Goal: Task Accomplishment & Management: Manage account settings

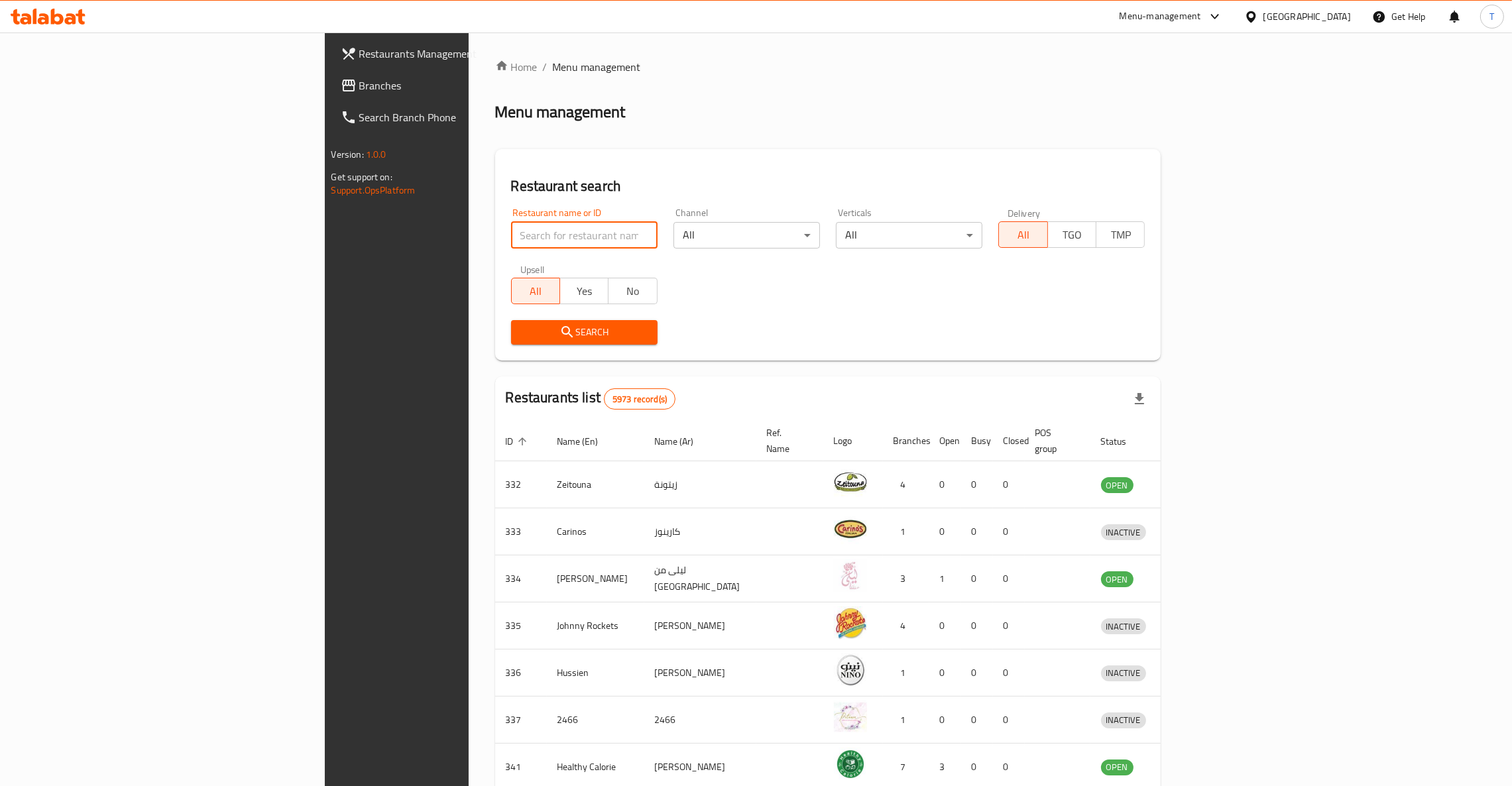
click at [511, 241] on input "search" at bounding box center [584, 235] width 147 height 27
type input "B"
type input "caribou"
click button "Search" at bounding box center [584, 332] width 147 height 25
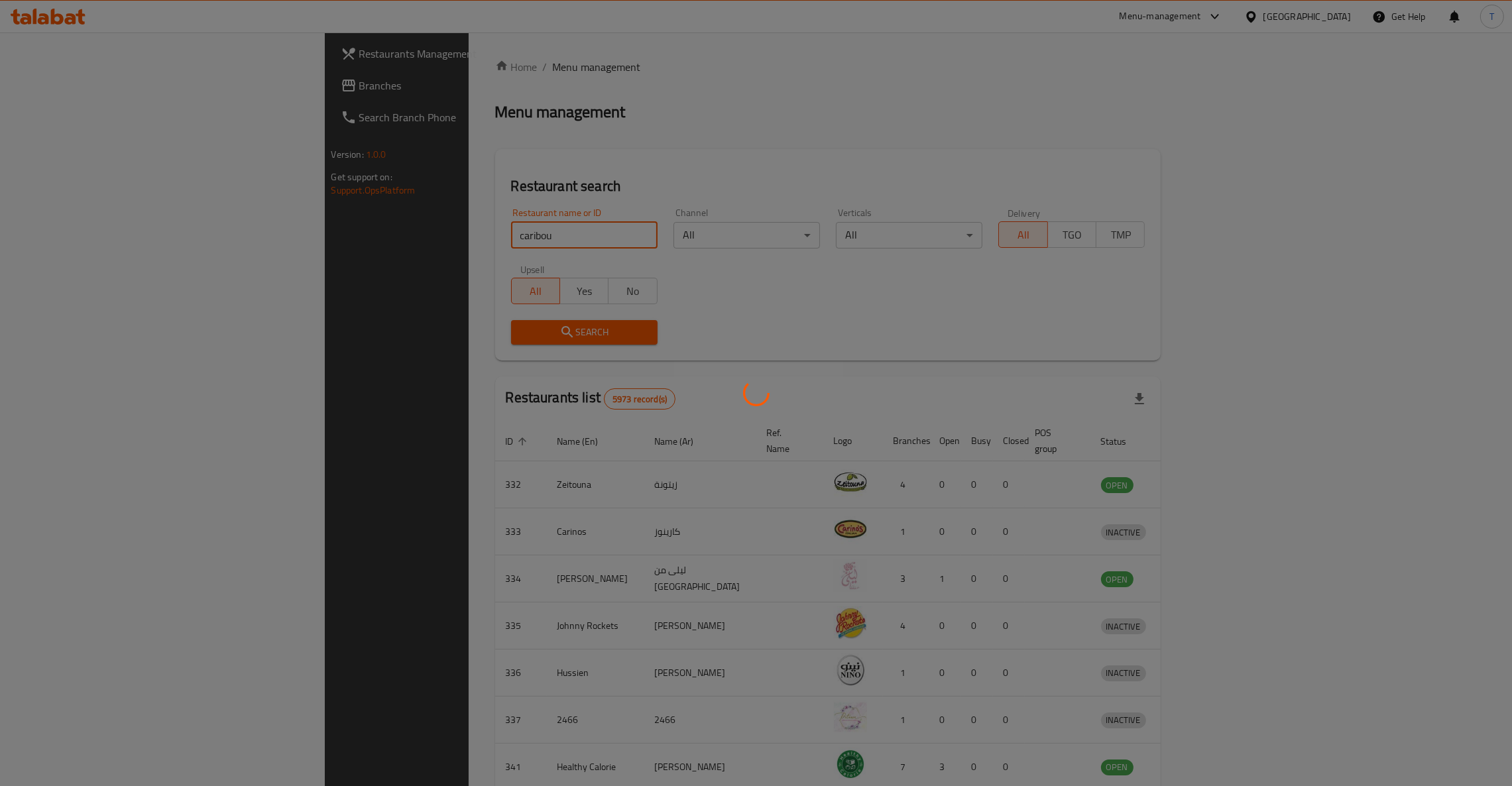
click button "Search" at bounding box center [584, 332] width 147 height 25
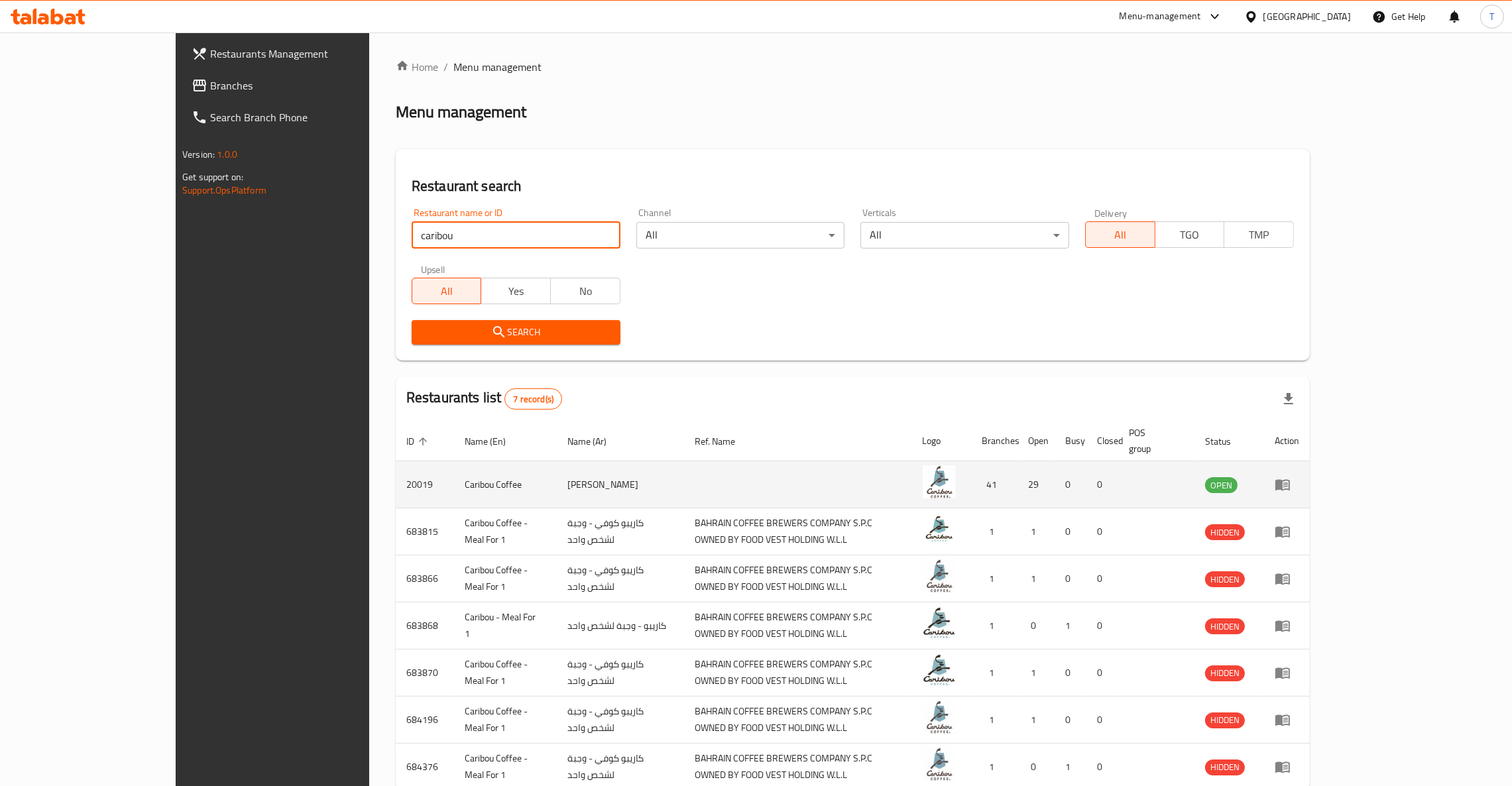
click at [1007, 474] on td "enhanced table" at bounding box center [1286, 484] width 46 height 47
click at [1007, 480] on icon "enhanced table" at bounding box center [1282, 485] width 14 height 12
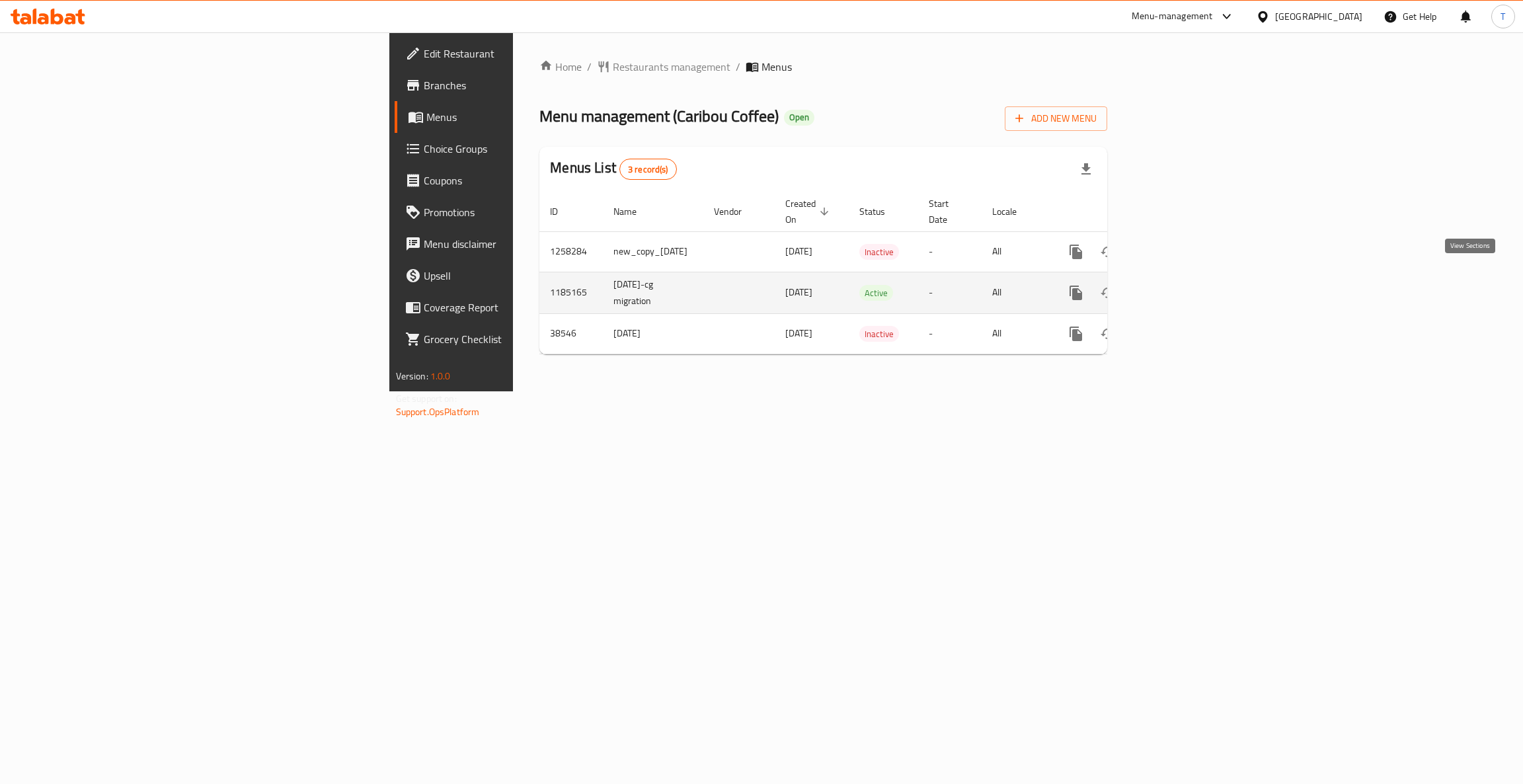
click at [1005, 285] on icon "enhanced table" at bounding box center [1171, 292] width 16 height 16
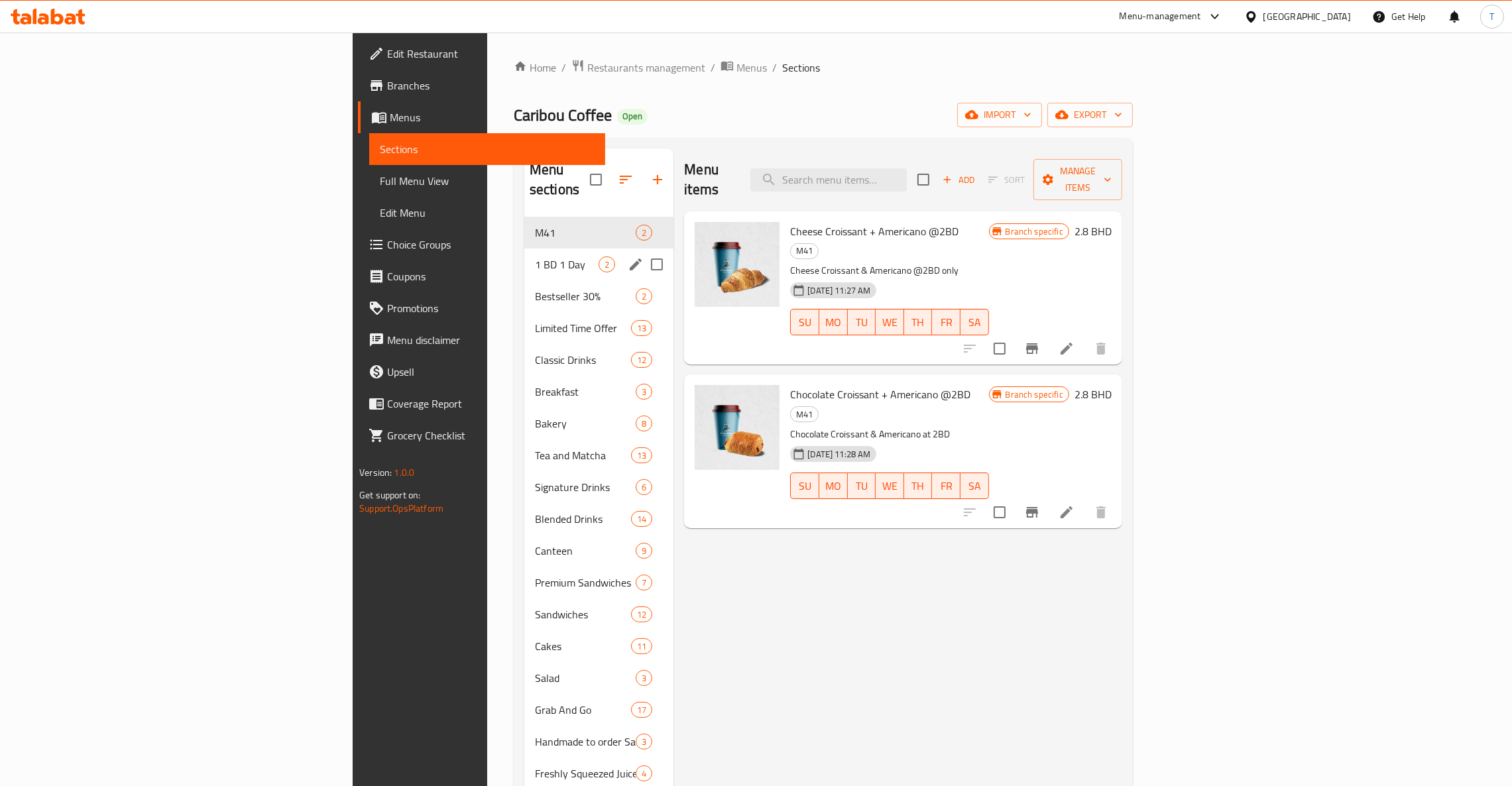
click at [524, 248] on div "1 BD 1 Day 2" at bounding box center [599, 264] width 149 height 32
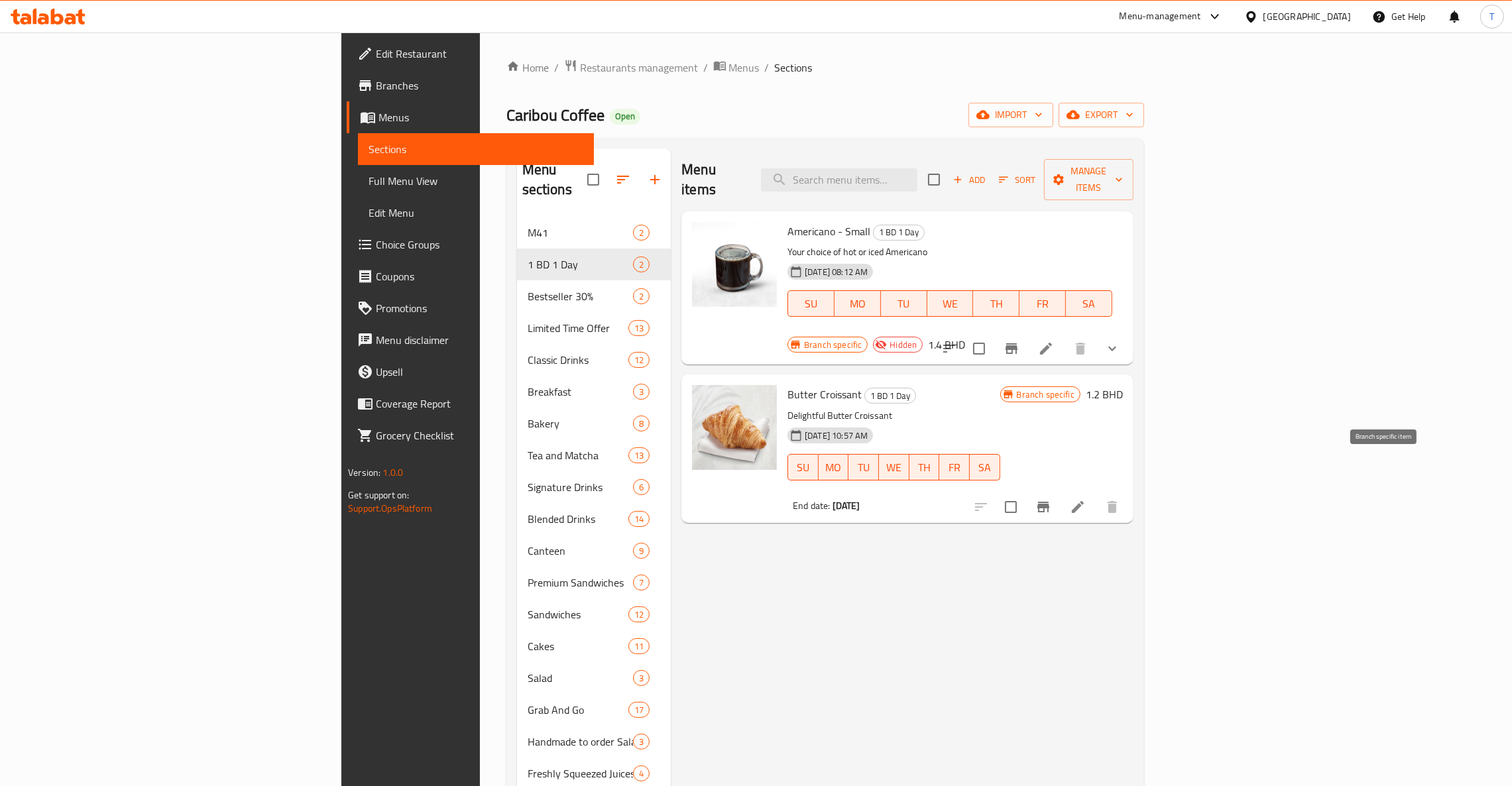
click at [1007, 491] on button "Branch-specific-item" at bounding box center [1043, 507] width 32 height 32
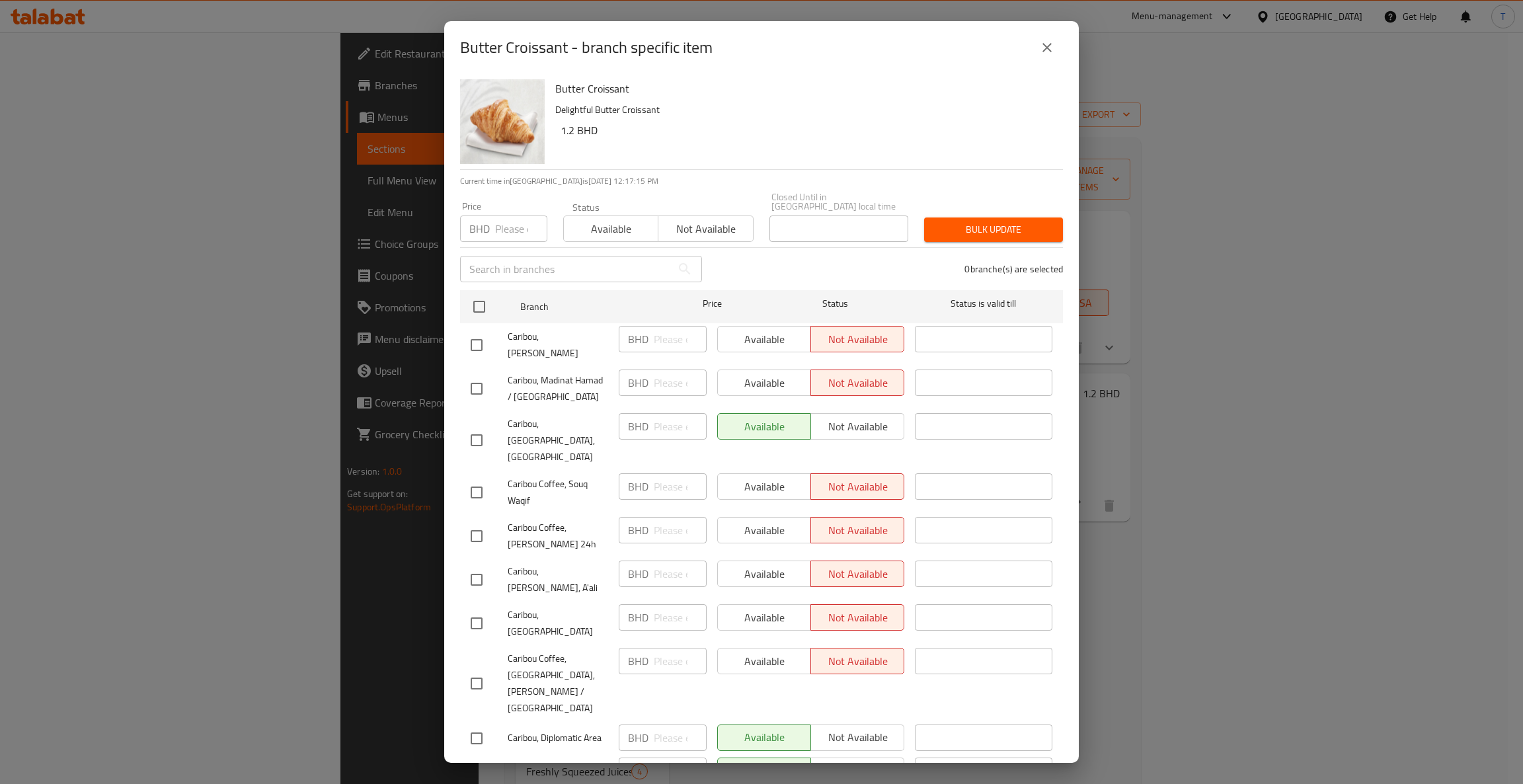
click at [590, 224] on span "Available" at bounding box center [611, 229] width 84 height 19
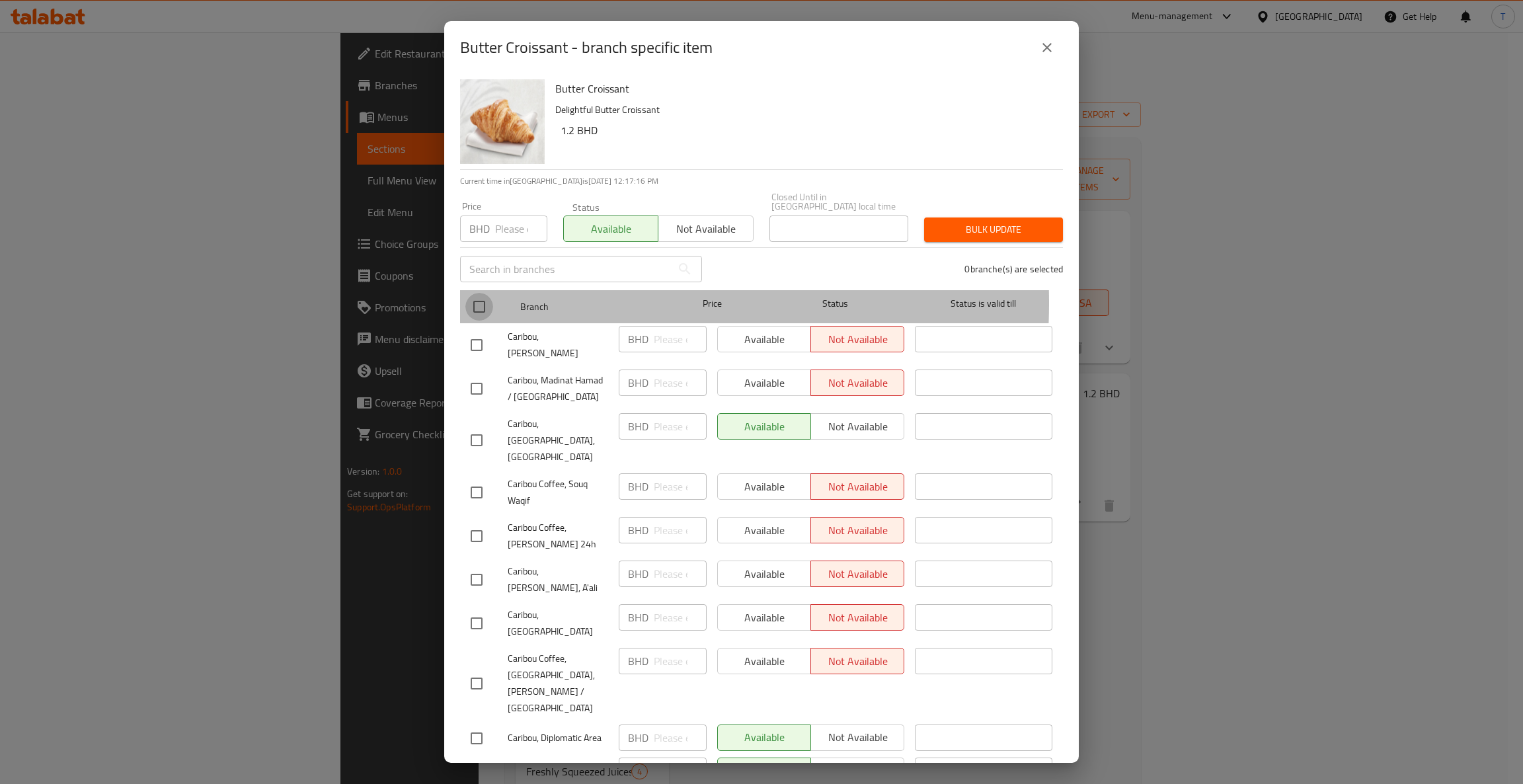
click at [481, 293] on input "checkbox" at bounding box center [479, 306] width 28 height 28
checkbox input "true"
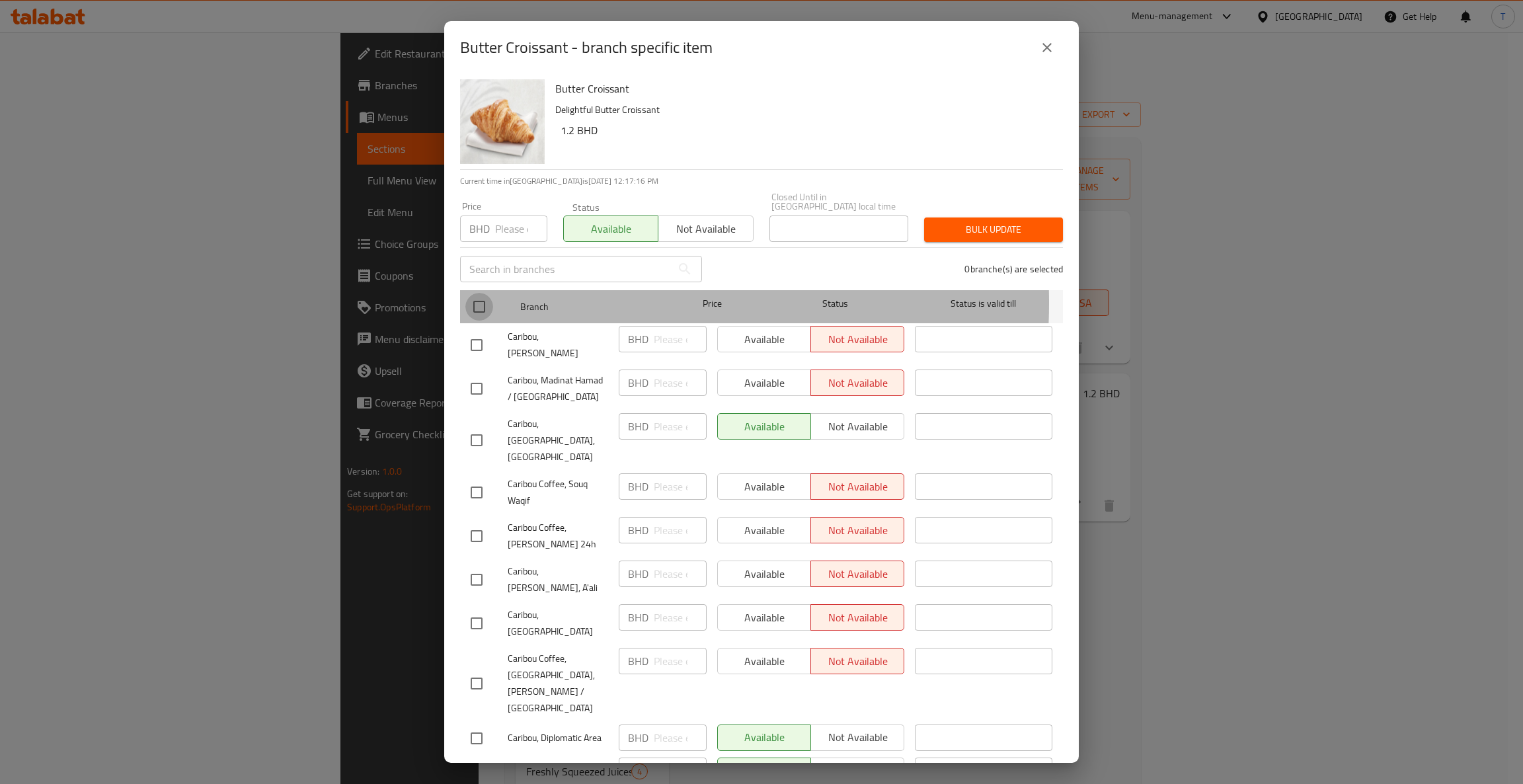
checkbox input "true"
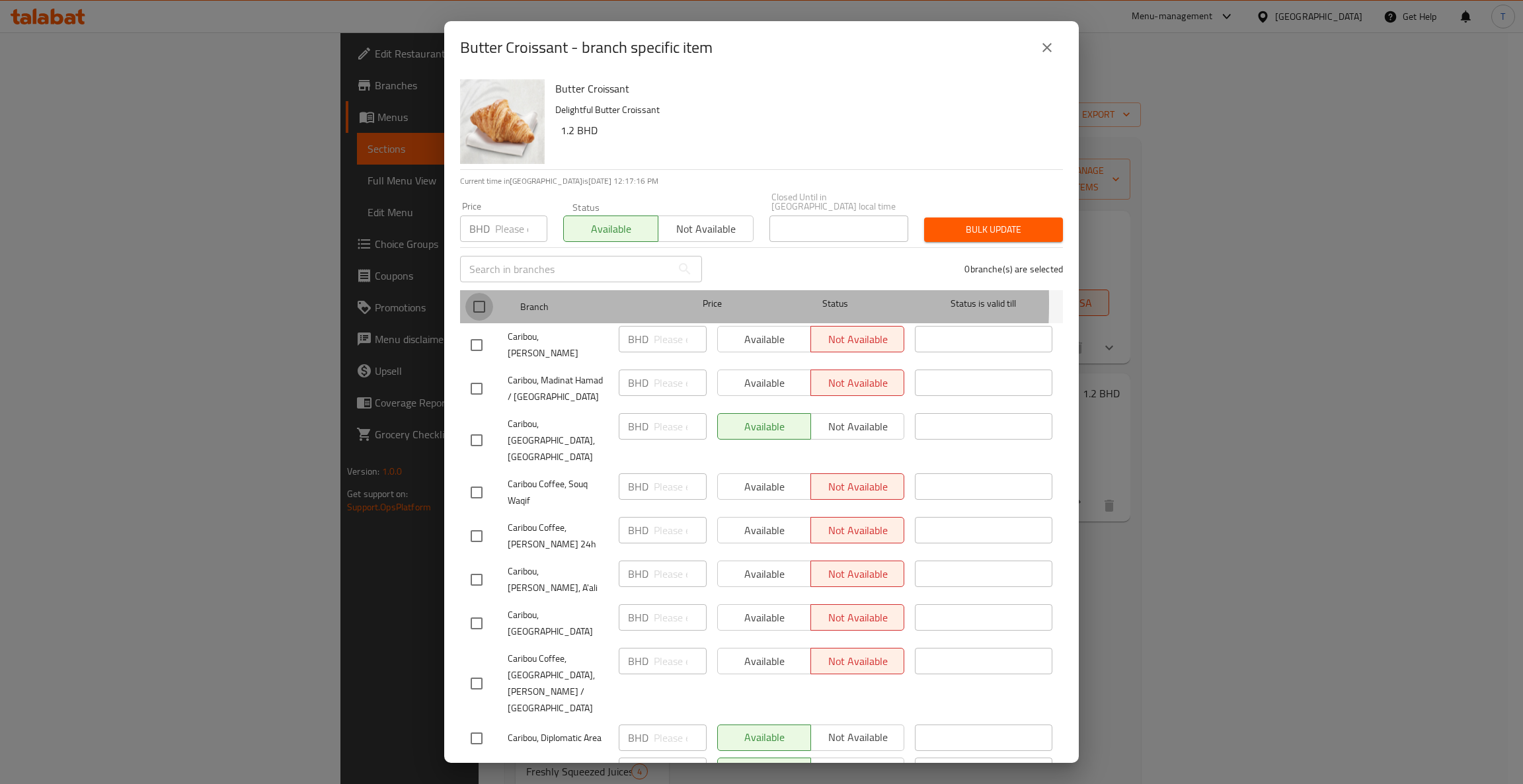
checkbox input "true"
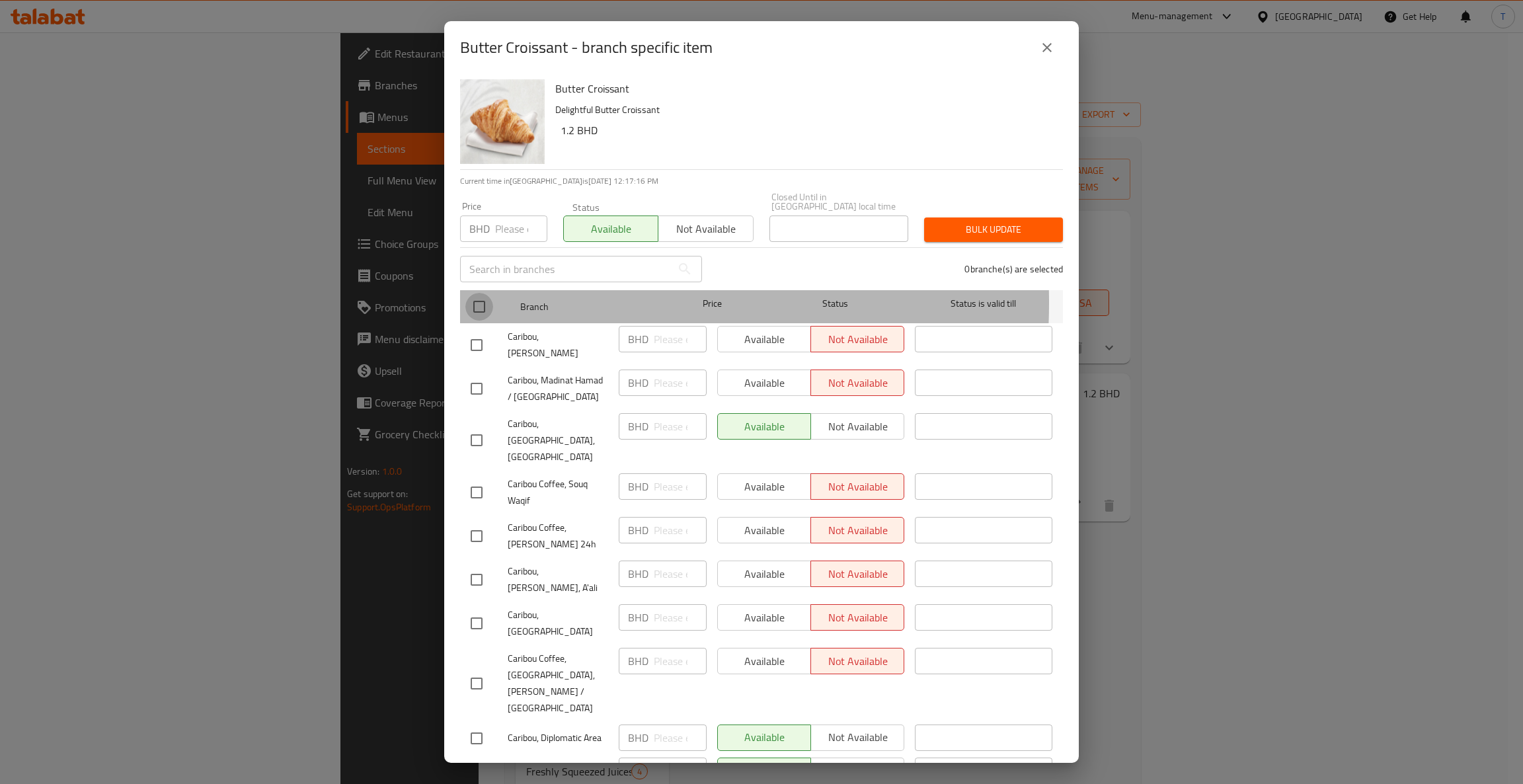
checkbox input "true"
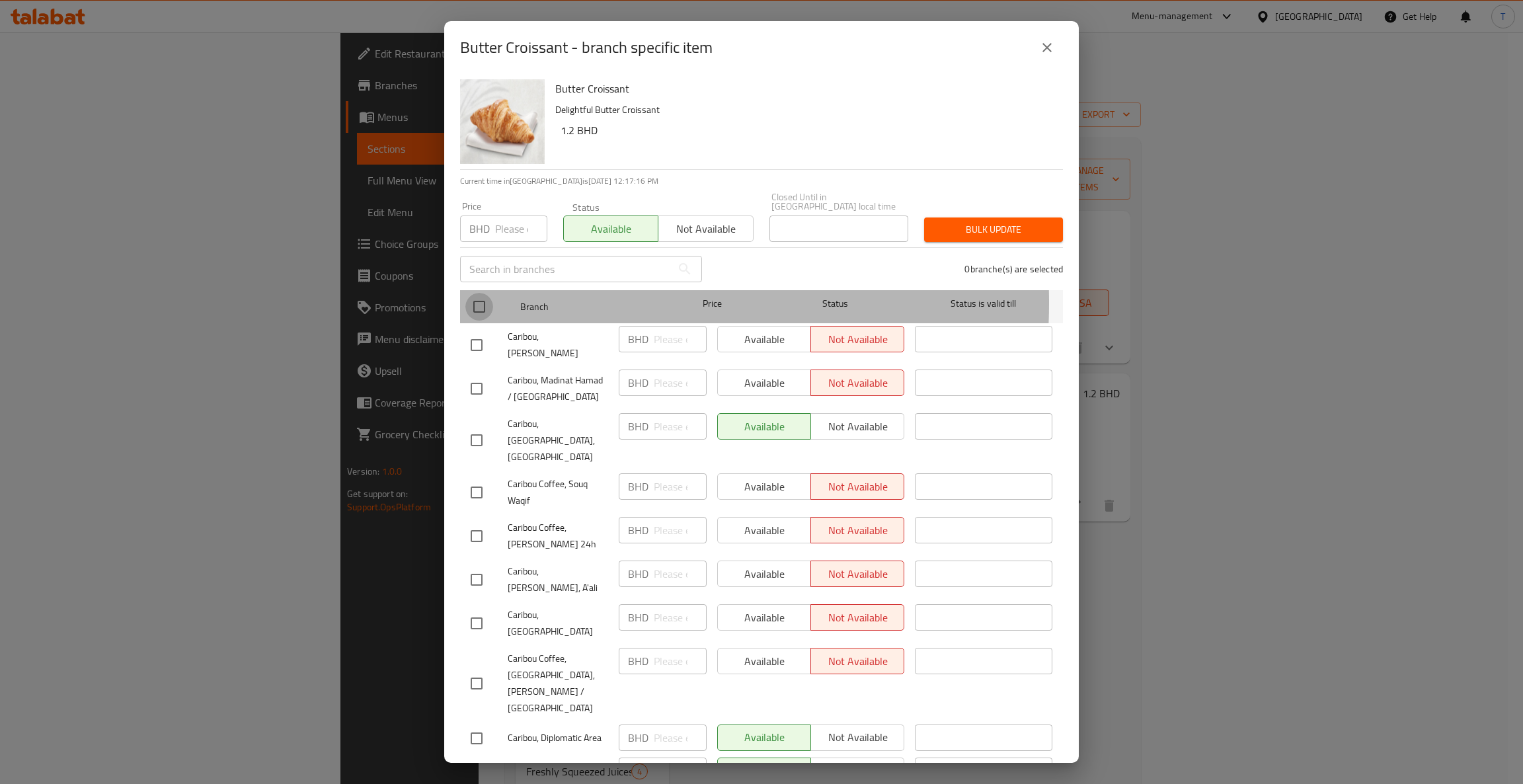
checkbox input "true"
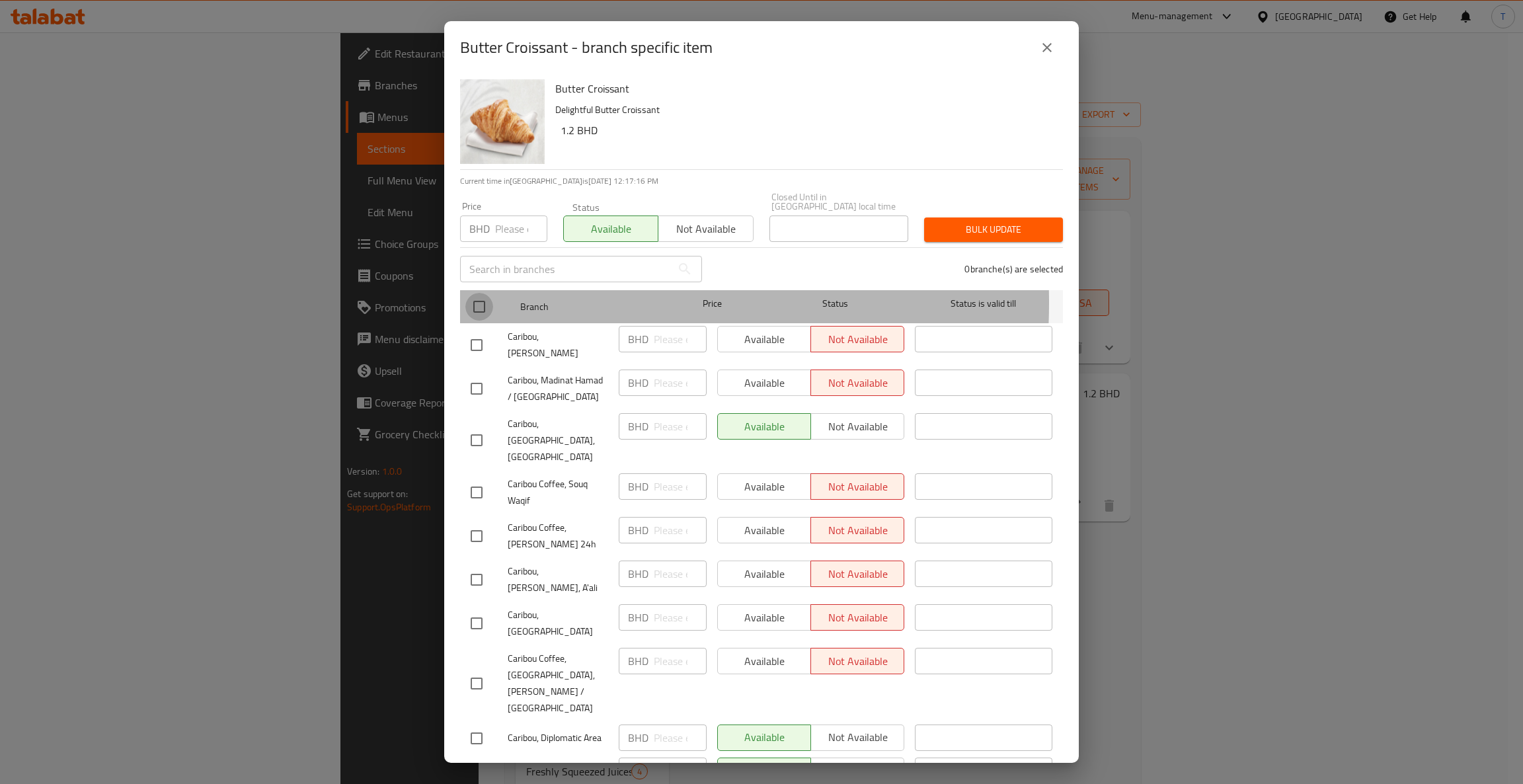
checkbox input "true"
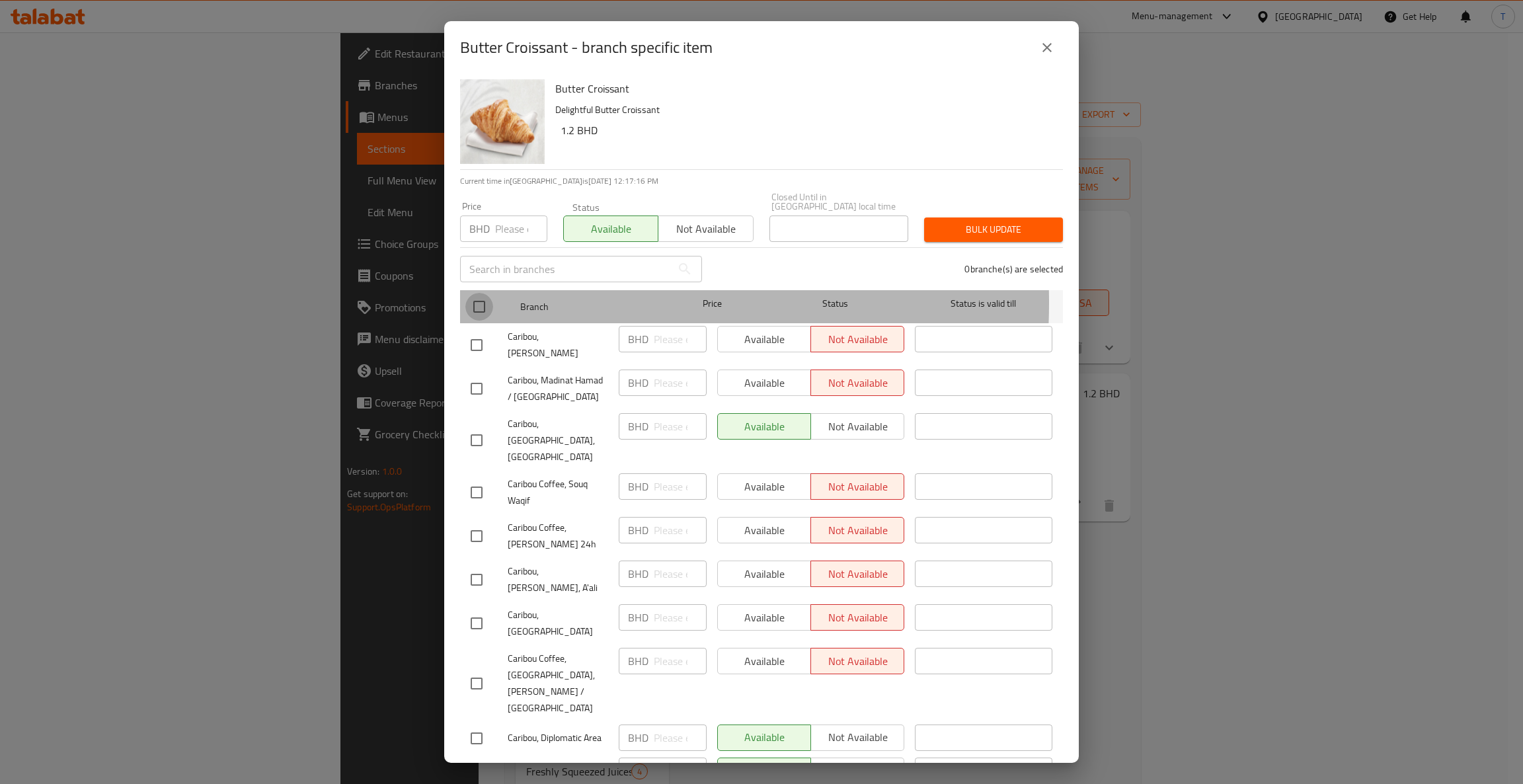
checkbox input "true"
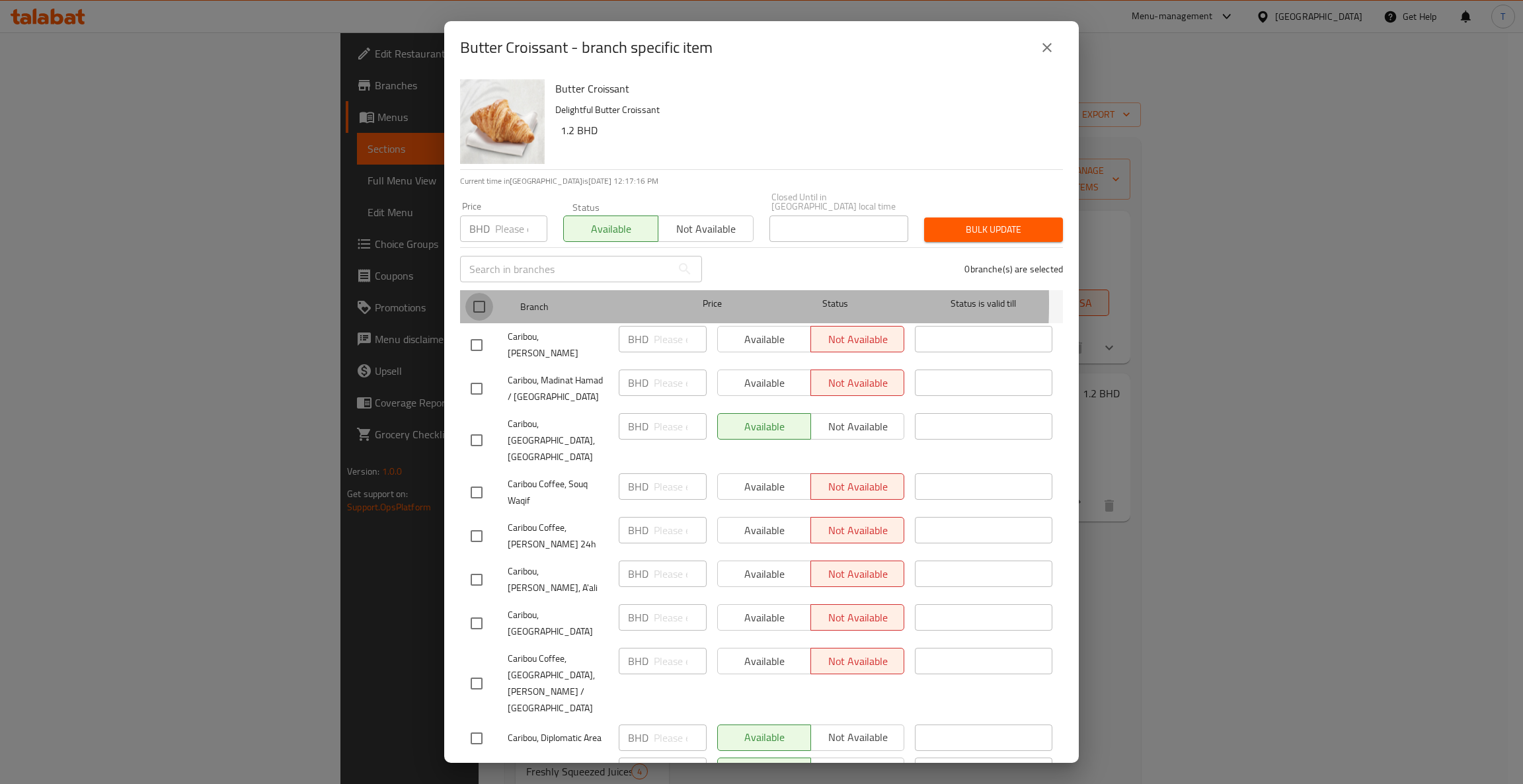
checkbox input "true"
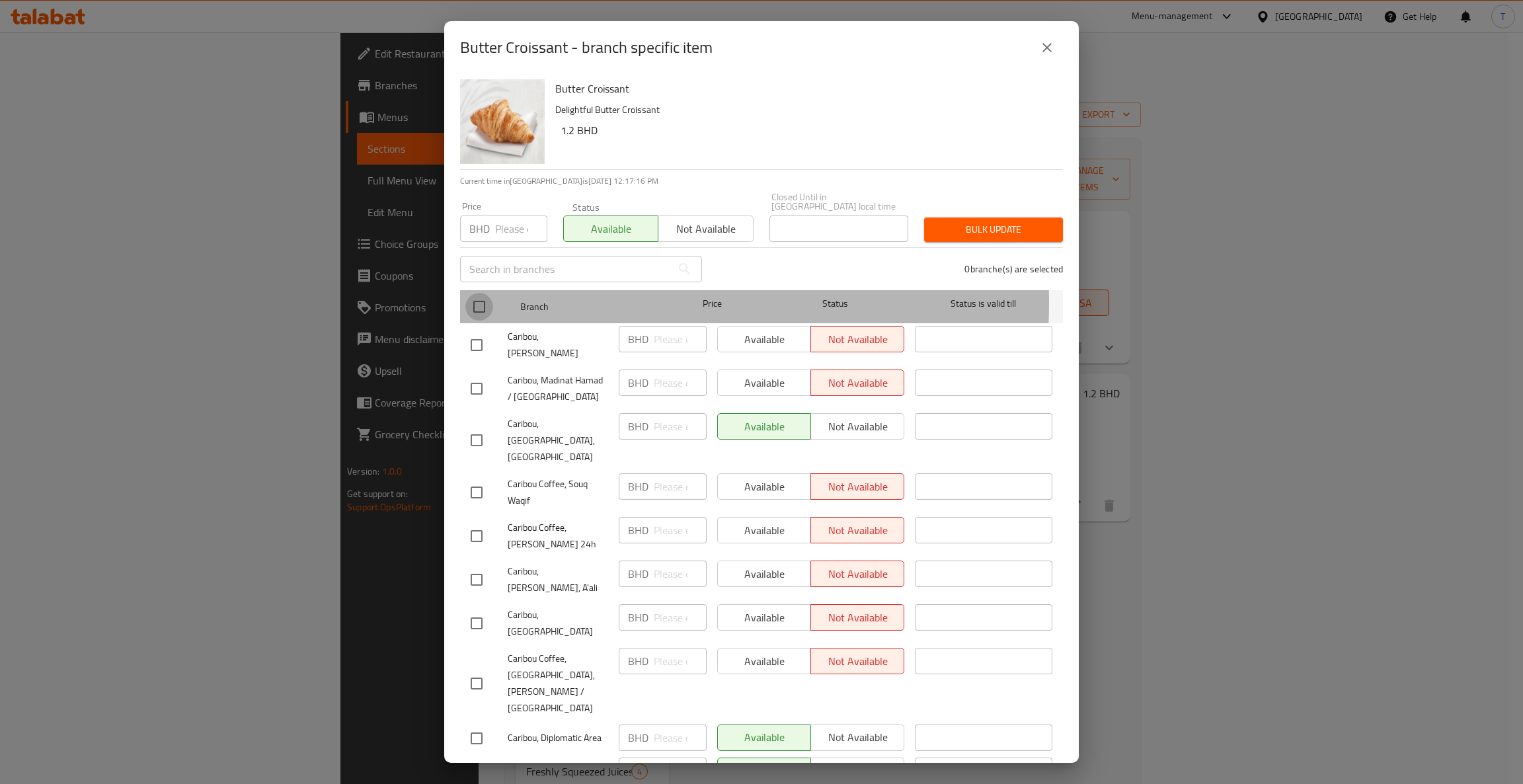
checkbox input "true"
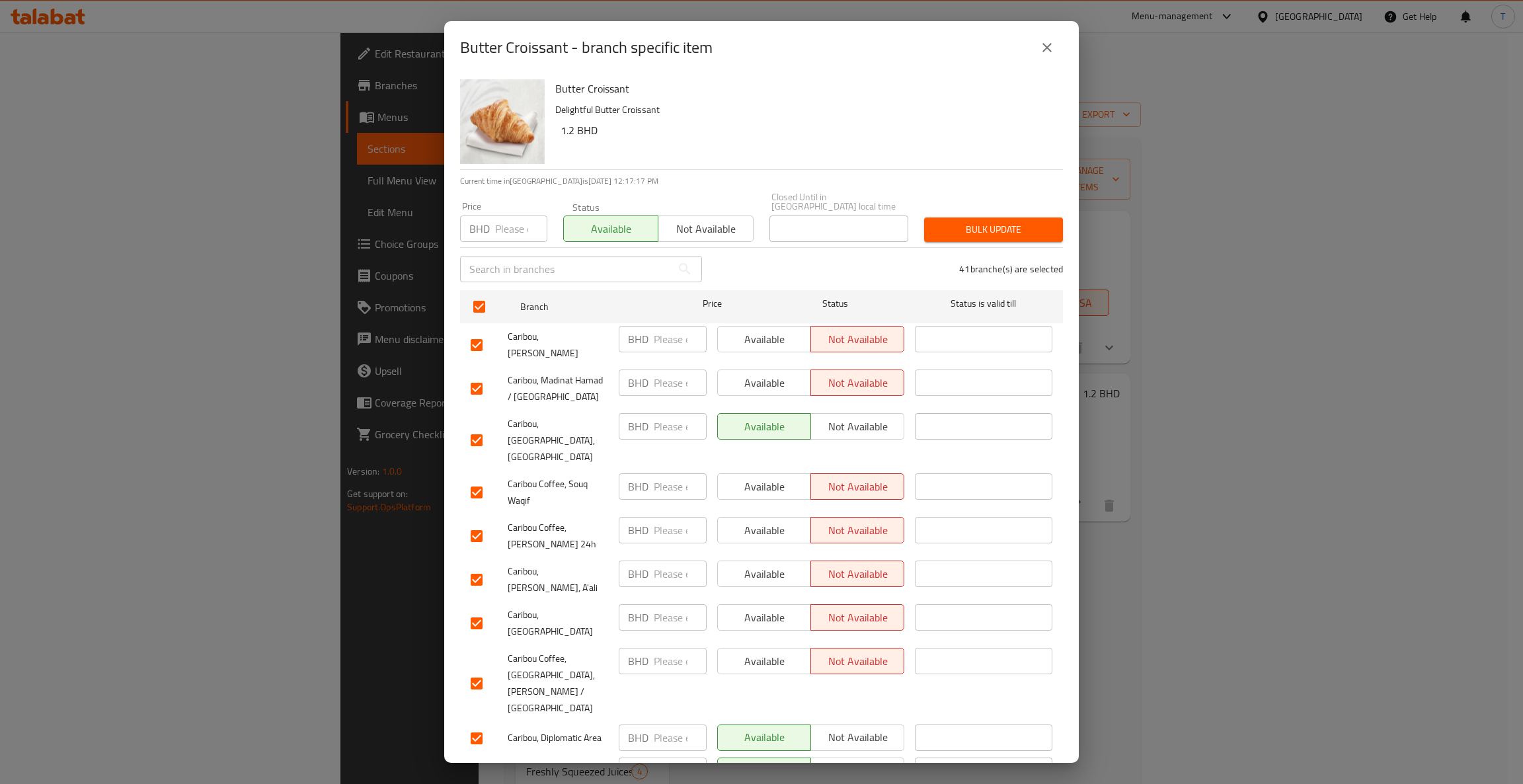
drag, startPoint x: 997, startPoint y: 192, endPoint x: 996, endPoint y: 205, distance: 13.0
click at [996, 200] on div "Price BHD Price Status Available Not available Closed Until in [GEOGRAPHIC_DATA…" at bounding box center [762, 217] width 619 height 65
click at [994, 222] on span "Bulk update" at bounding box center [993, 230] width 118 height 16
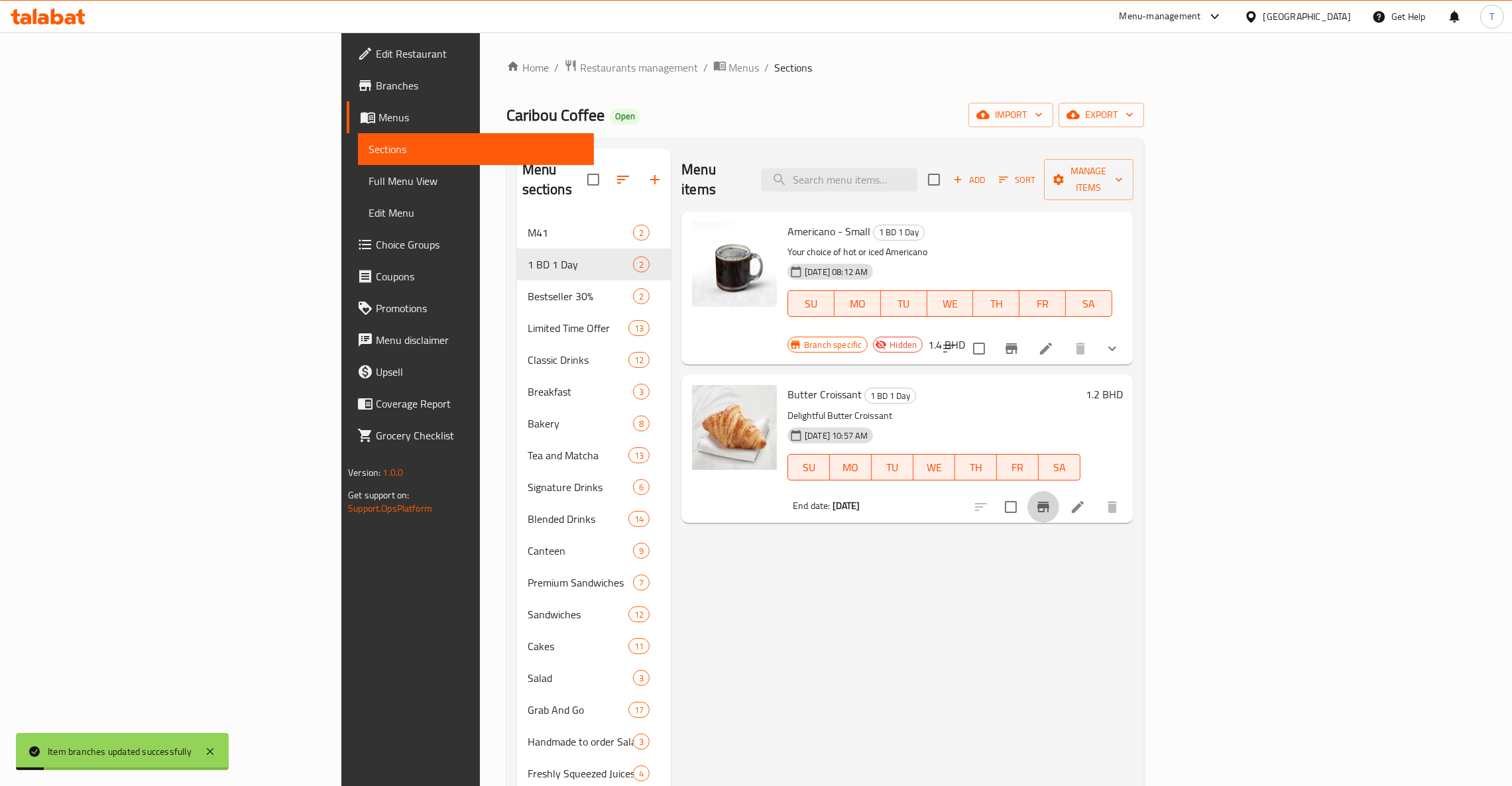
click at [1007, 502] on icon "Branch-specific-item" at bounding box center [1043, 507] width 12 height 11
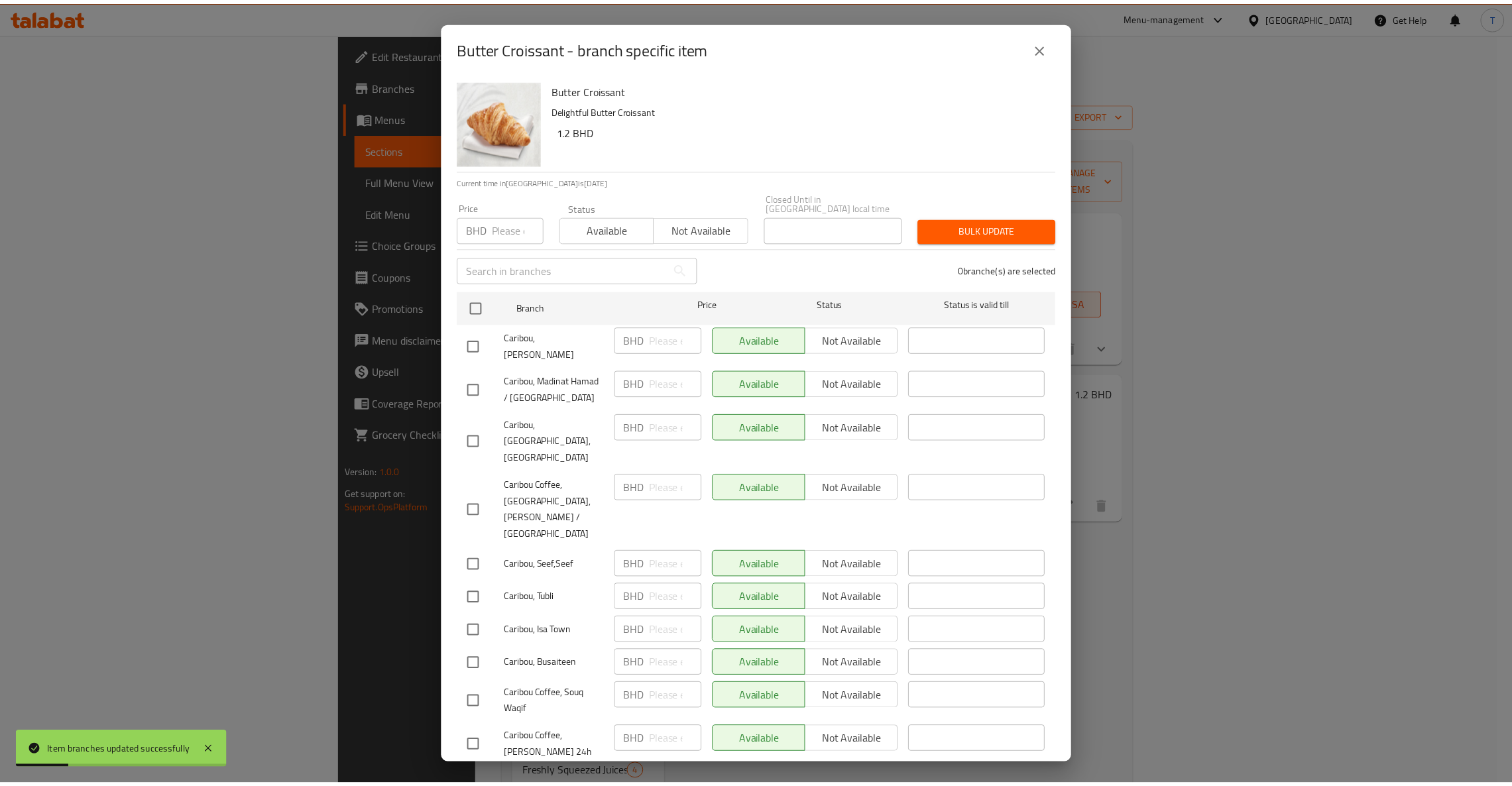
scroll to position [695, 0]
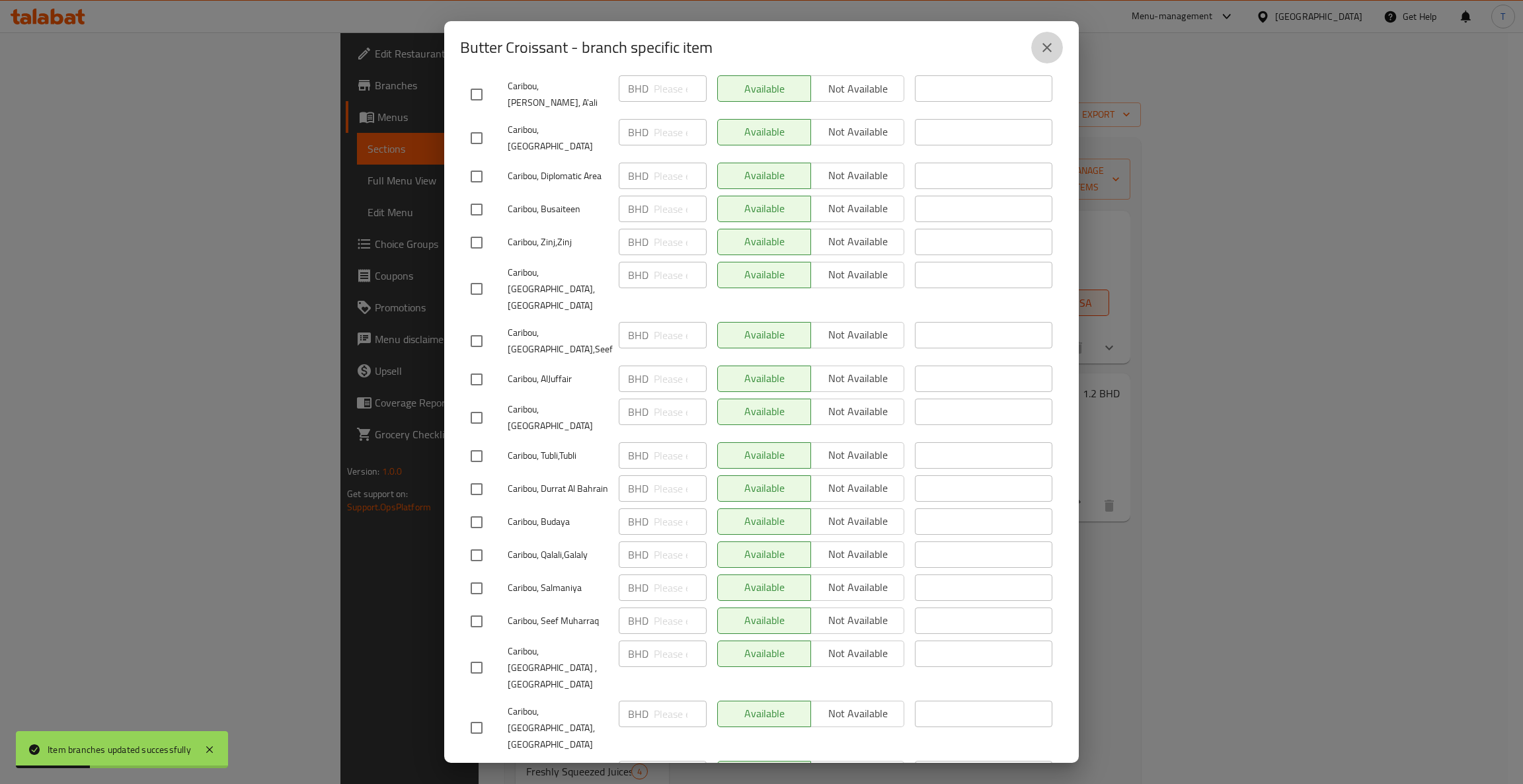
click at [1005, 49] on icon "close" at bounding box center [1047, 48] width 10 height 10
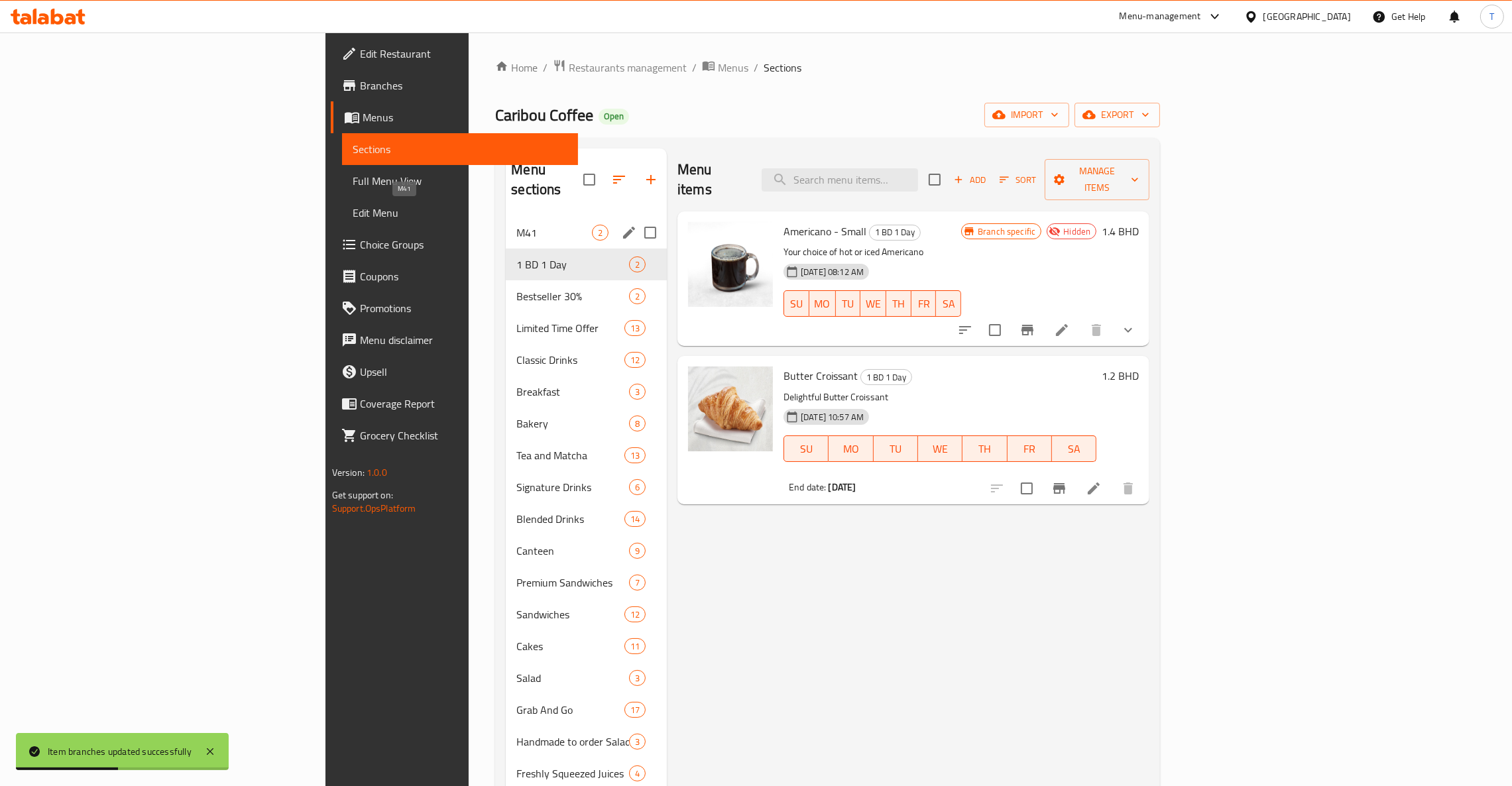
drag, startPoint x: 396, startPoint y: 209, endPoint x: 417, endPoint y: 212, distance: 21.2
click at [516, 224] on span "M41" at bounding box center [554, 232] width 76 height 16
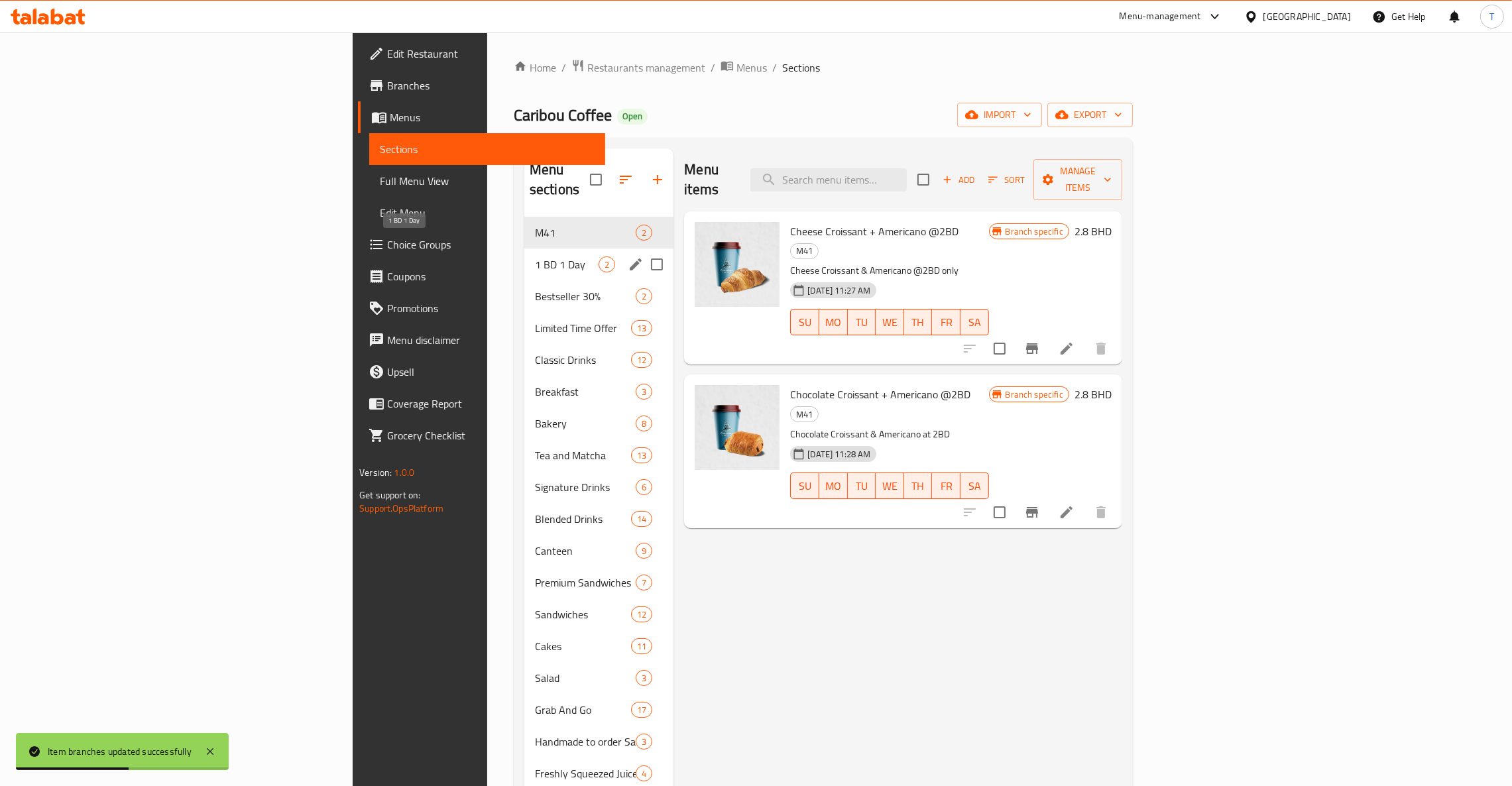
click at [535, 256] on span "1 BD 1 Day" at bounding box center [566, 264] width 63 height 16
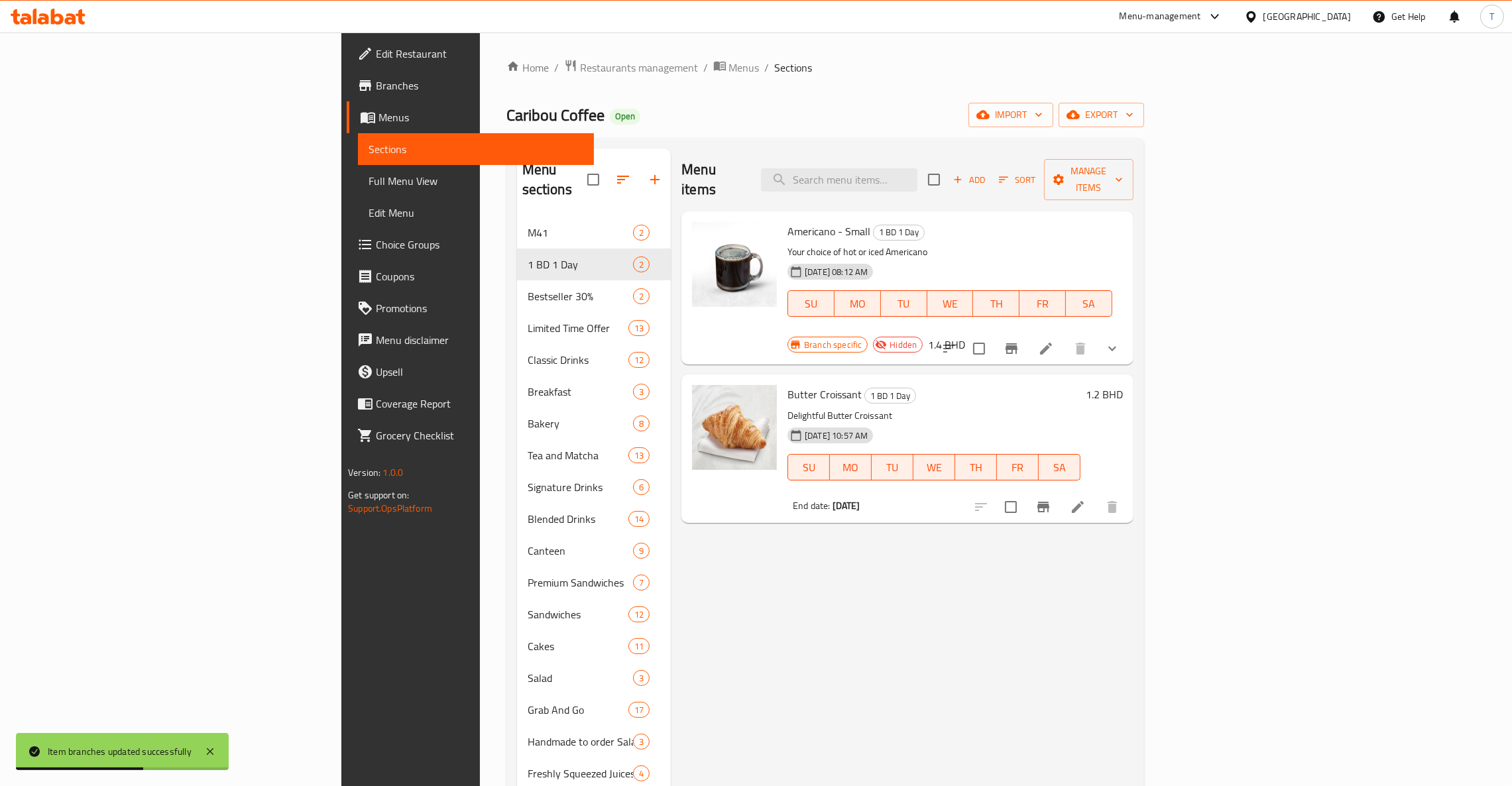
click at [1007, 524] on div "Menu items Add Sort Manage items Americano - Small 1 BD 1 Day Your choice of ho…" at bounding box center [902, 541] width 462 height 786
click at [993, 524] on div "Menu items Add Sort Manage items Americano - Small 1 BD 1 Day Your choice of ho…" at bounding box center [902, 541] width 462 height 786
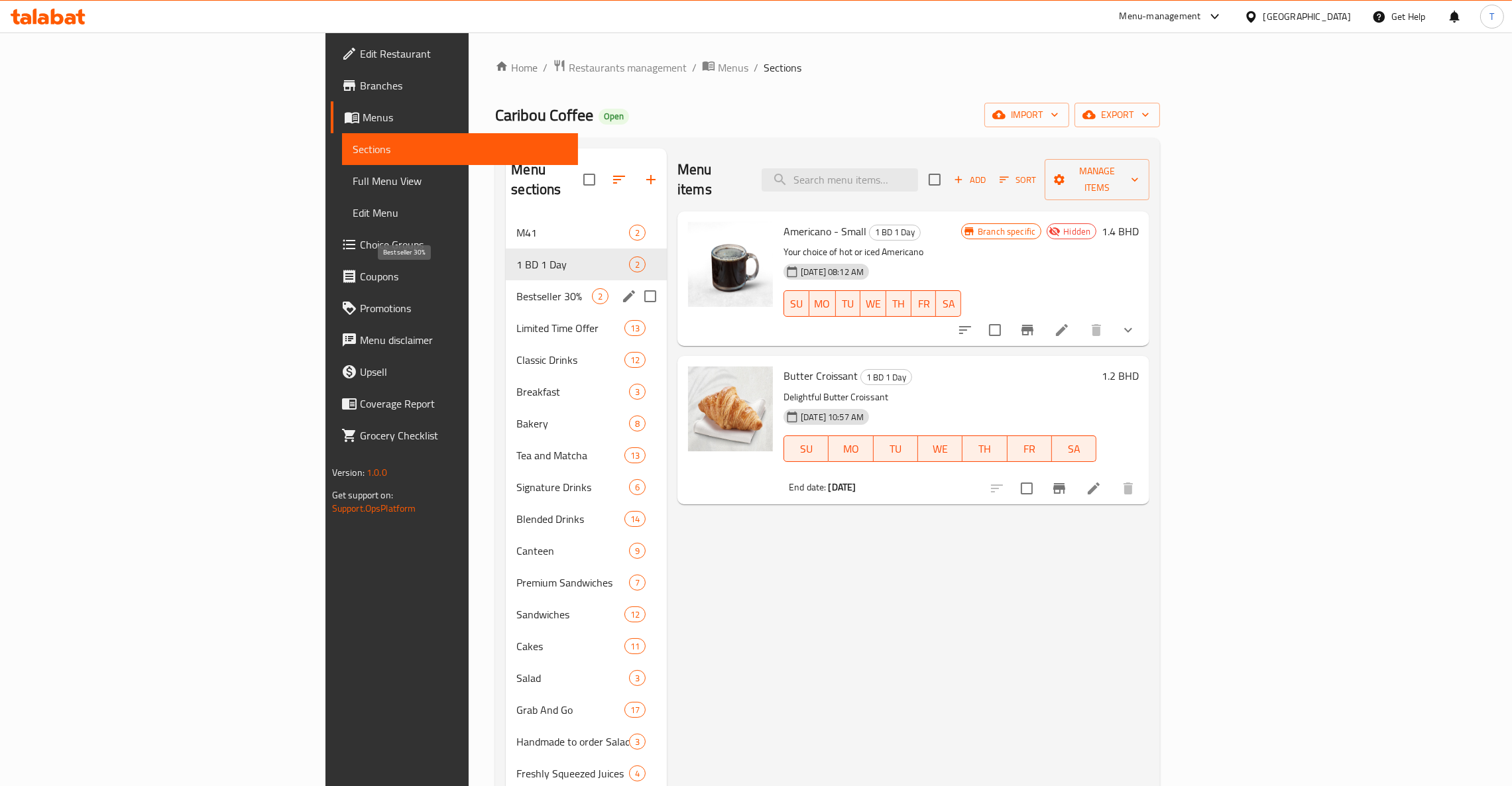
click at [516, 288] on span "Bestseller 30%" at bounding box center [554, 296] width 76 height 16
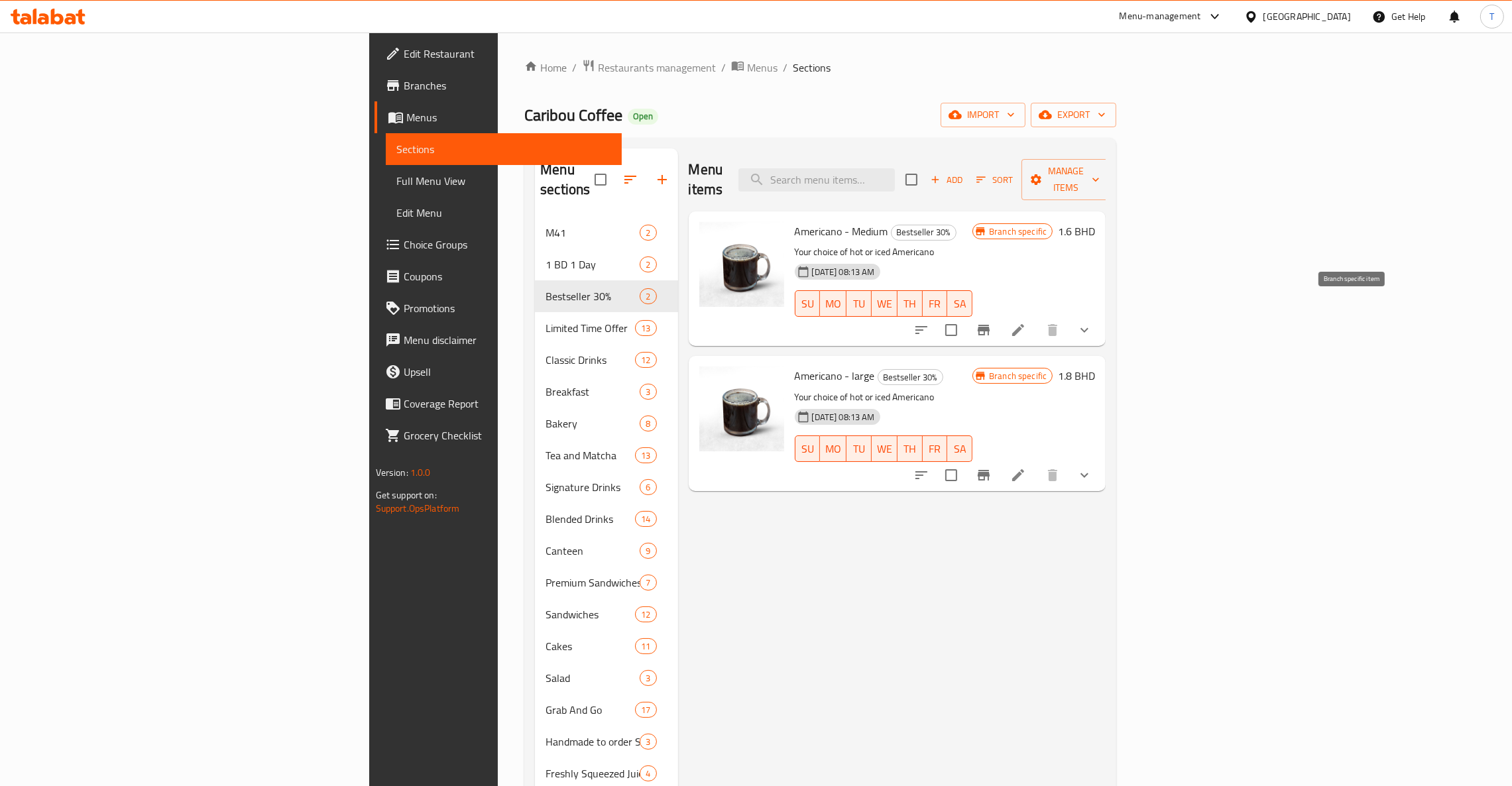
click at [990, 324] on icon "Branch-specific-item" at bounding box center [983, 330] width 12 height 11
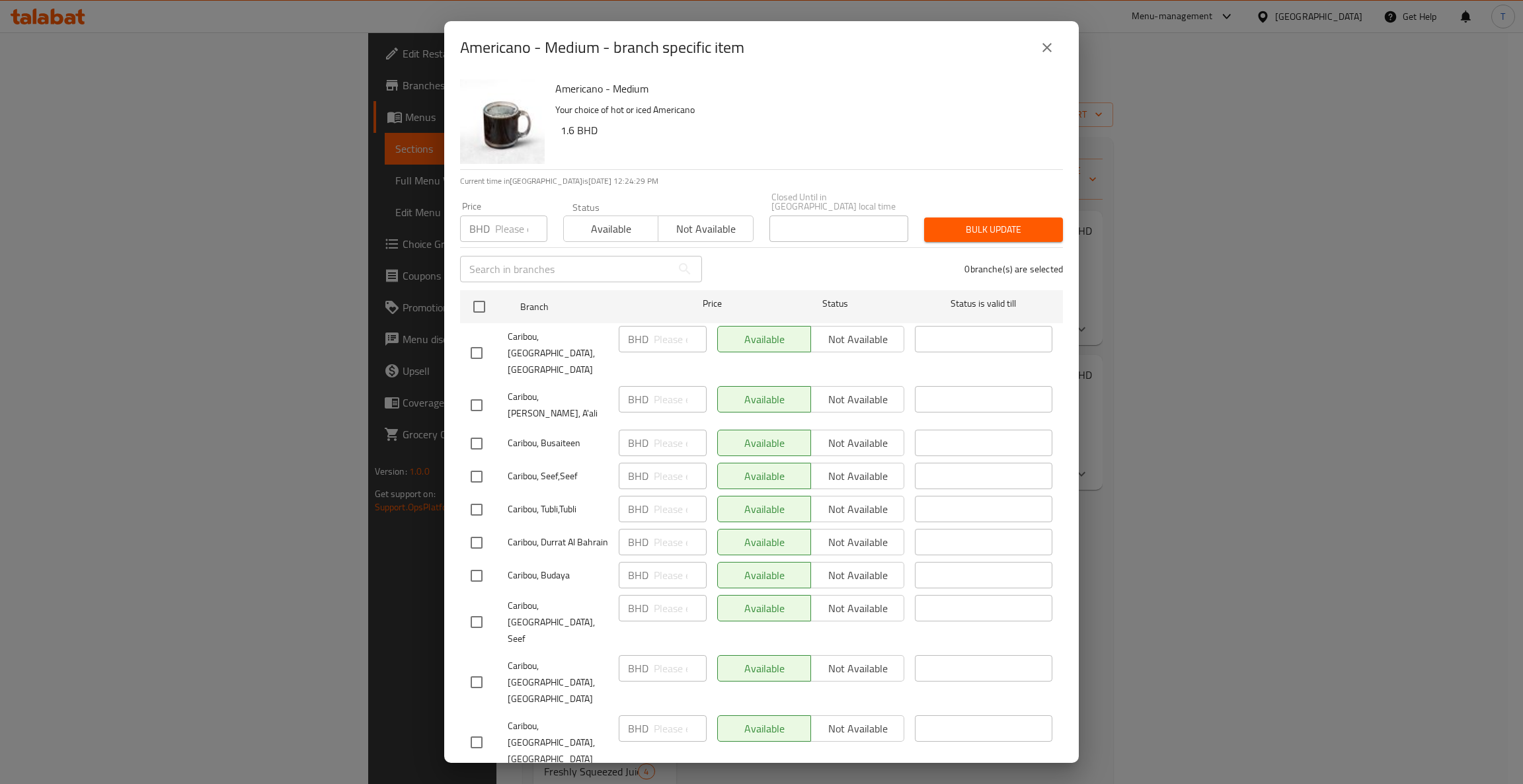
click at [590, 222] on span "Available" at bounding box center [611, 229] width 84 height 19
click at [716, 216] on button "Not available" at bounding box center [705, 228] width 95 height 27
click at [477, 296] on input "checkbox" at bounding box center [479, 306] width 28 height 28
checkbox input "true"
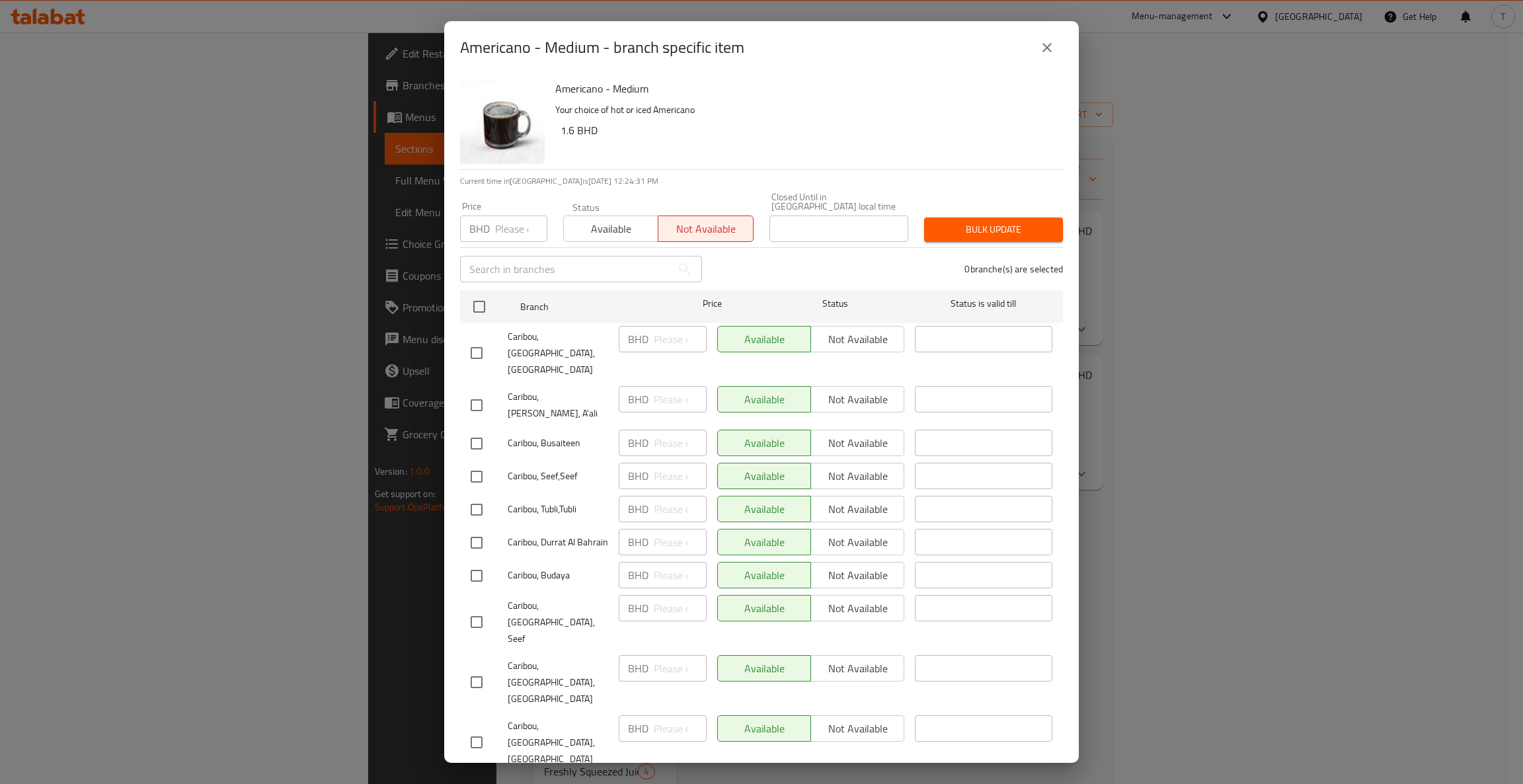
checkbox input "true"
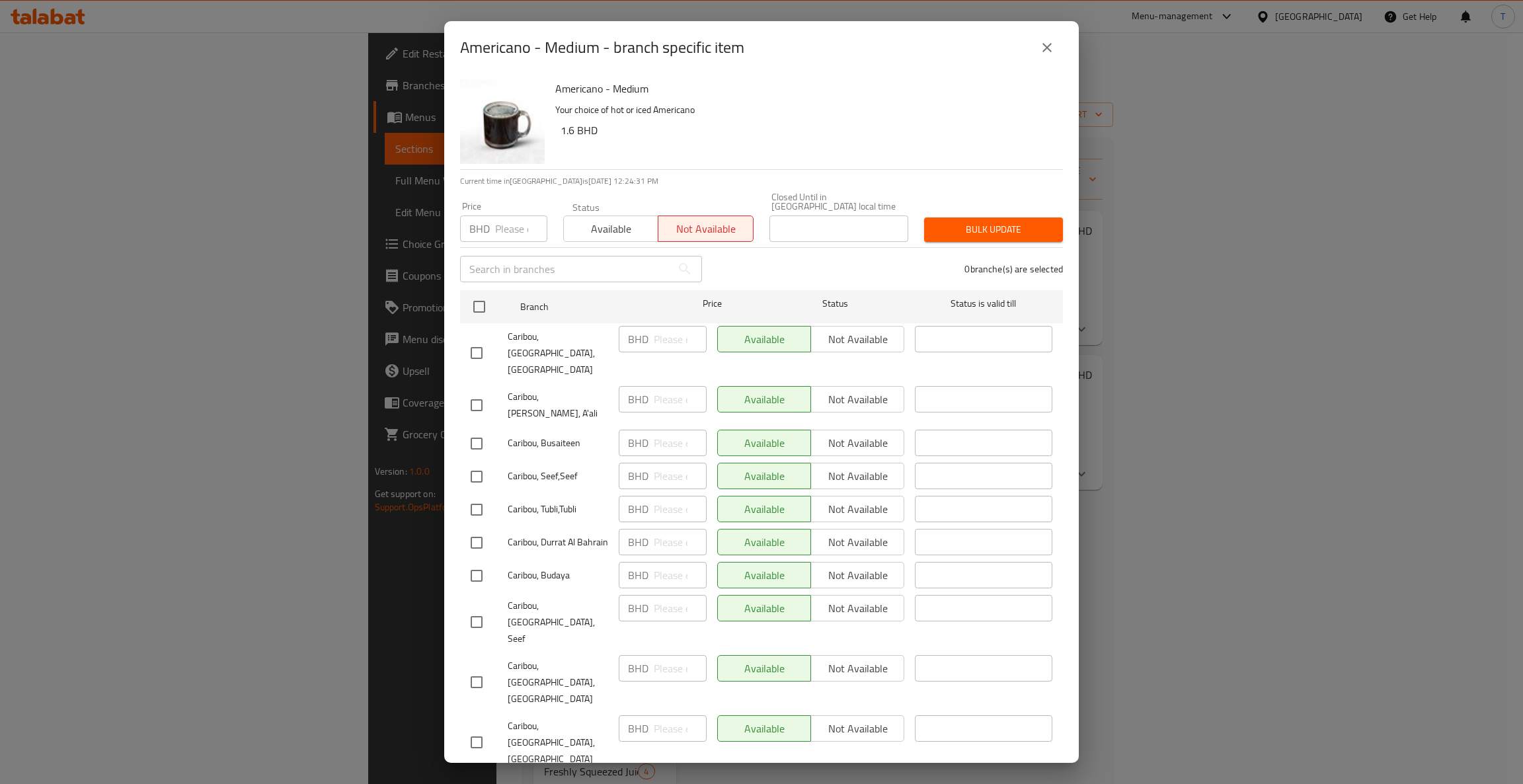
checkbox input "true"
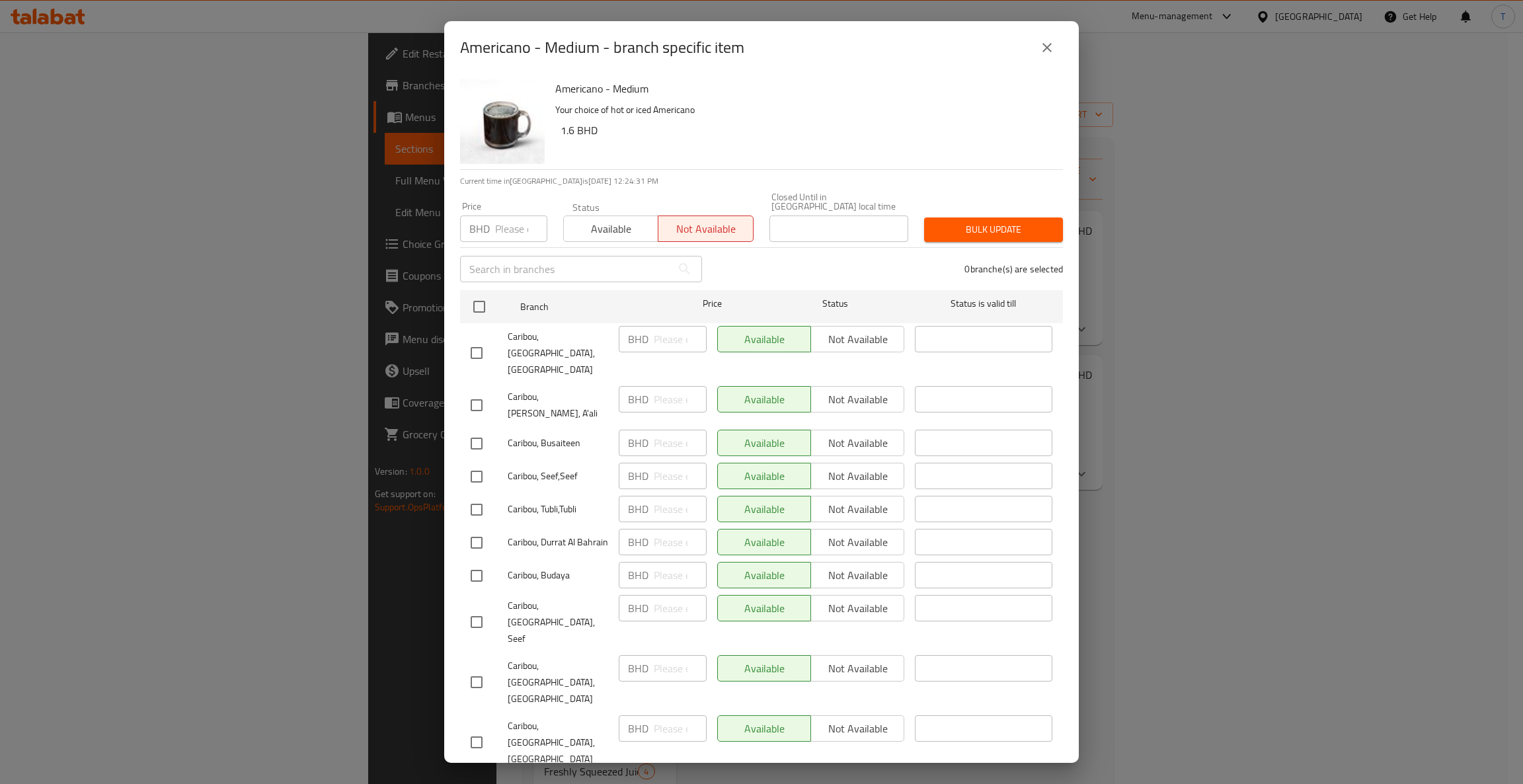
checkbox input "true"
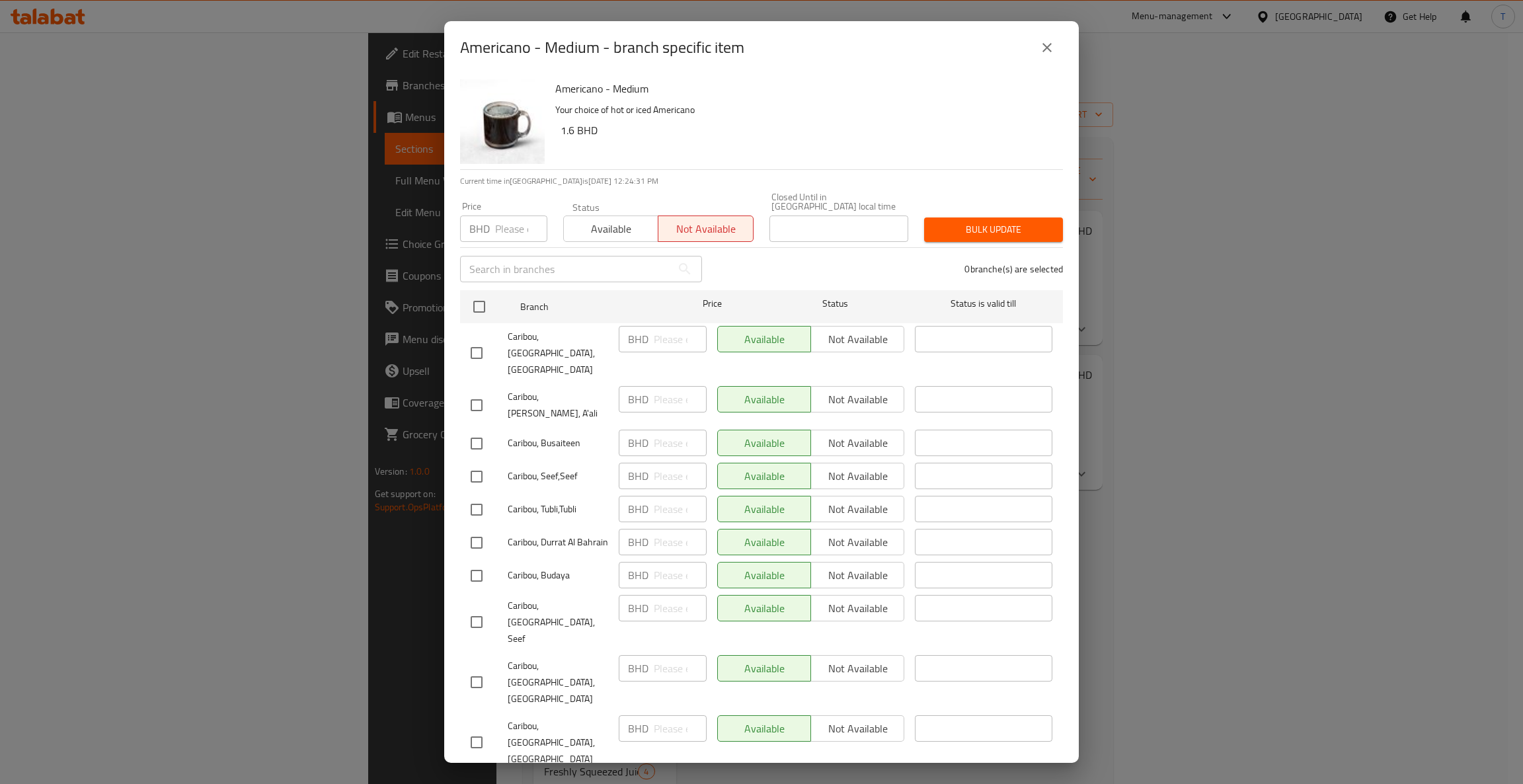
checkbox input "true"
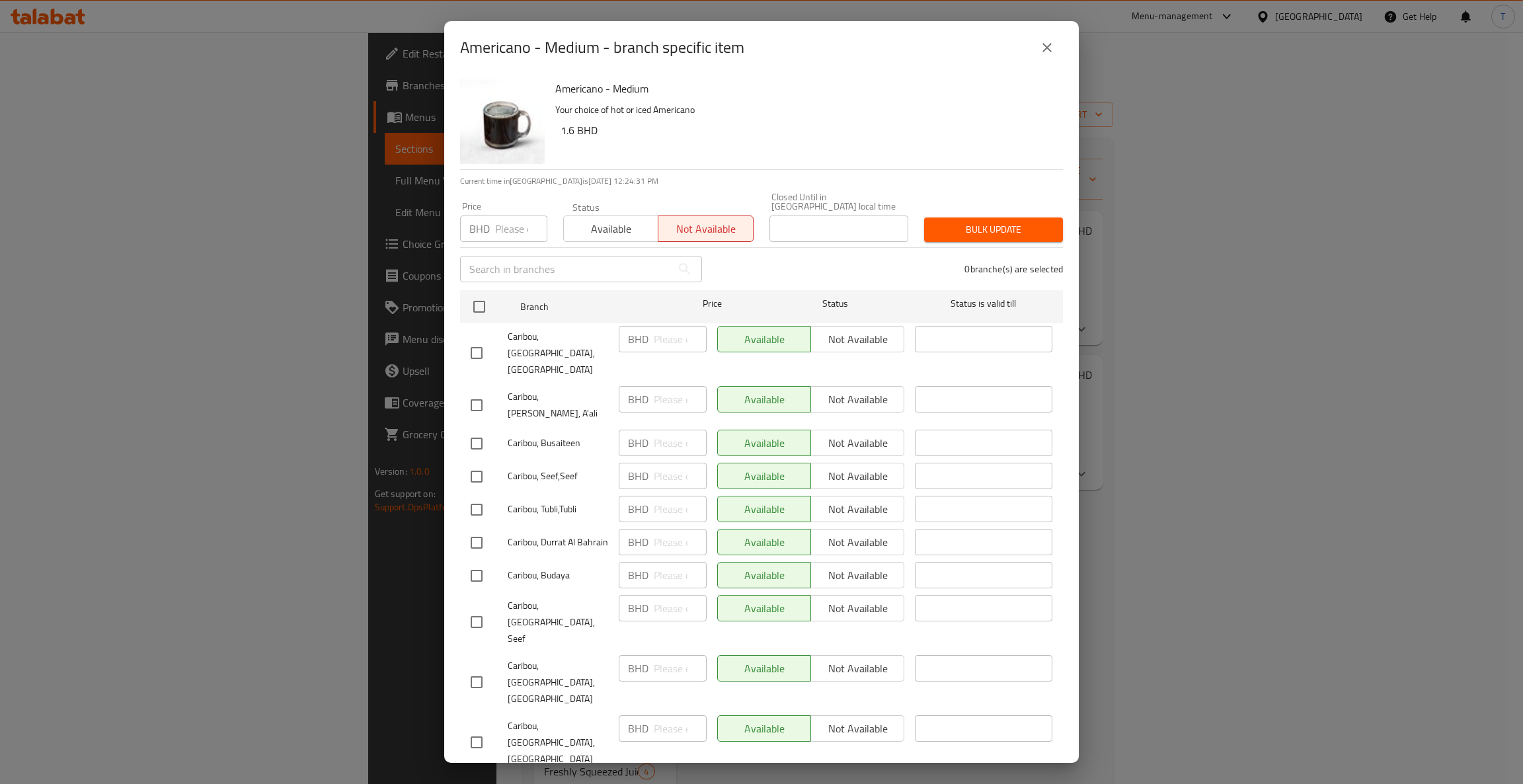
checkbox input "true"
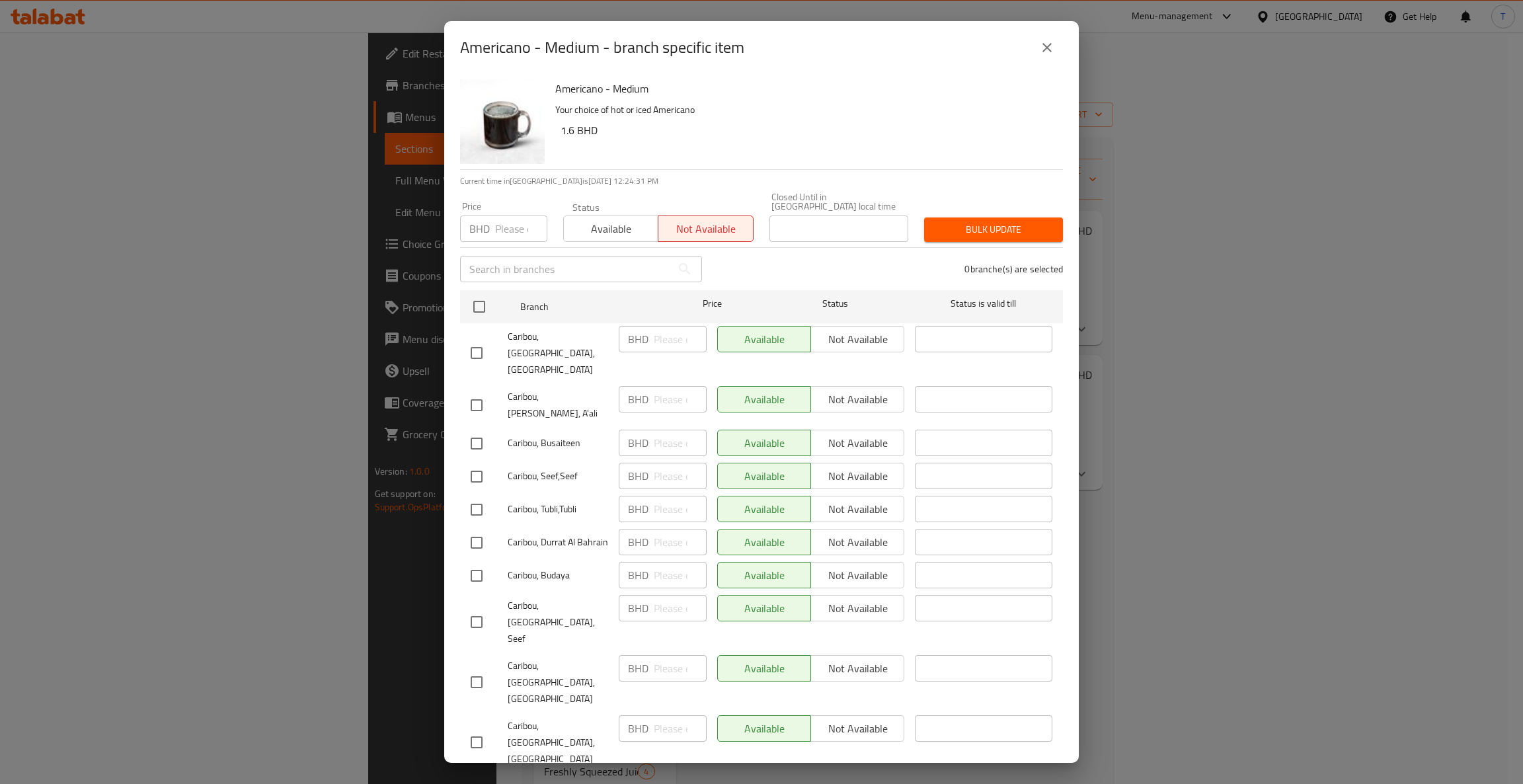
checkbox input "true"
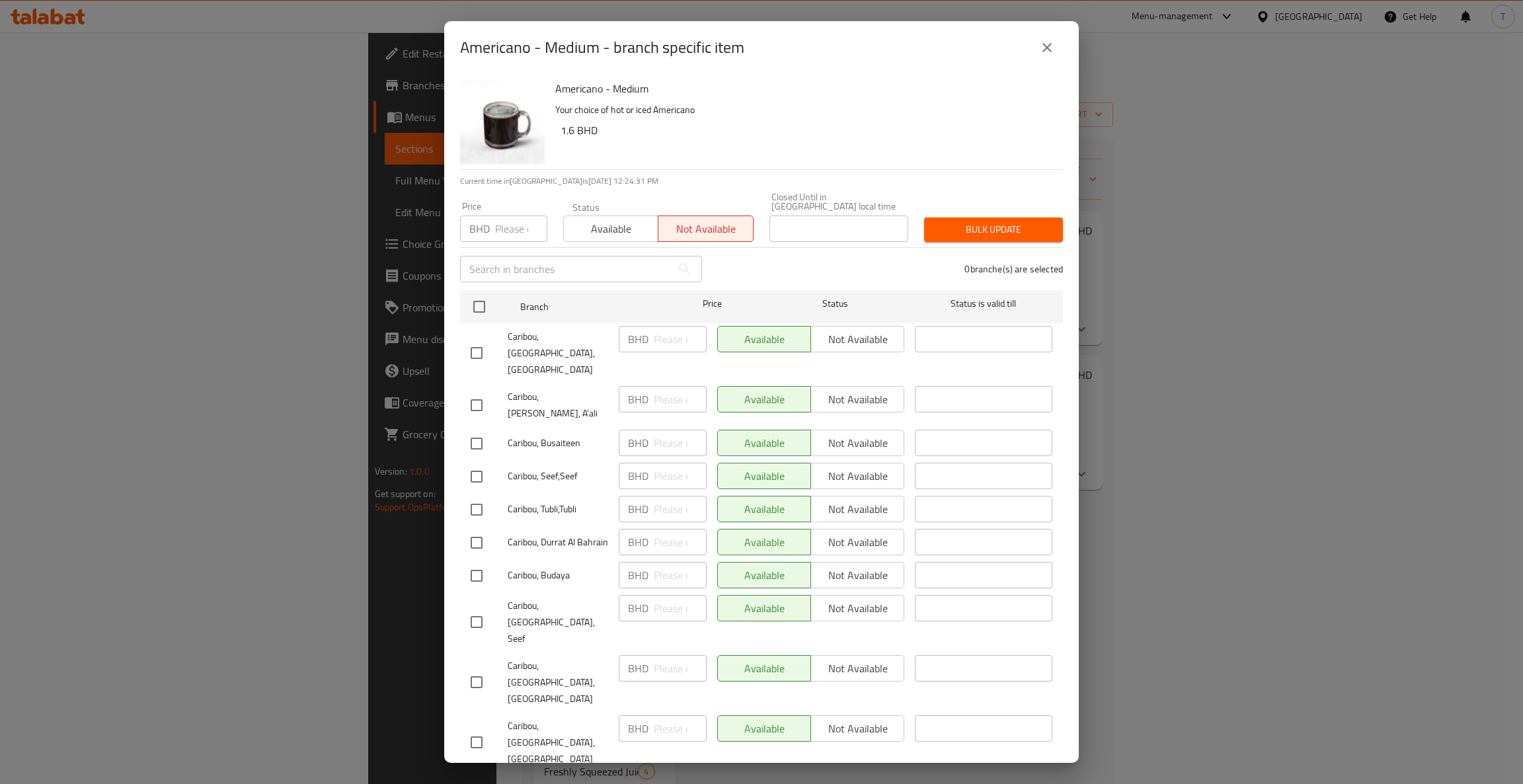
checkbox input "true"
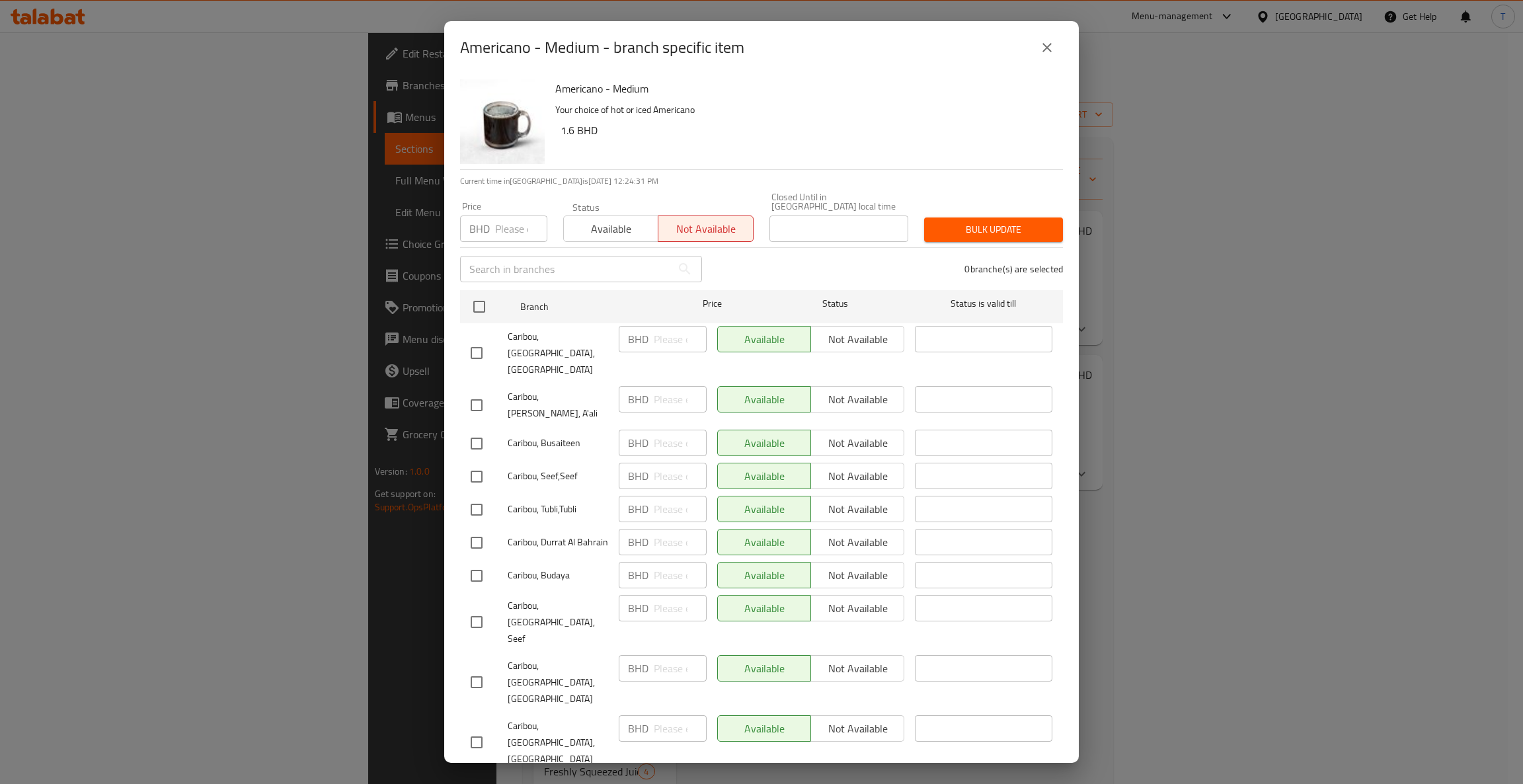
checkbox input "true"
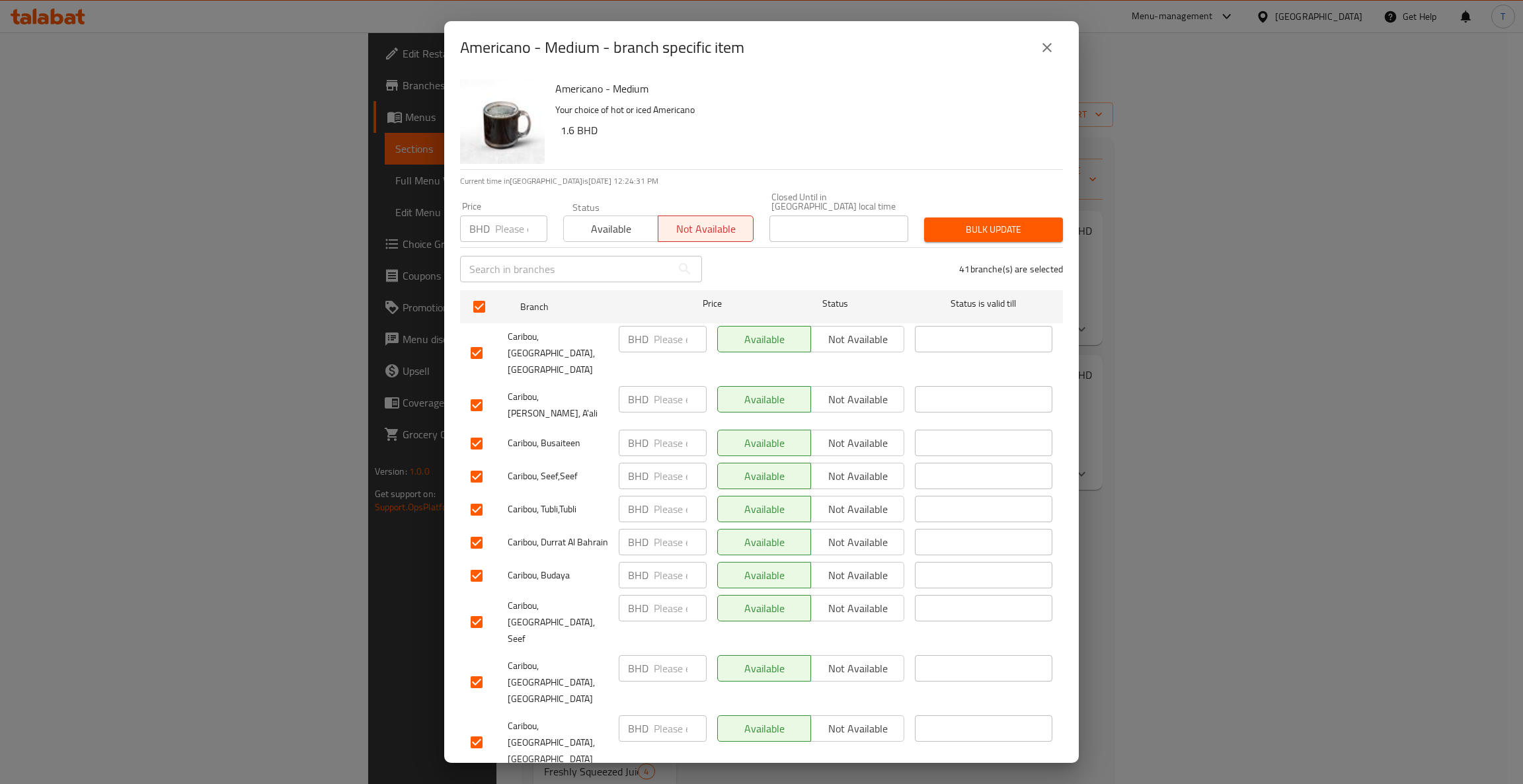
click at [987, 222] on span "Bulk update" at bounding box center [993, 230] width 118 height 16
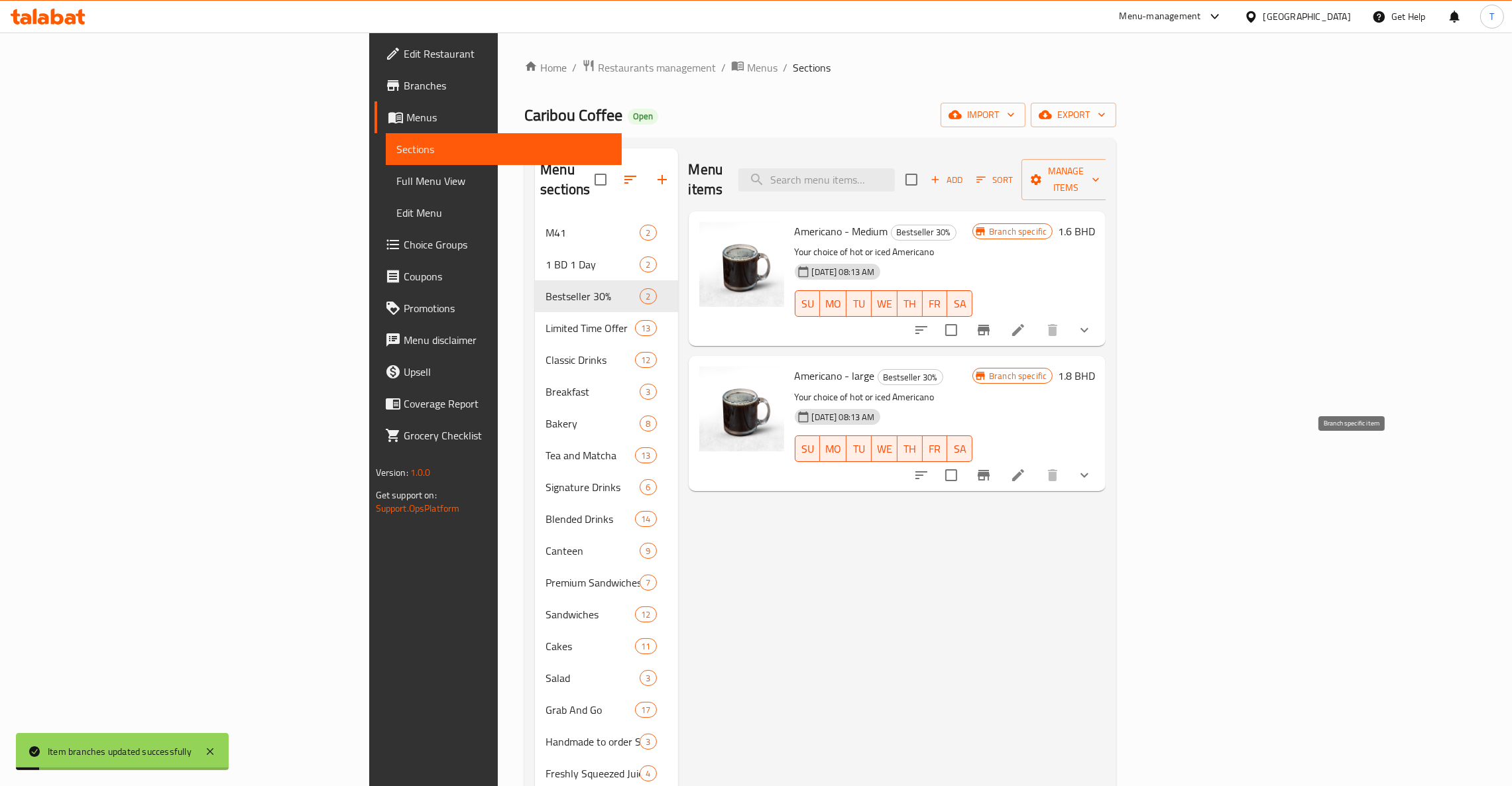
click at [990, 470] on icon "Branch-specific-item" at bounding box center [983, 475] width 12 height 11
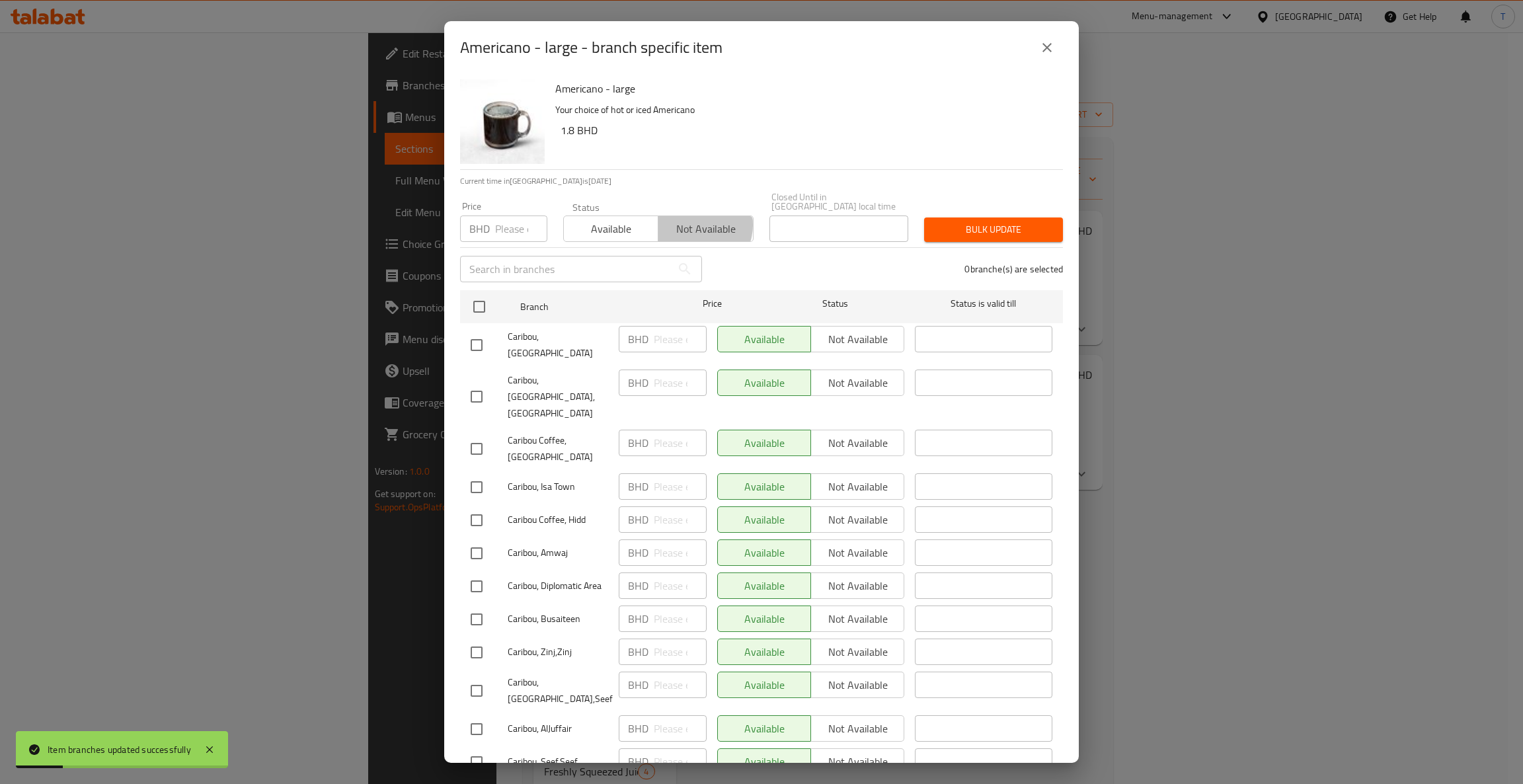
click at [690, 220] on span "Not available" at bounding box center [705, 229] width 84 height 19
click at [484, 297] on input "checkbox" at bounding box center [479, 306] width 28 height 28
checkbox input "true"
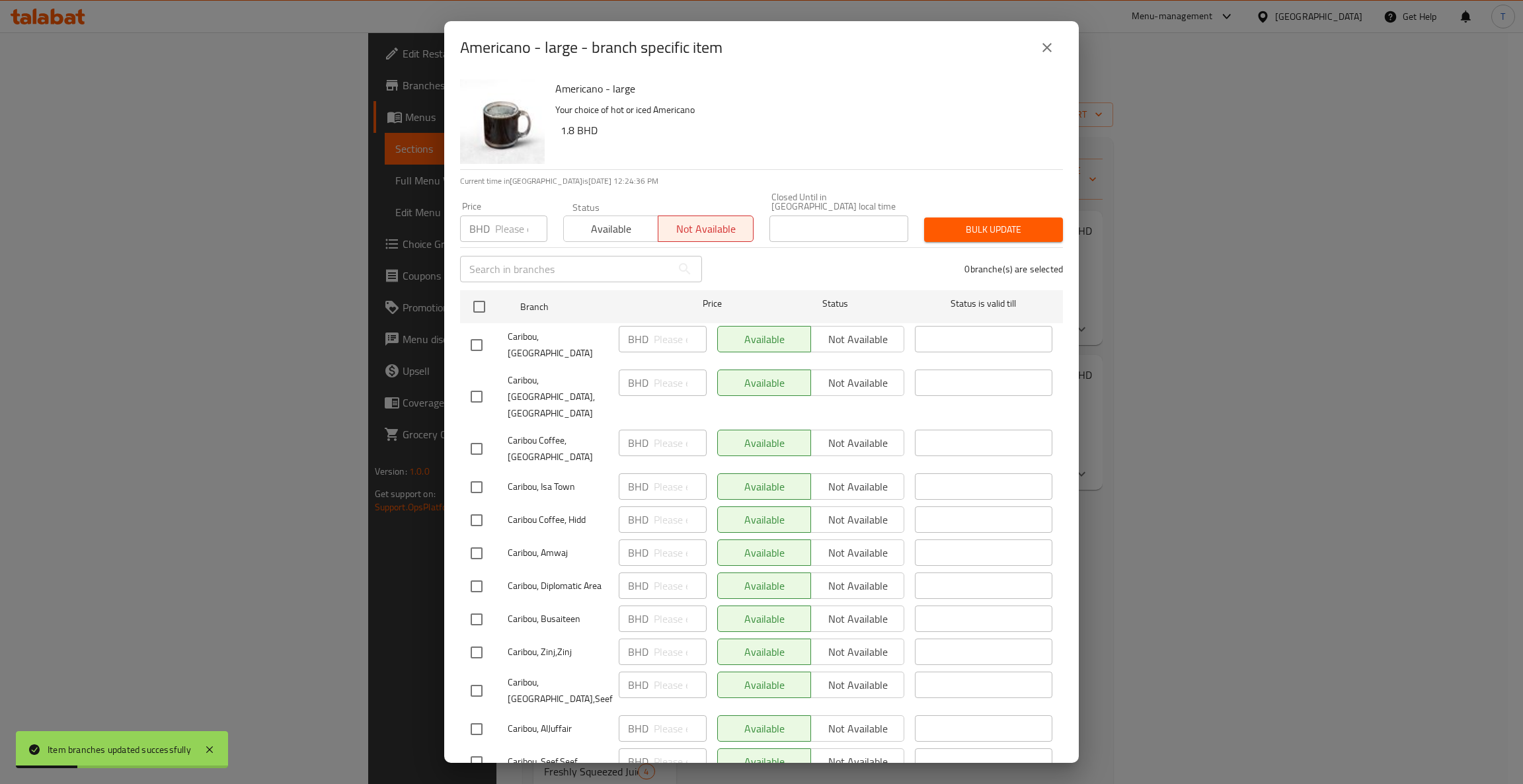
checkbox input "true"
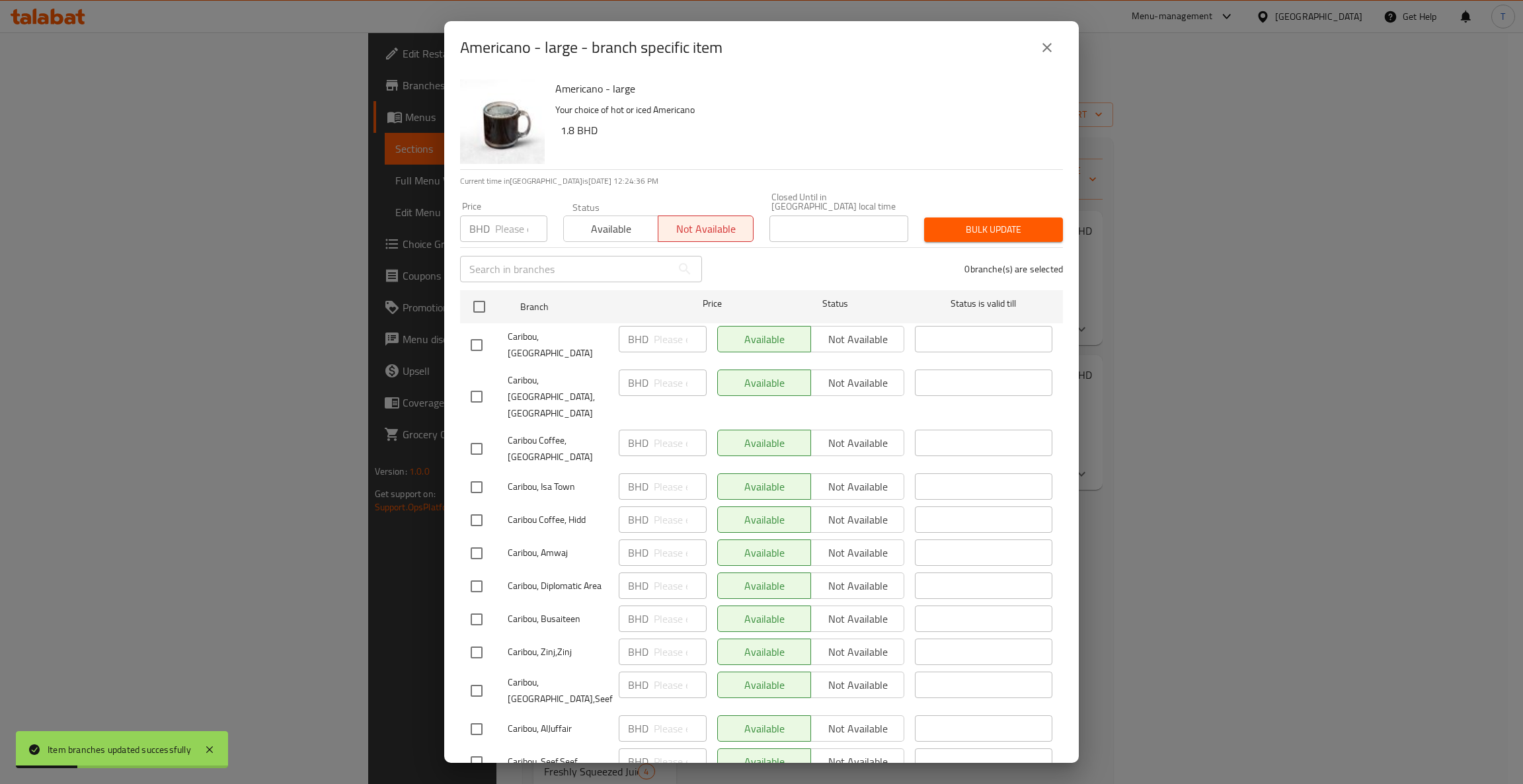
checkbox input "true"
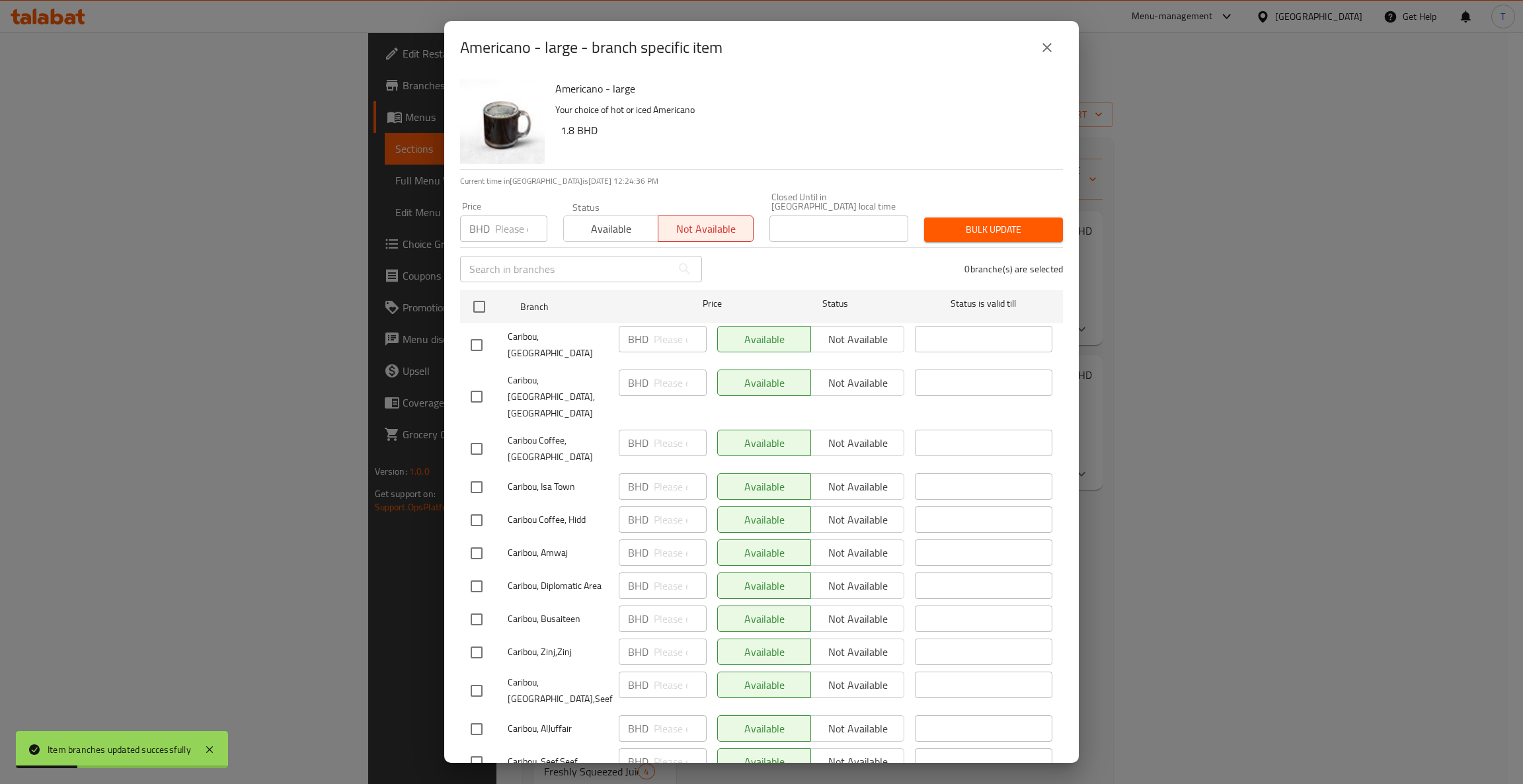
checkbox input "true"
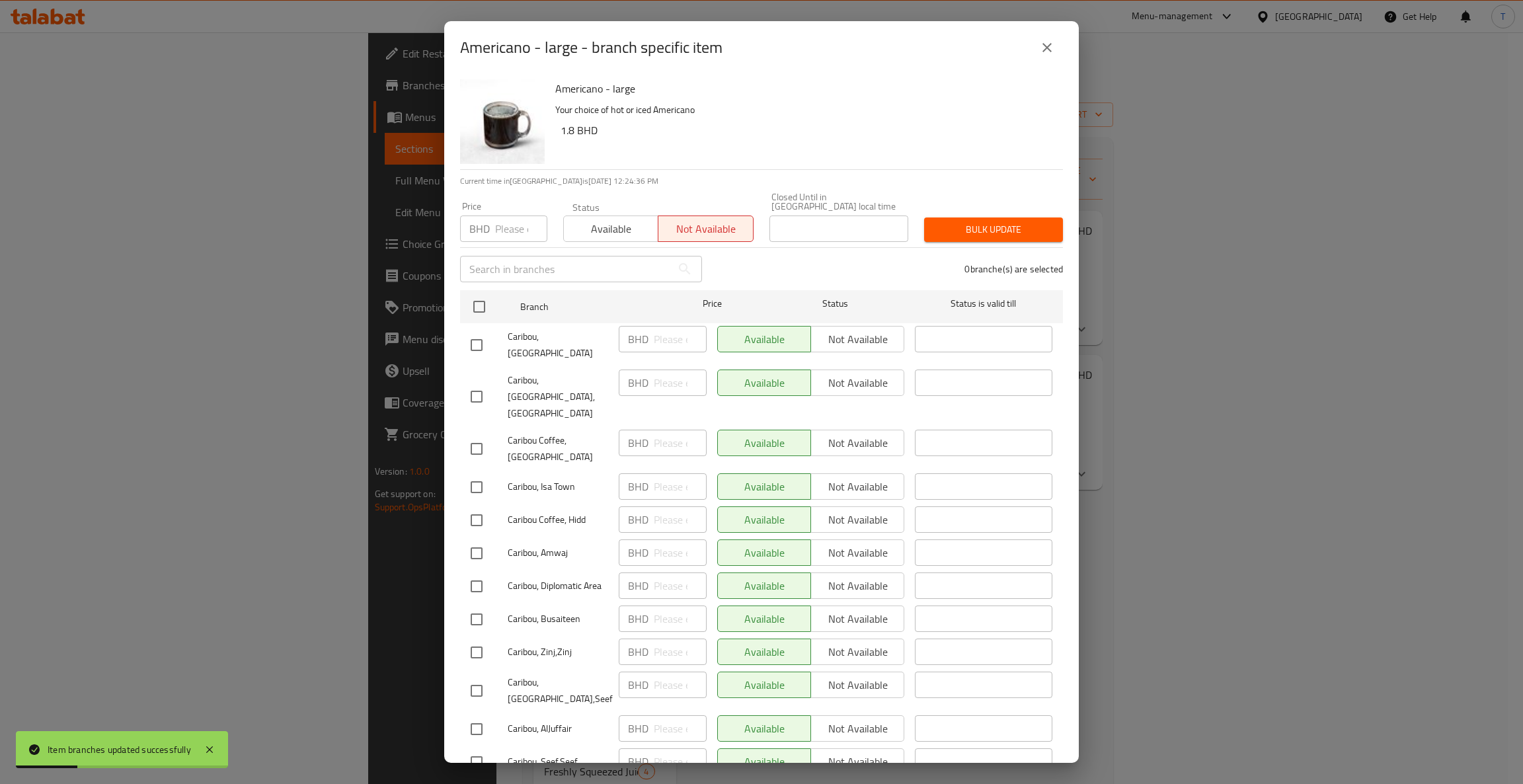
checkbox input "true"
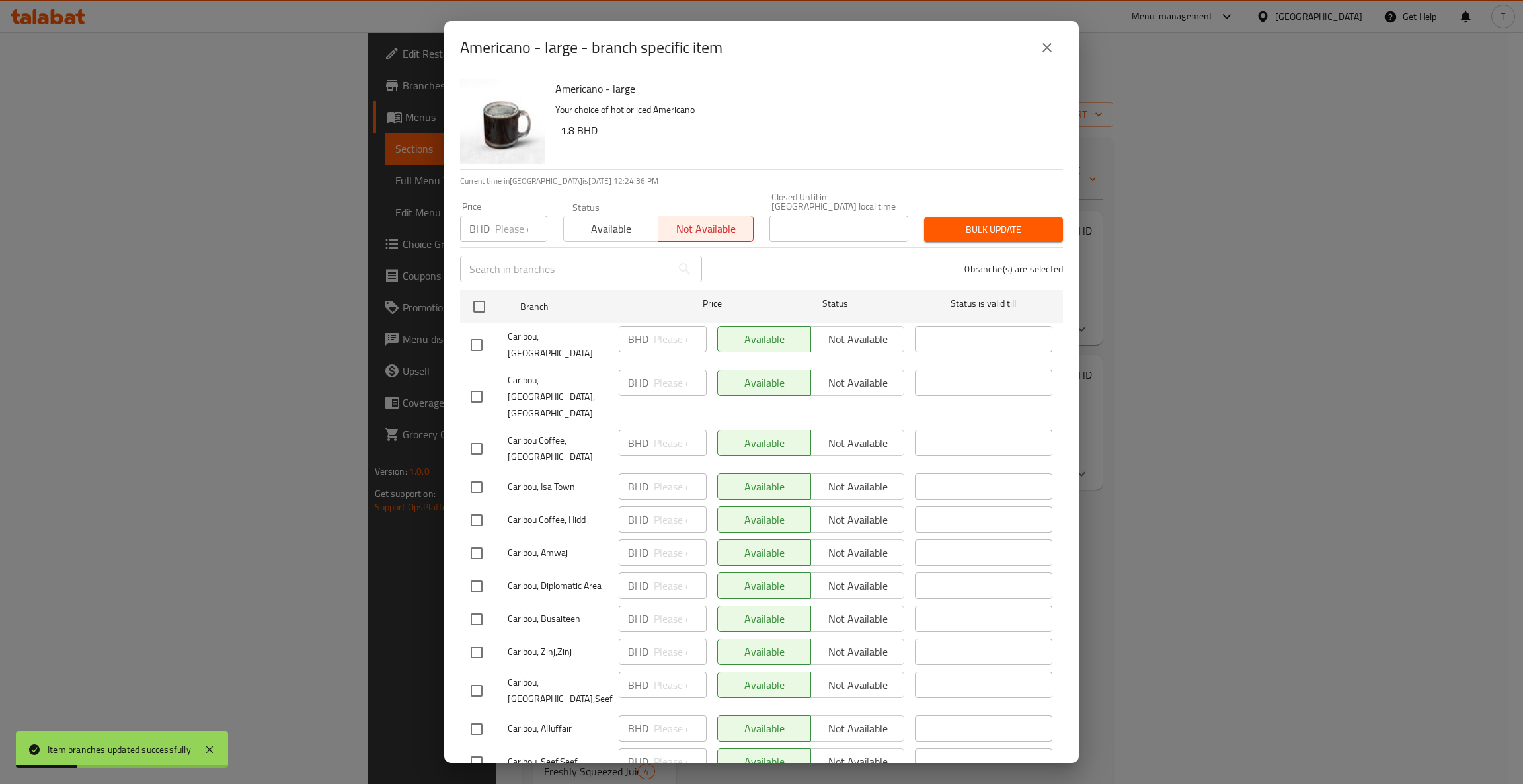
checkbox input "true"
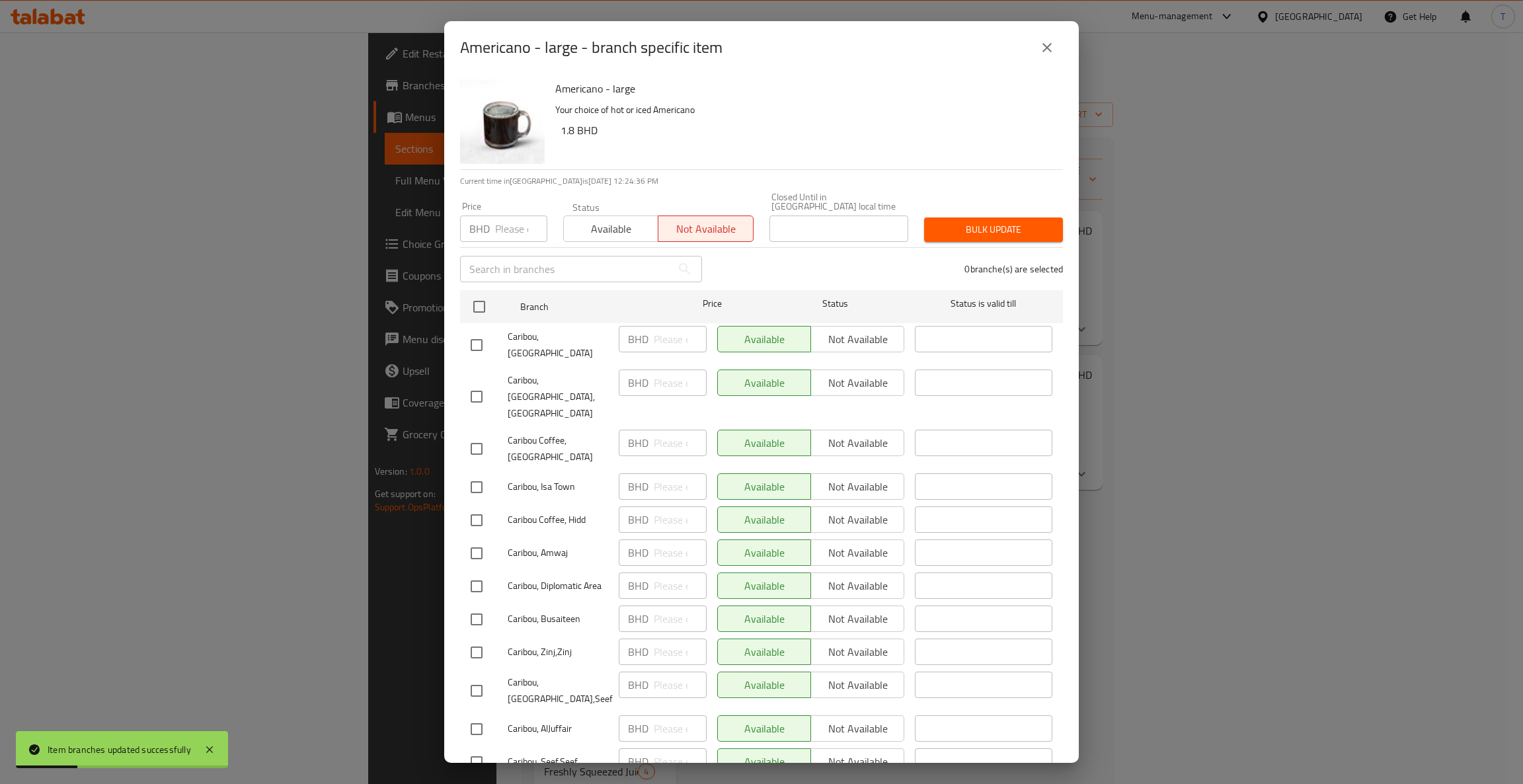
checkbox input "true"
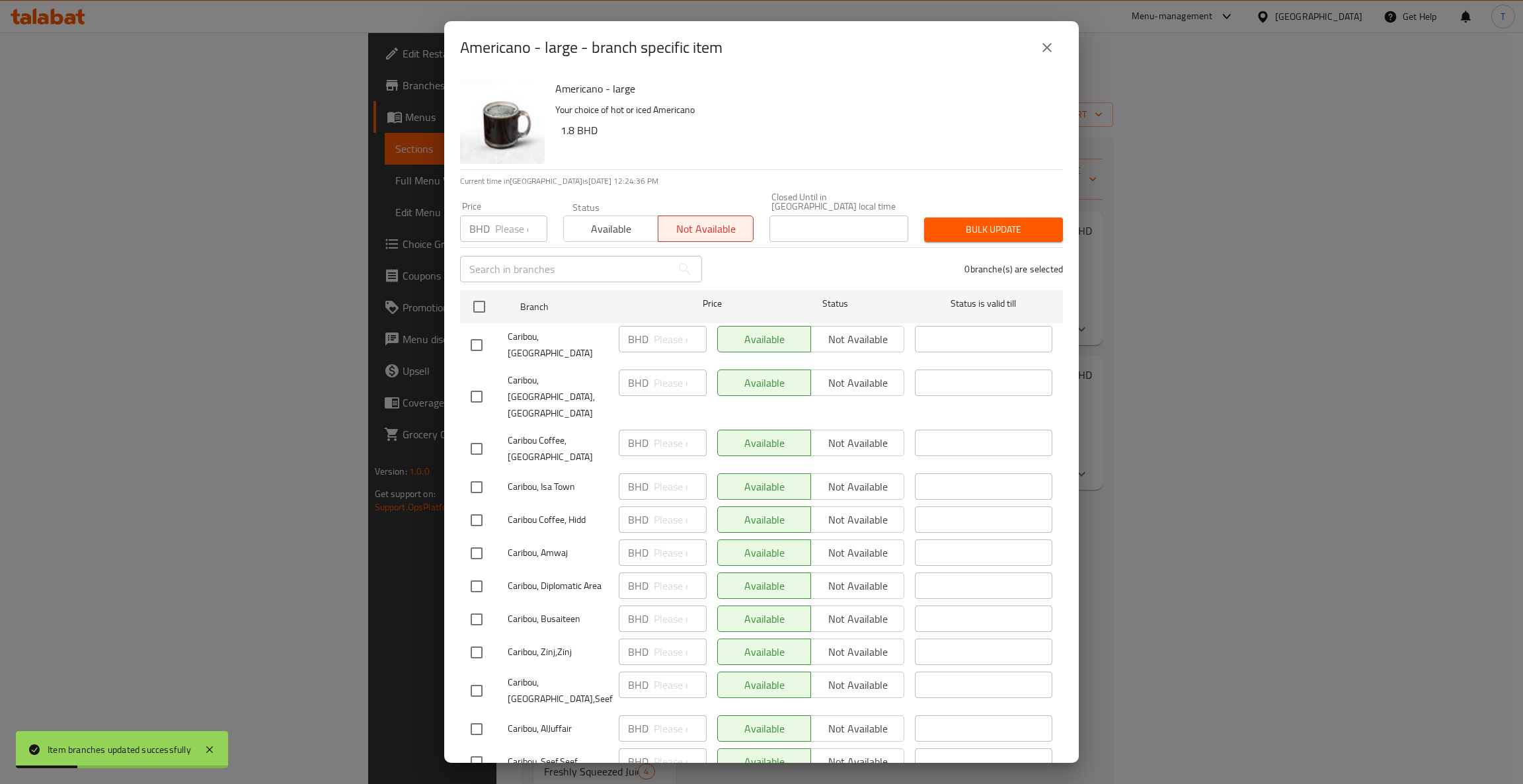
checkbox input "true"
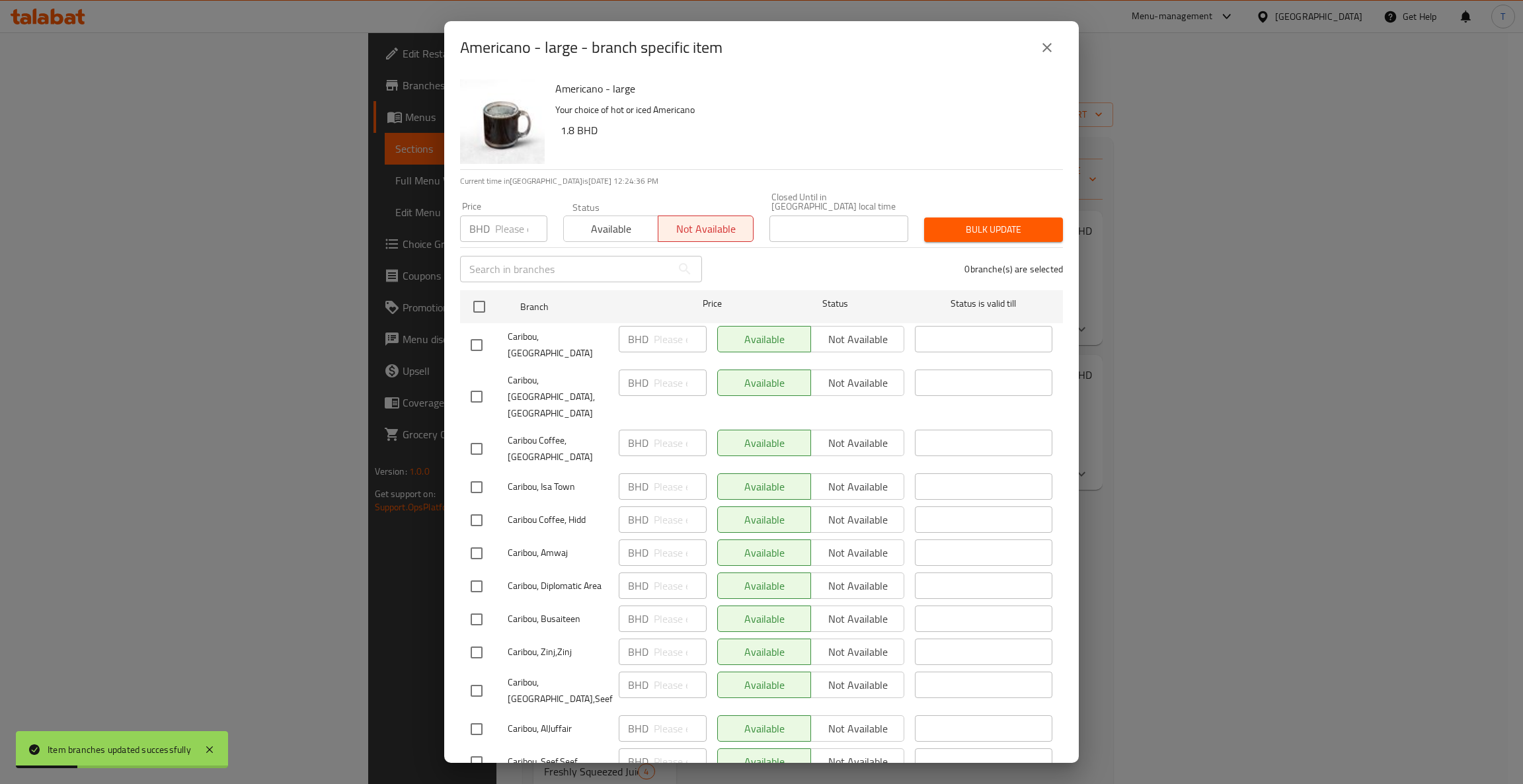
checkbox input "true"
click at [984, 222] on span "Bulk update" at bounding box center [993, 230] width 118 height 16
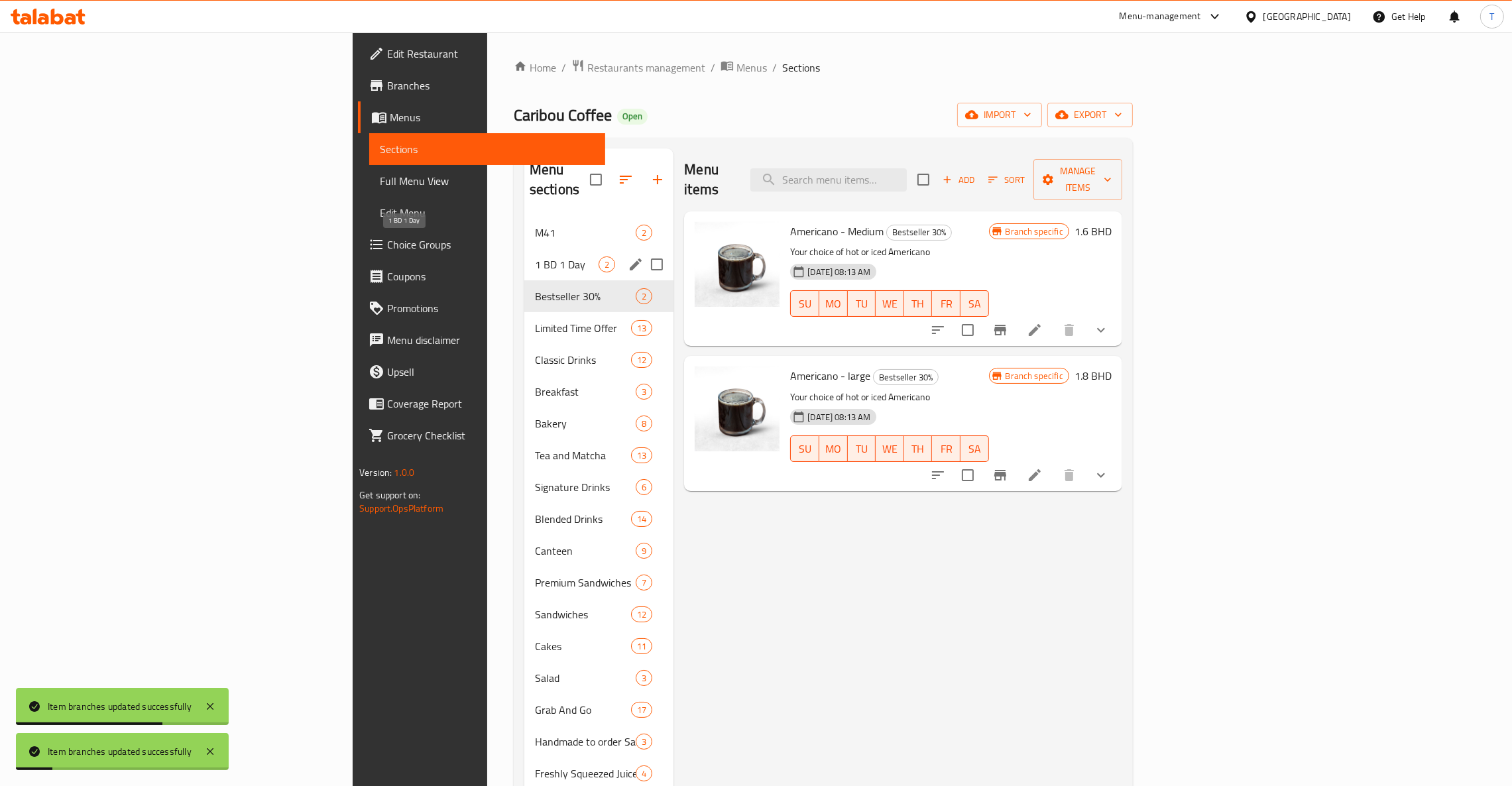
drag, startPoint x: 349, startPoint y: 248, endPoint x: 352, endPoint y: 257, distance: 9.5
click at [535, 256] on span "1 BD 1 Day" at bounding box center [566, 264] width 63 height 16
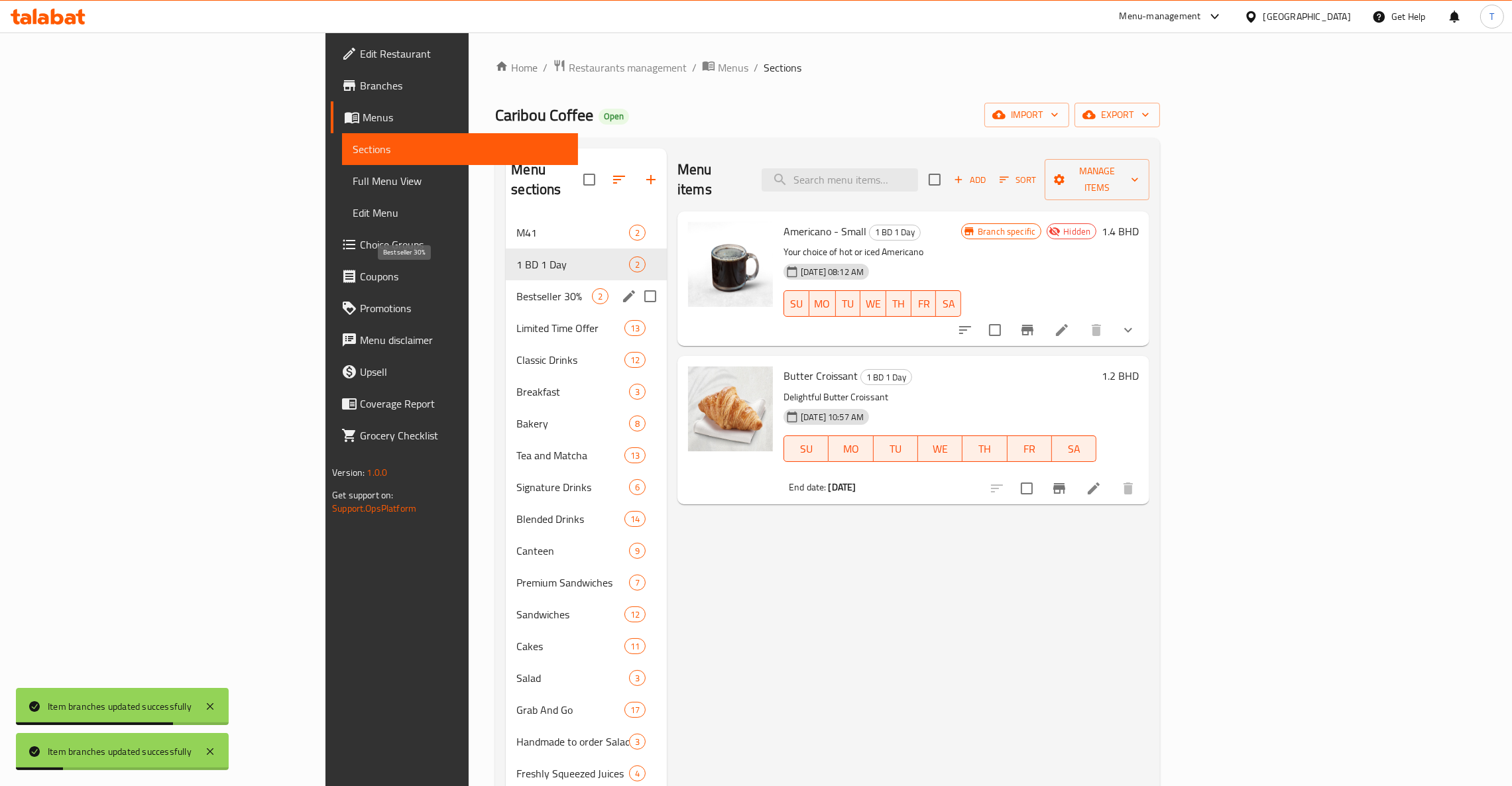
click at [516, 288] on span "Bestseller 30%" at bounding box center [554, 296] width 76 height 16
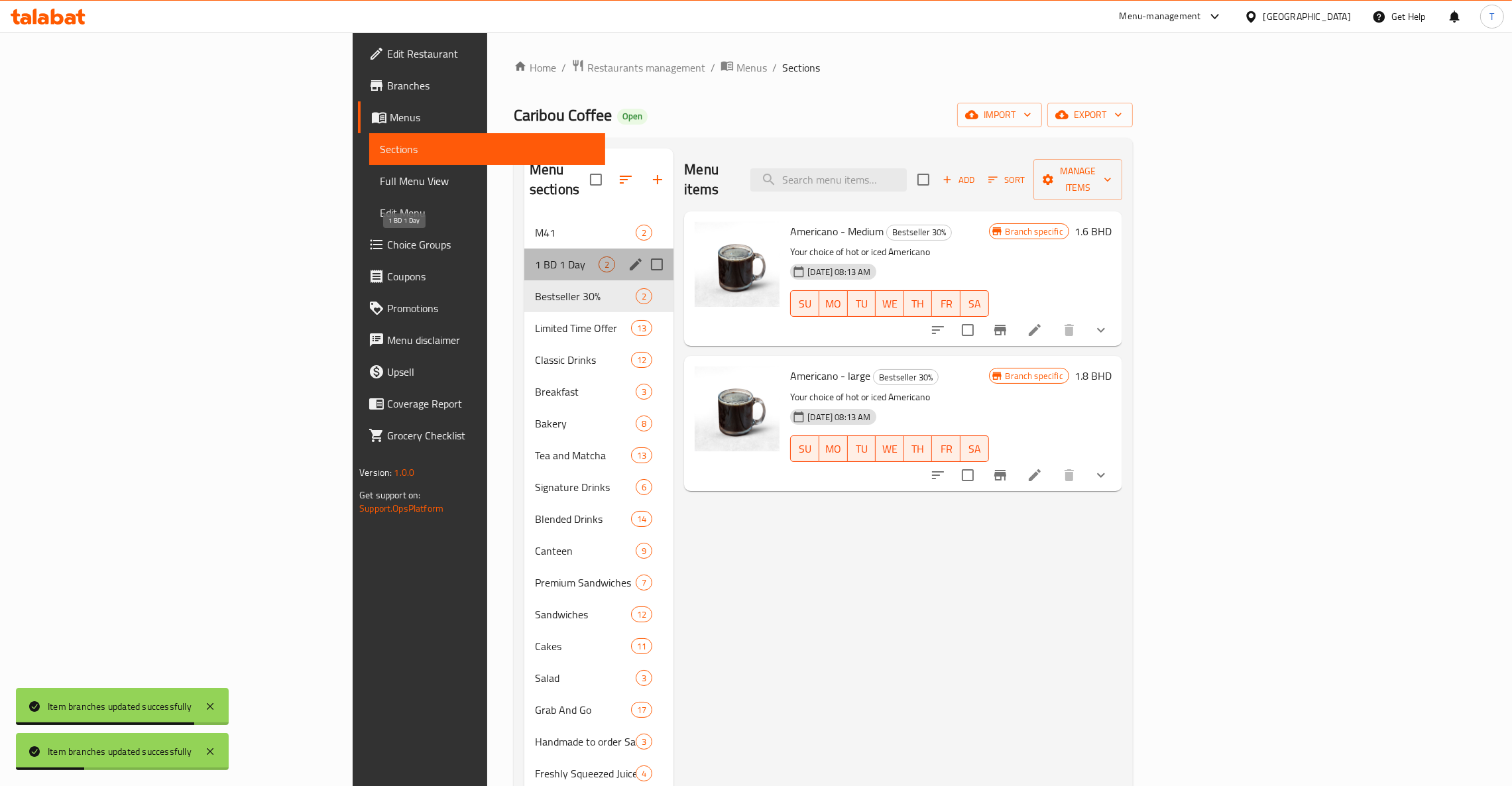
click at [535, 256] on span "1 BD 1 Day" at bounding box center [566, 264] width 63 height 16
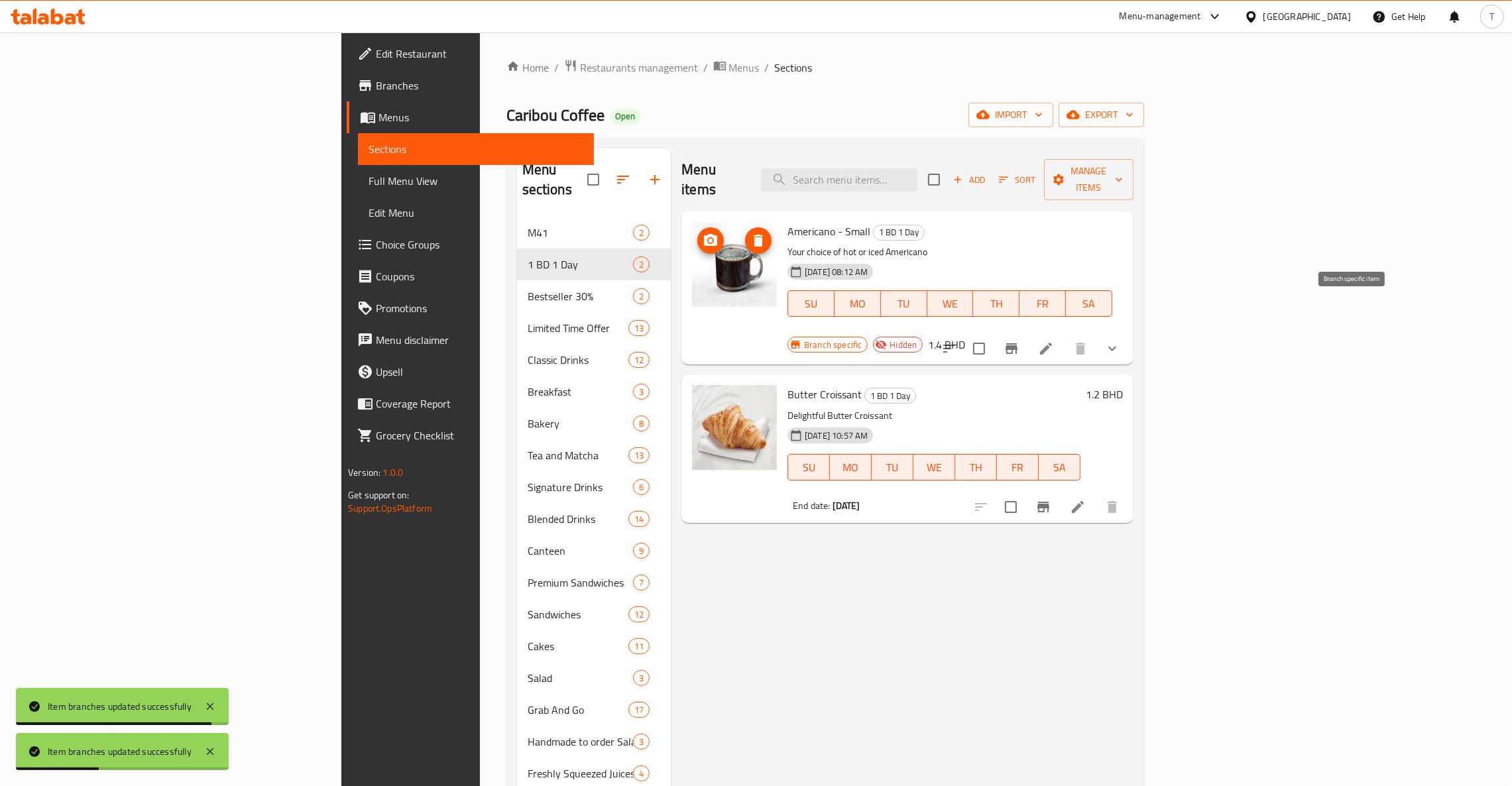
click at [1007, 340] on icon "Branch-specific-item" at bounding box center [1011, 348] width 16 height 16
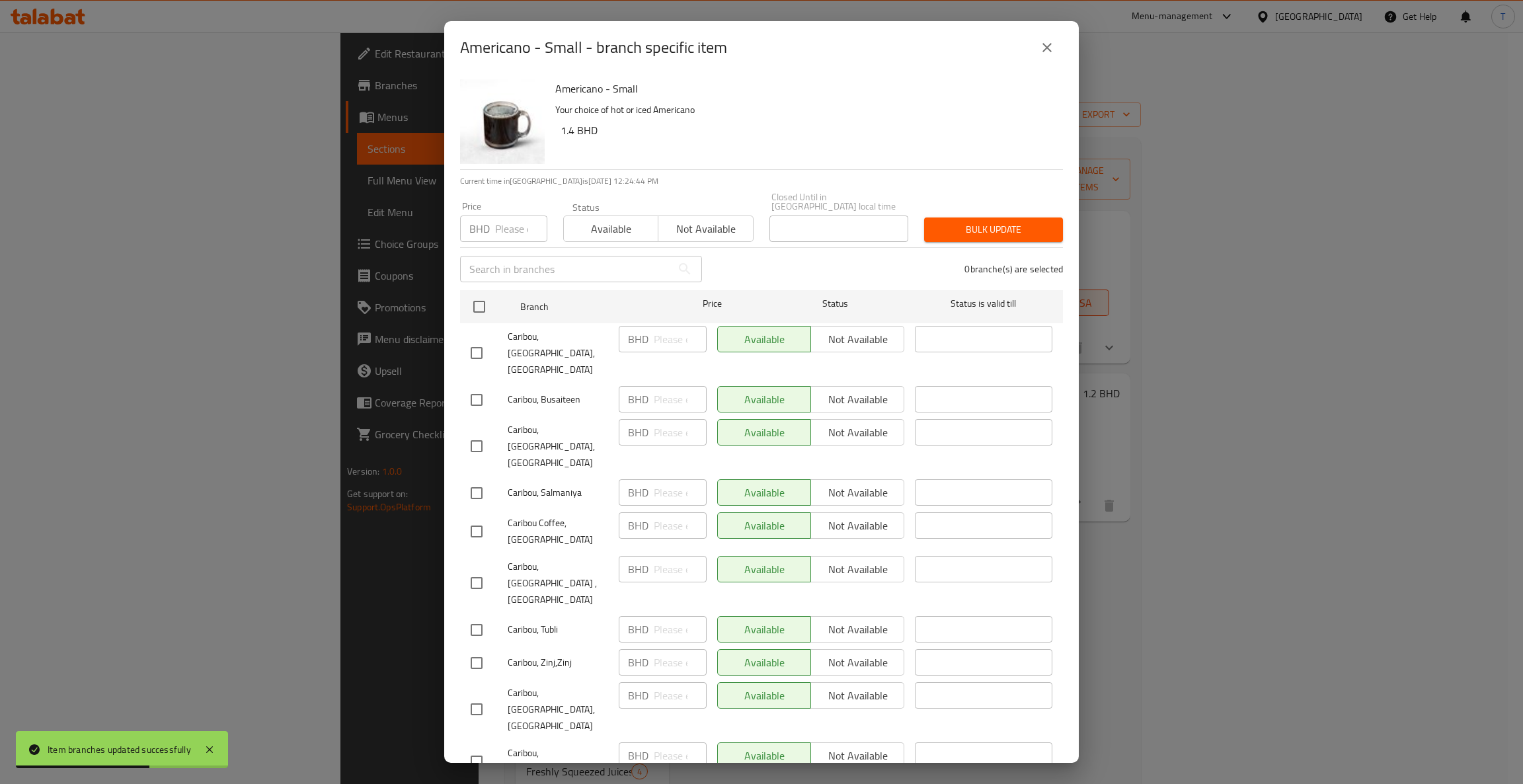
click at [699, 220] on span "Not available" at bounding box center [705, 229] width 84 height 19
click at [477, 296] on input "checkbox" at bounding box center [479, 306] width 28 height 28
checkbox input "true"
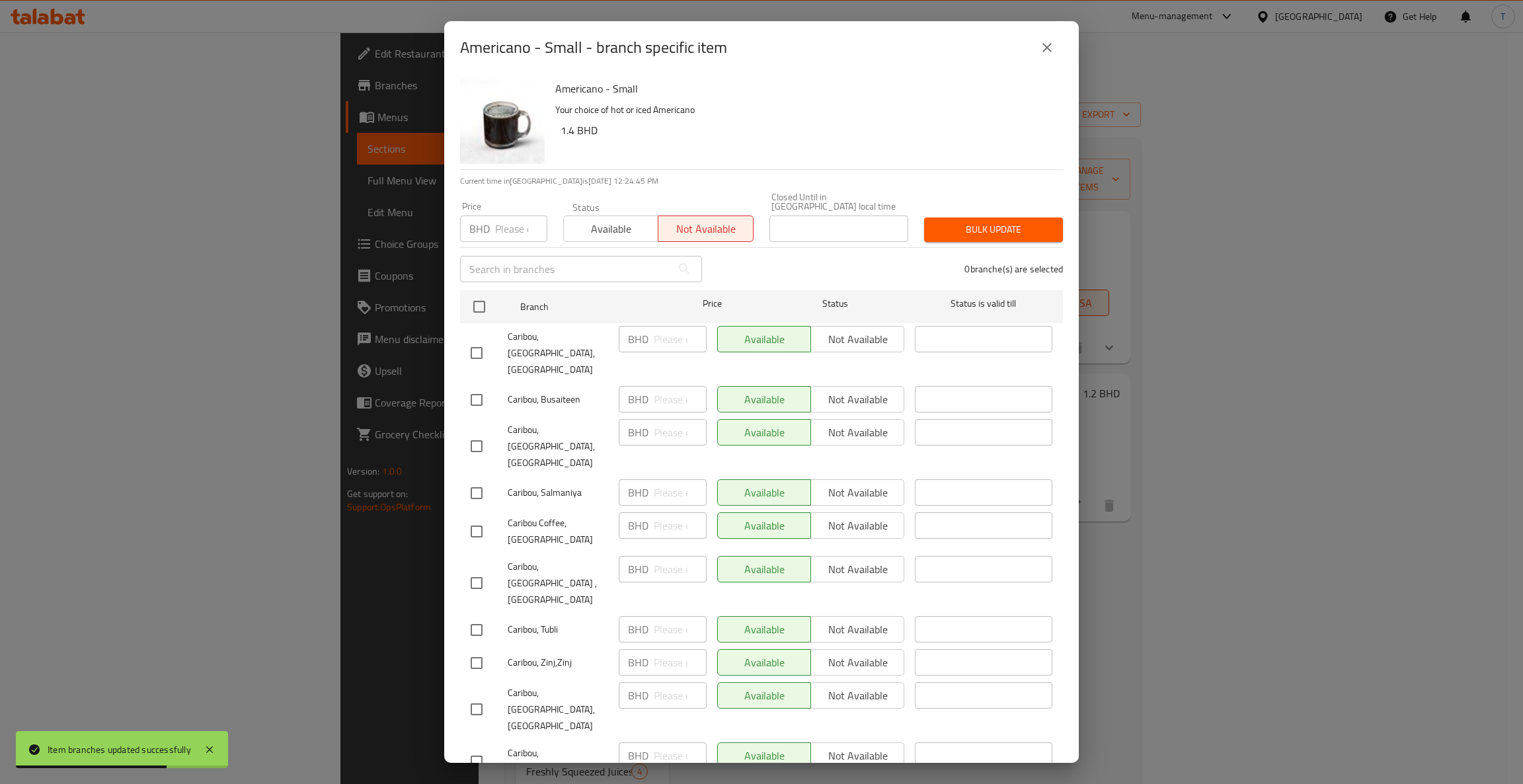
checkbox input "true"
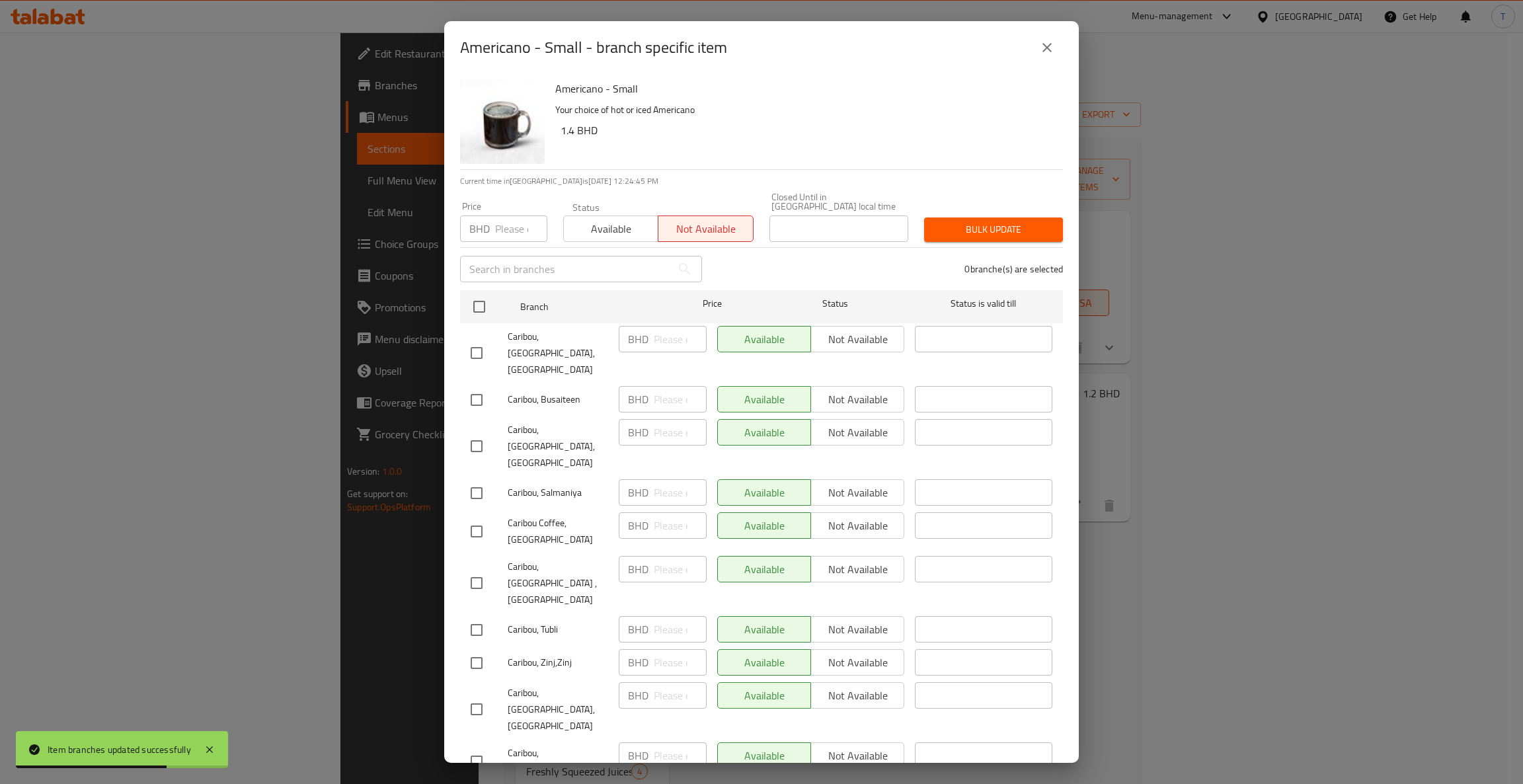
checkbox input "true"
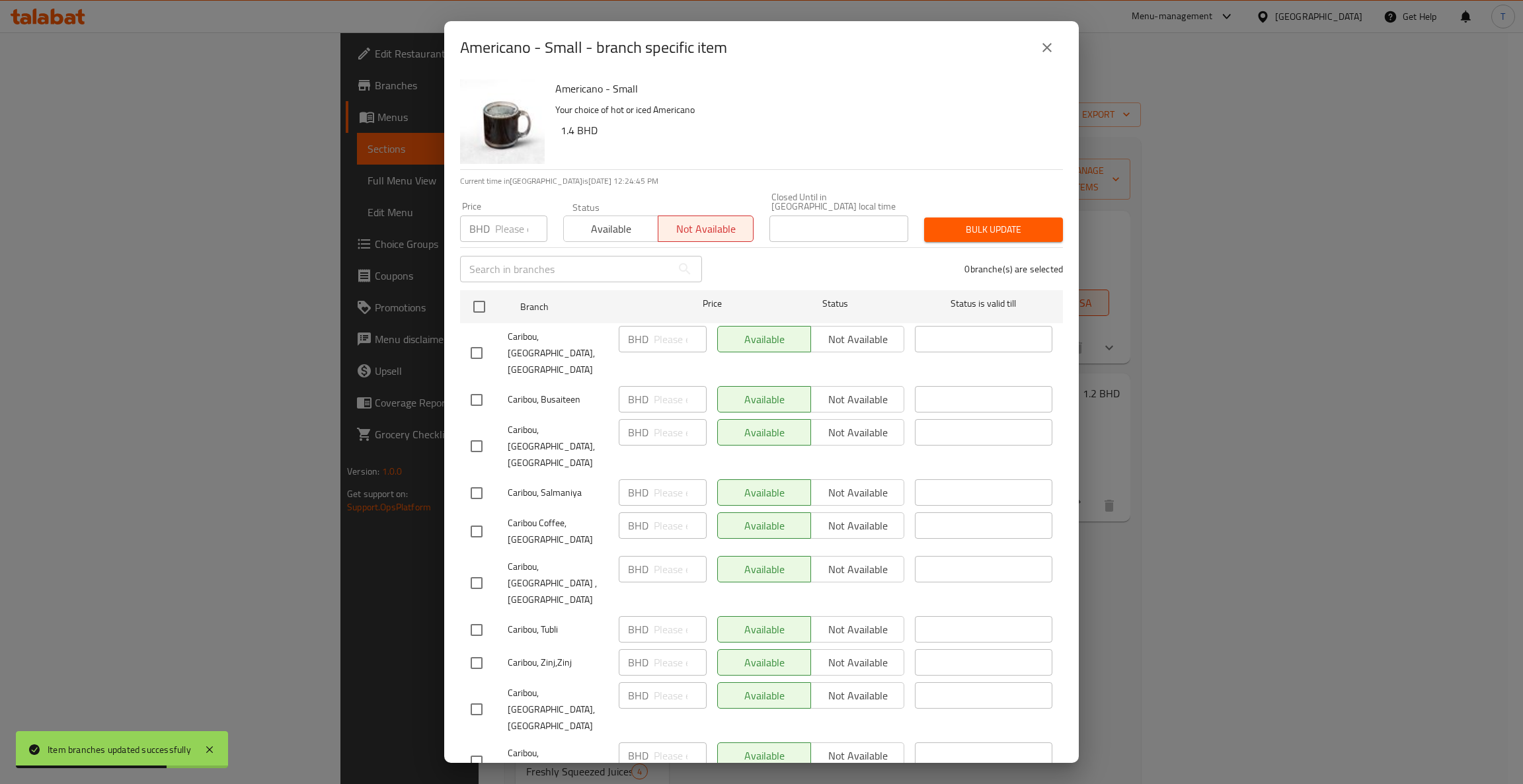
checkbox input "true"
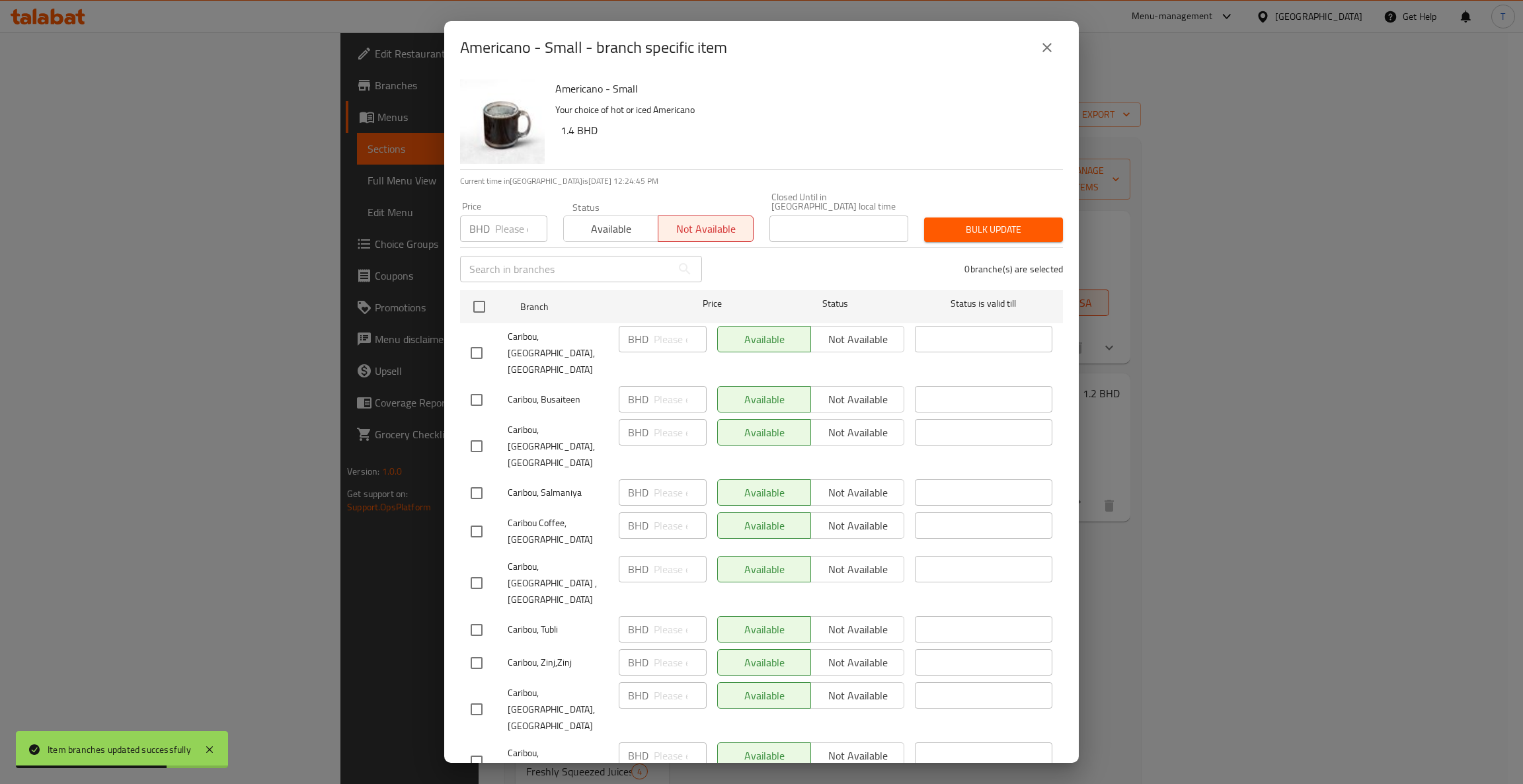
checkbox input "true"
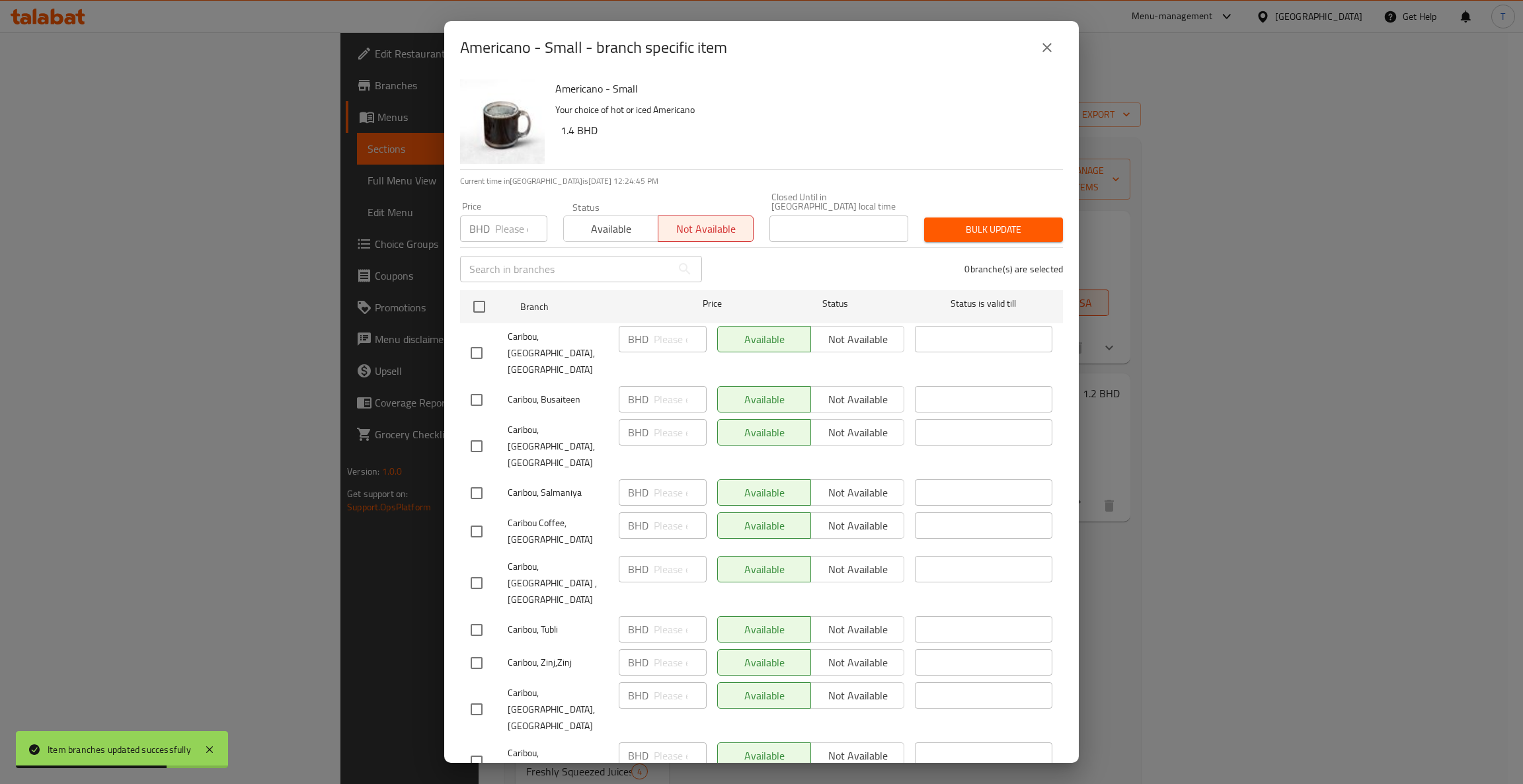
checkbox input "true"
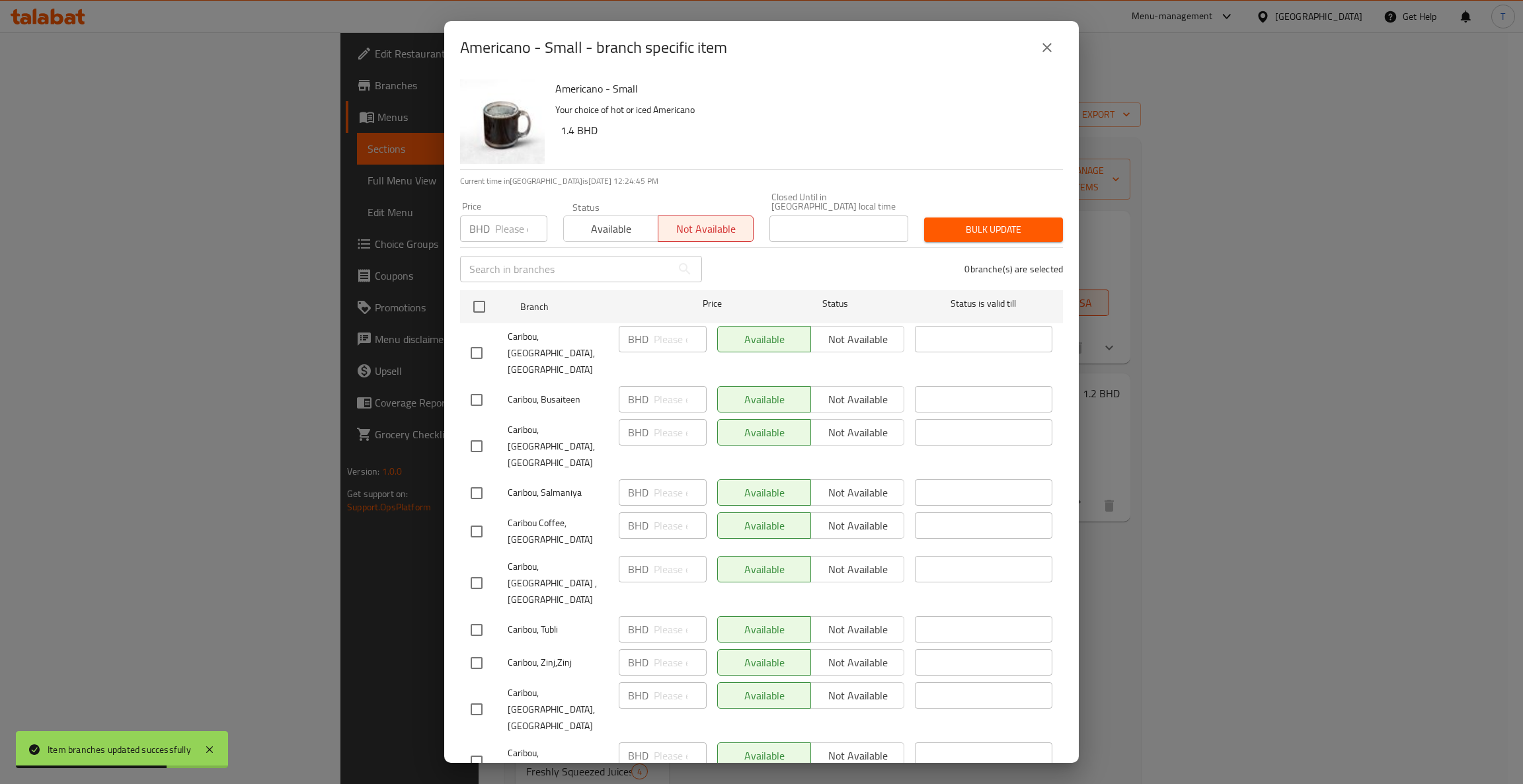
checkbox input "true"
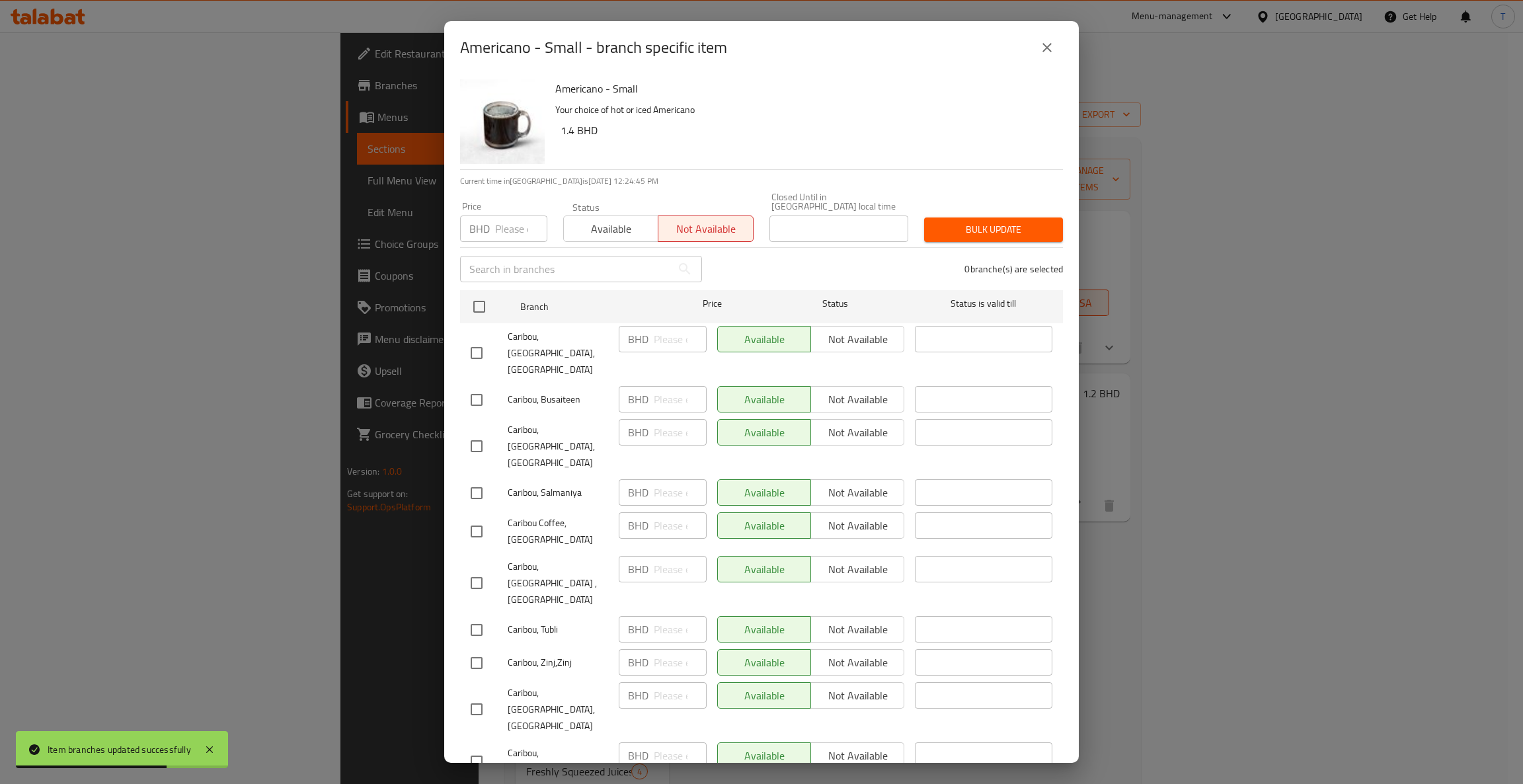
checkbox input "true"
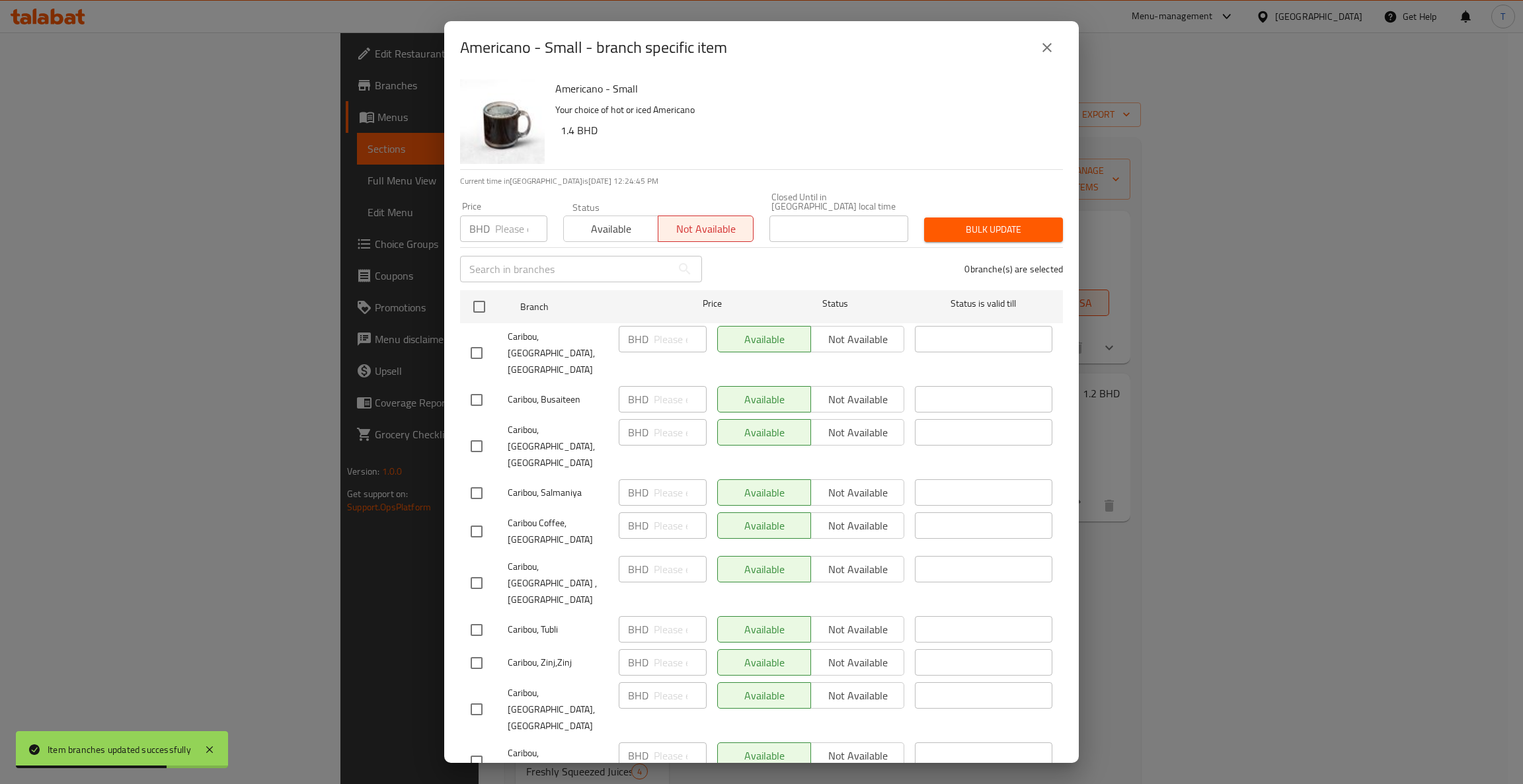
checkbox input "true"
click at [994, 222] on span "Bulk update" at bounding box center [993, 230] width 118 height 16
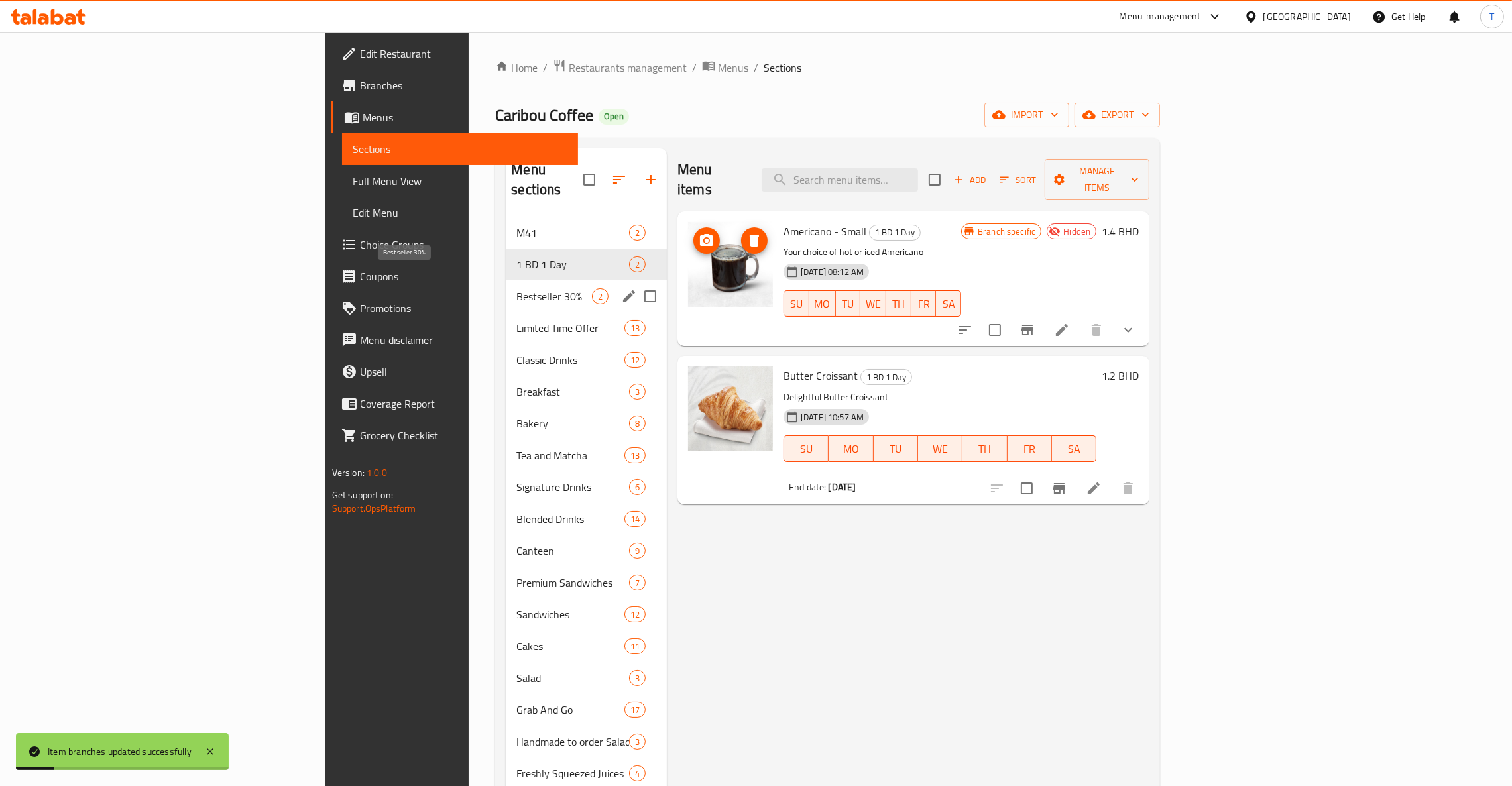
click at [516, 288] on span "Bestseller 30%" at bounding box center [554, 296] width 76 height 16
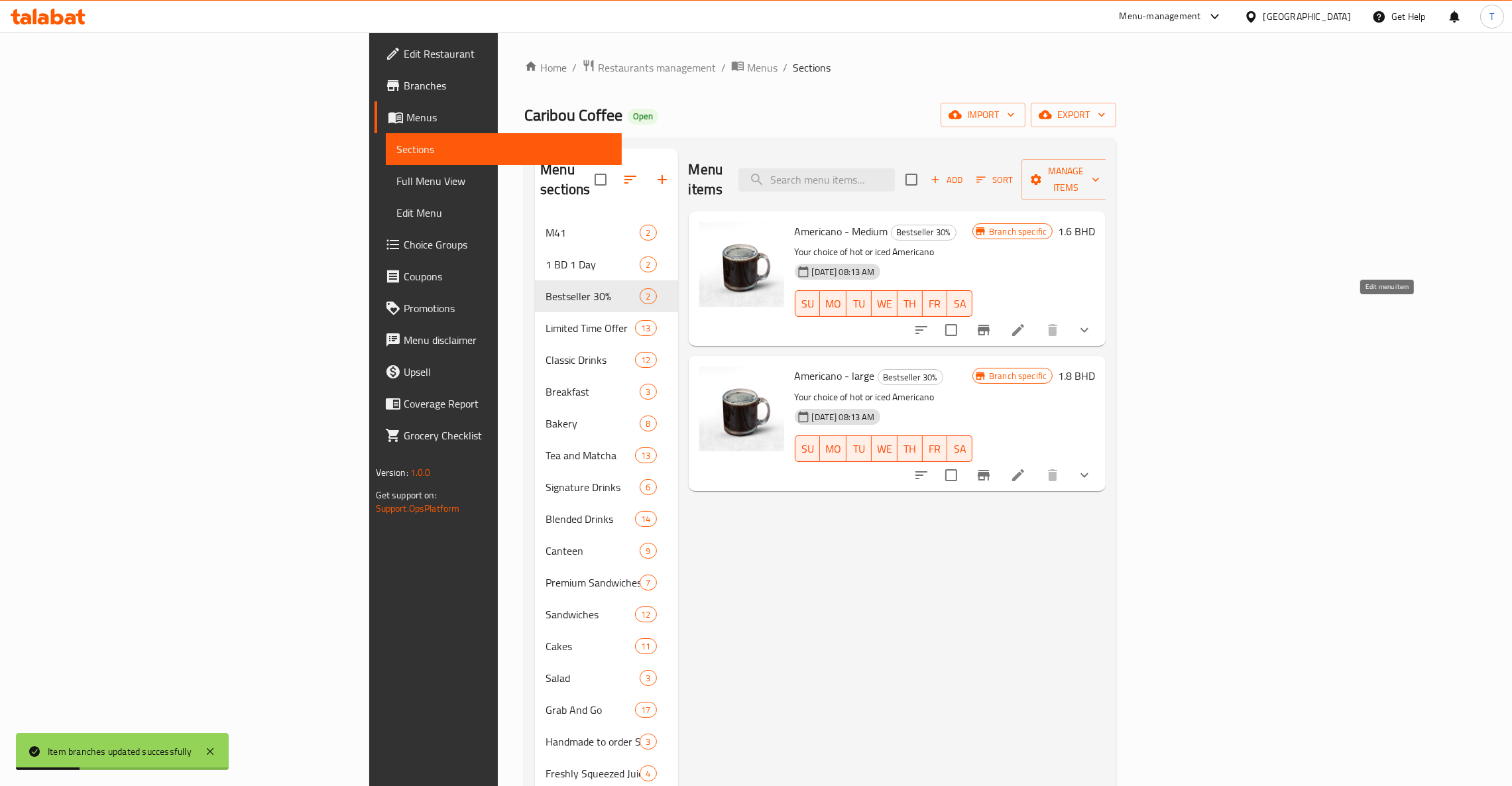
click at [1007, 324] on icon at bounding box center [1018, 329] width 12 height 12
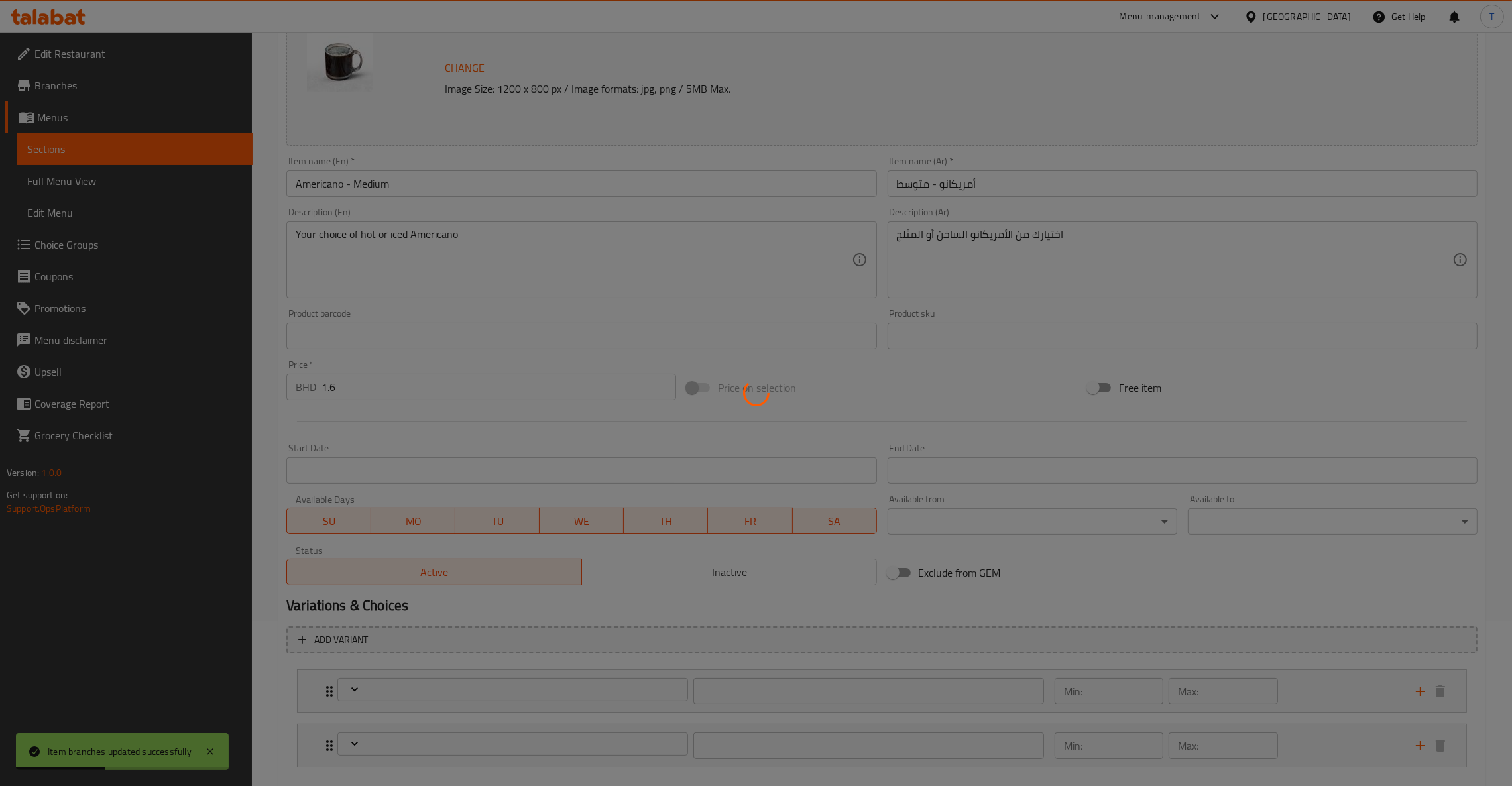
scroll to position [237, 0]
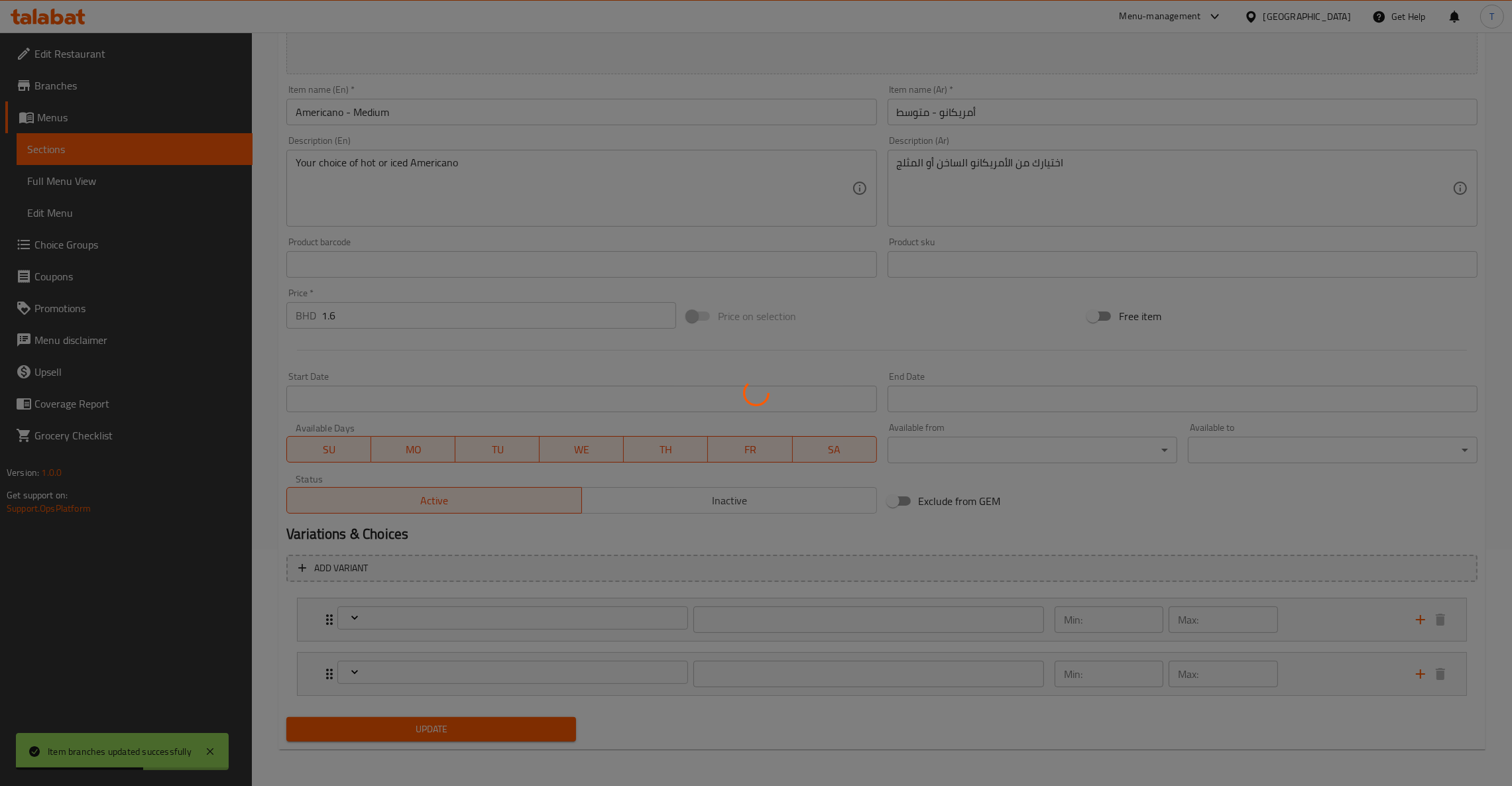
type input "إختيارك من القهوة:"
type input "1"
type input "اختيارك من"
type input "1"
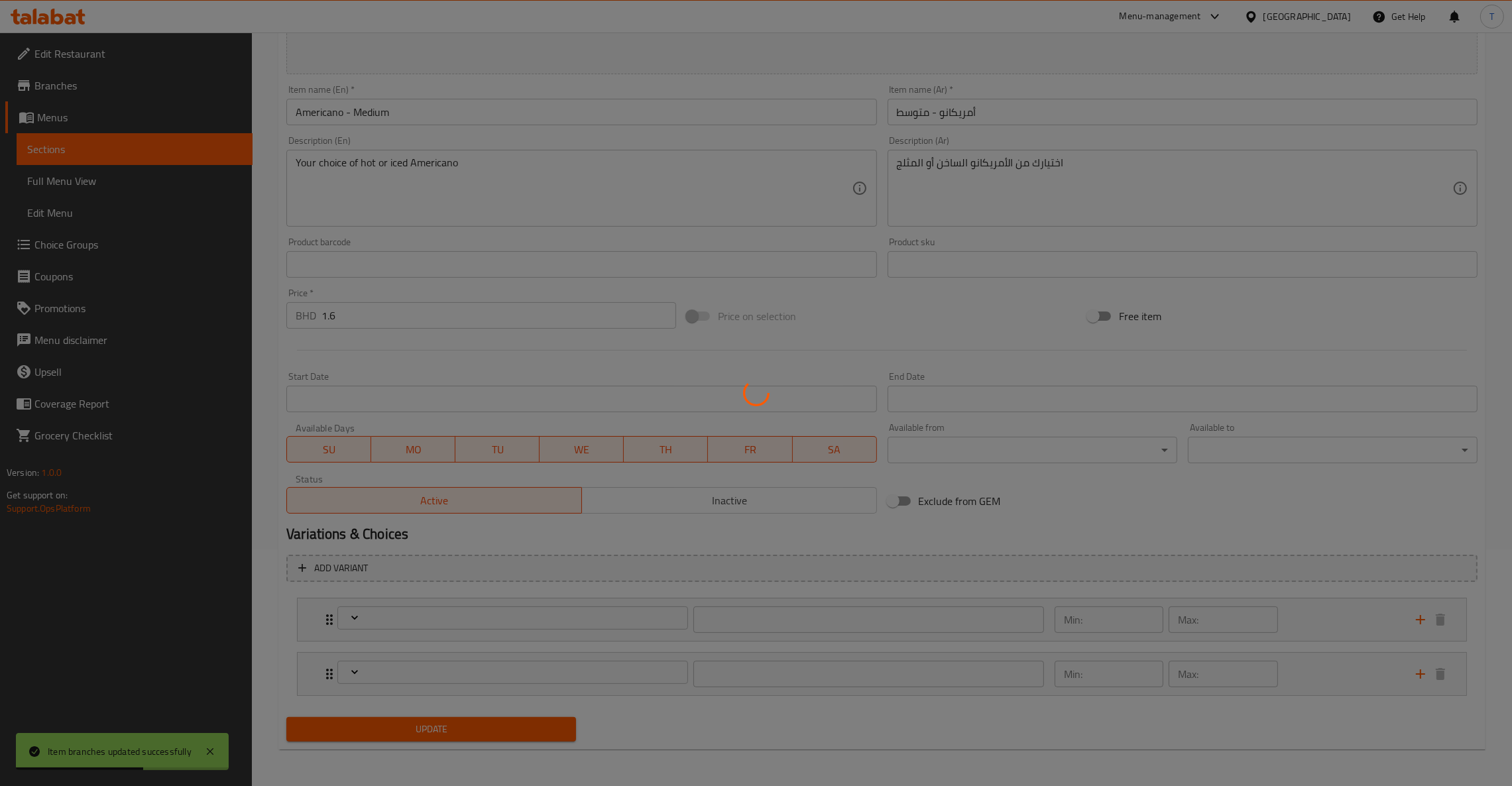
type input "1"
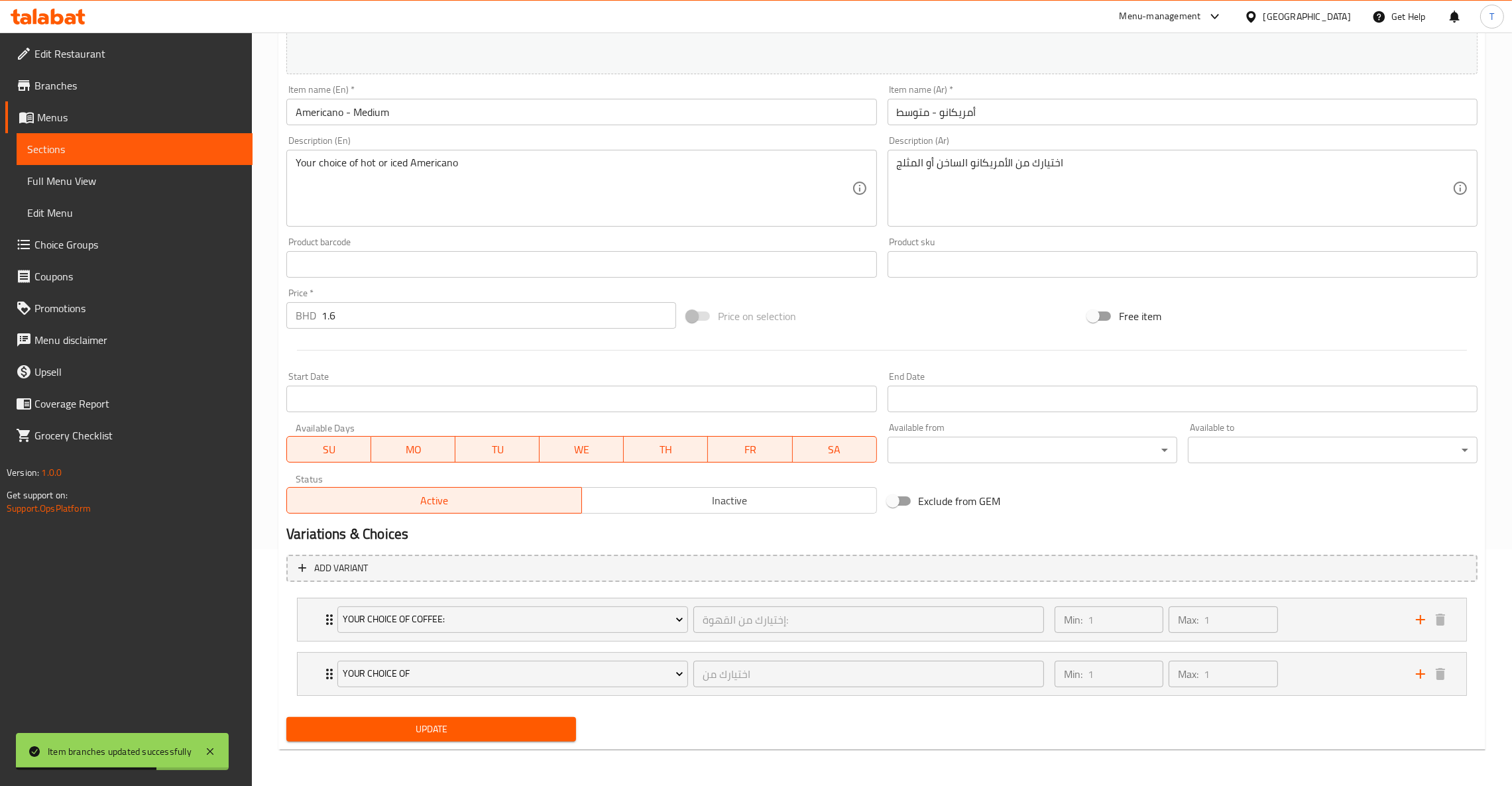
click at [762, 502] on span "Inactive" at bounding box center [729, 500] width 284 height 19
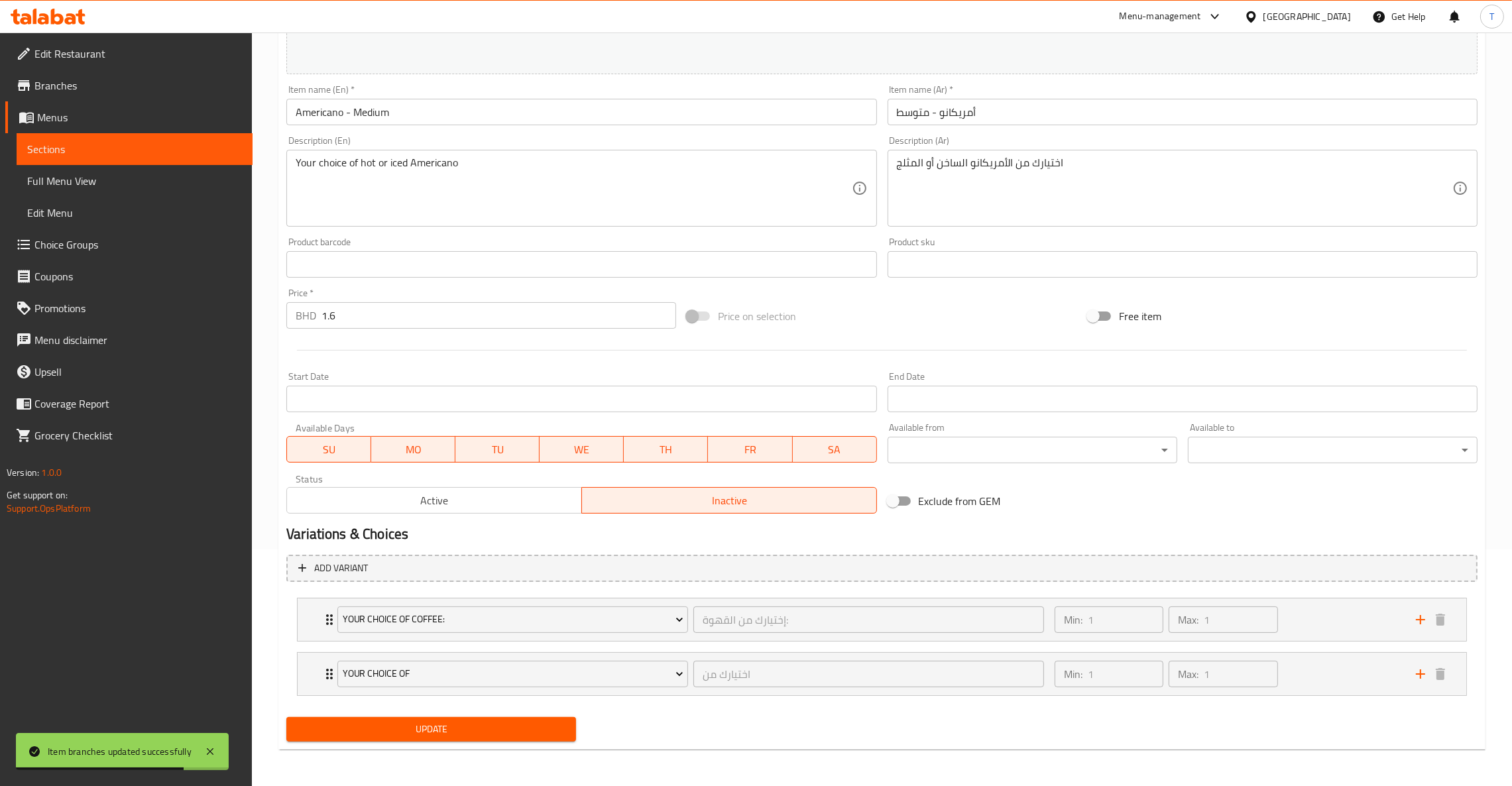
click at [540, 524] on span "Update" at bounding box center [431, 729] width 269 height 16
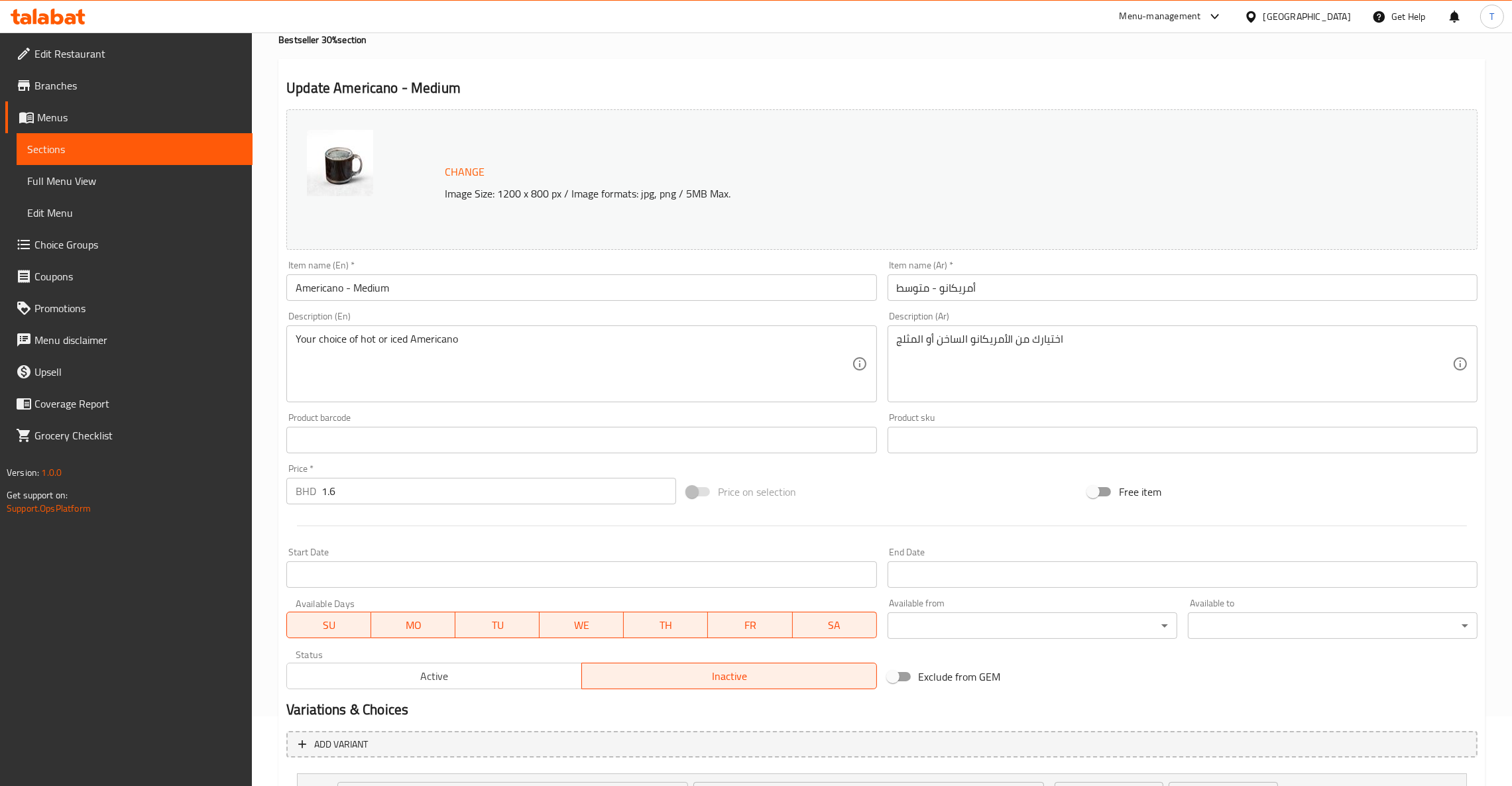
scroll to position [0, 0]
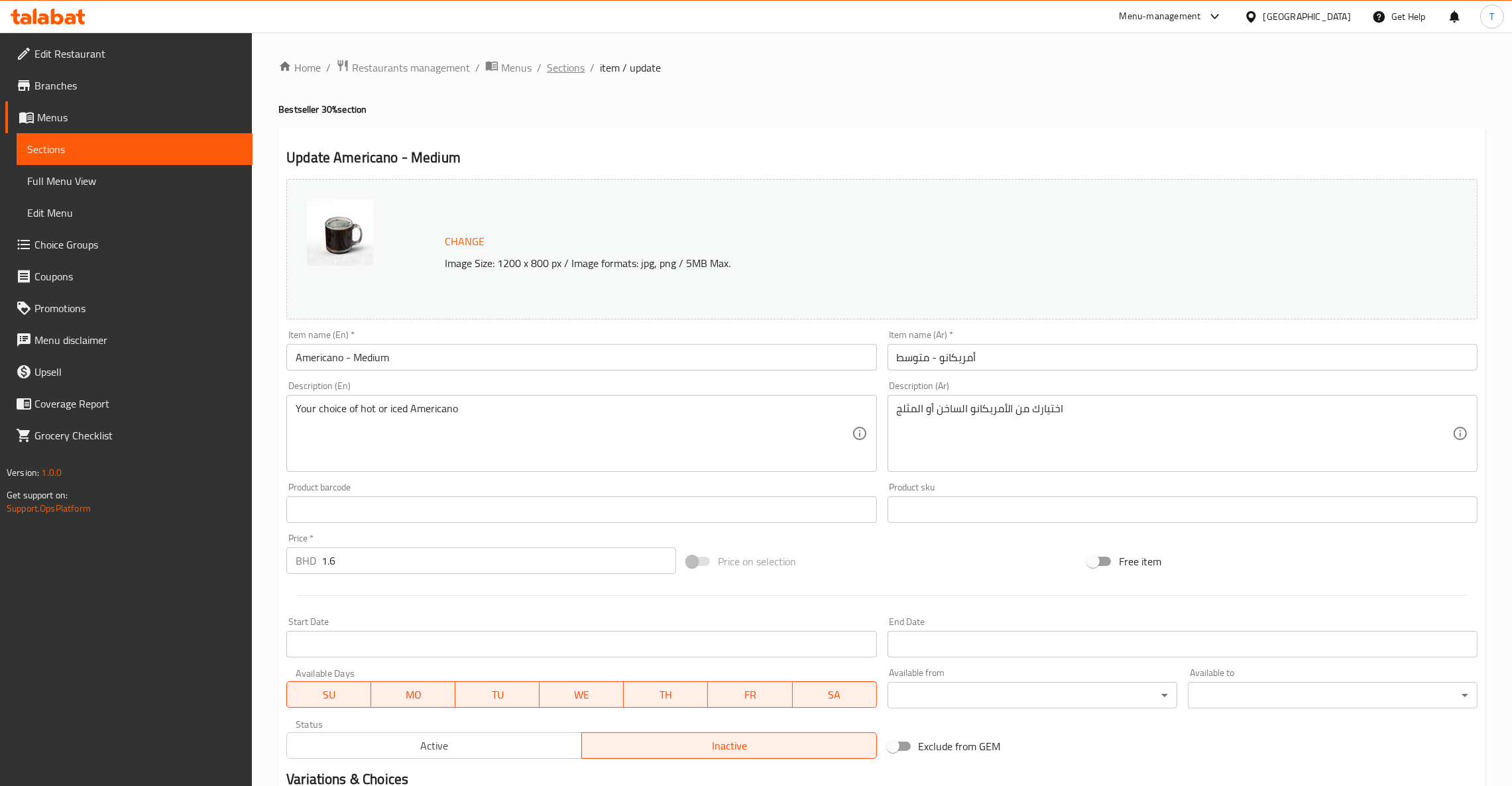
click at [575, 65] on span "Sections" at bounding box center [565, 67] width 38 height 16
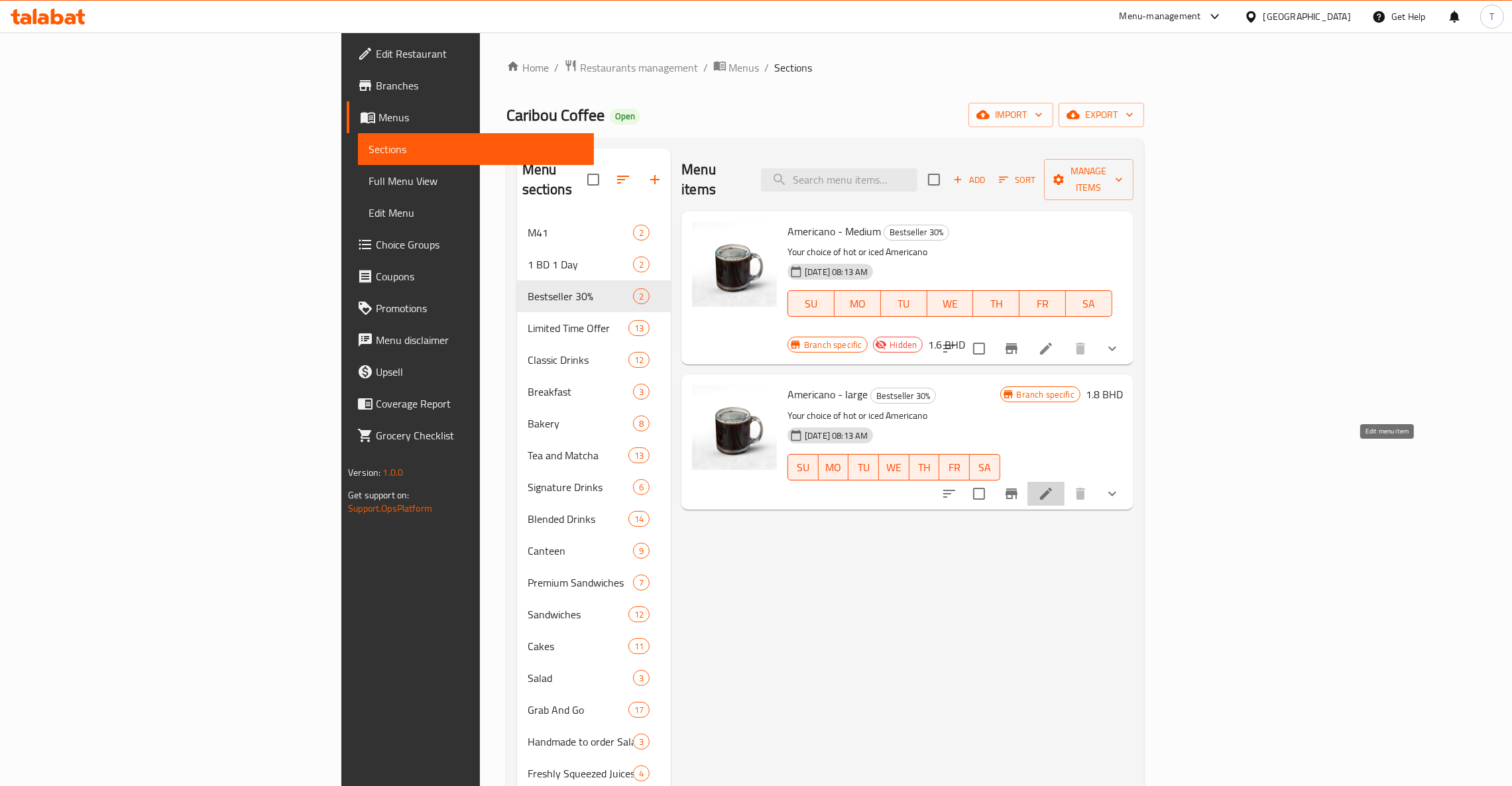
click at [1007, 485] on icon at bounding box center [1046, 493] width 16 height 16
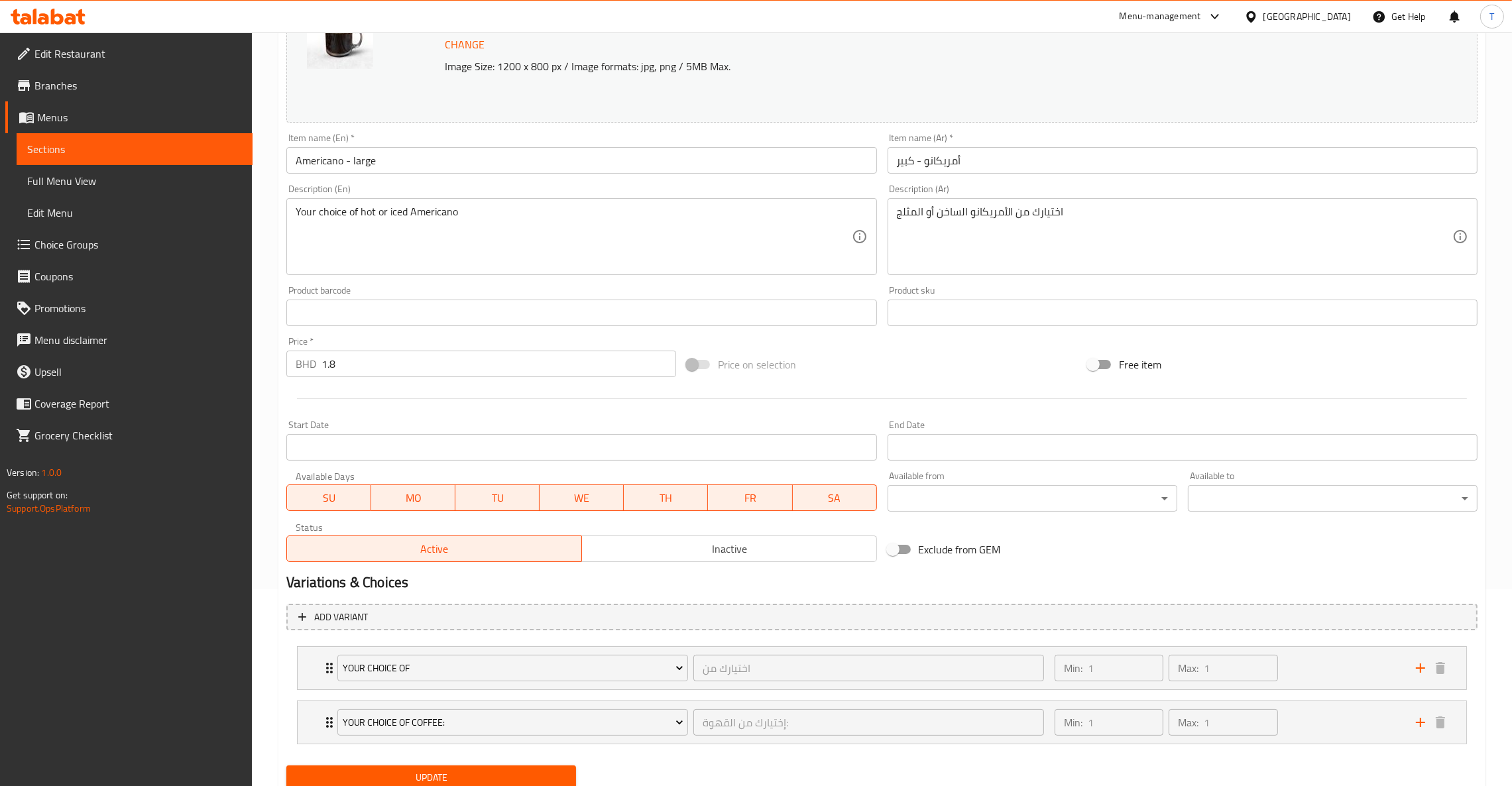
scroll to position [245, 0]
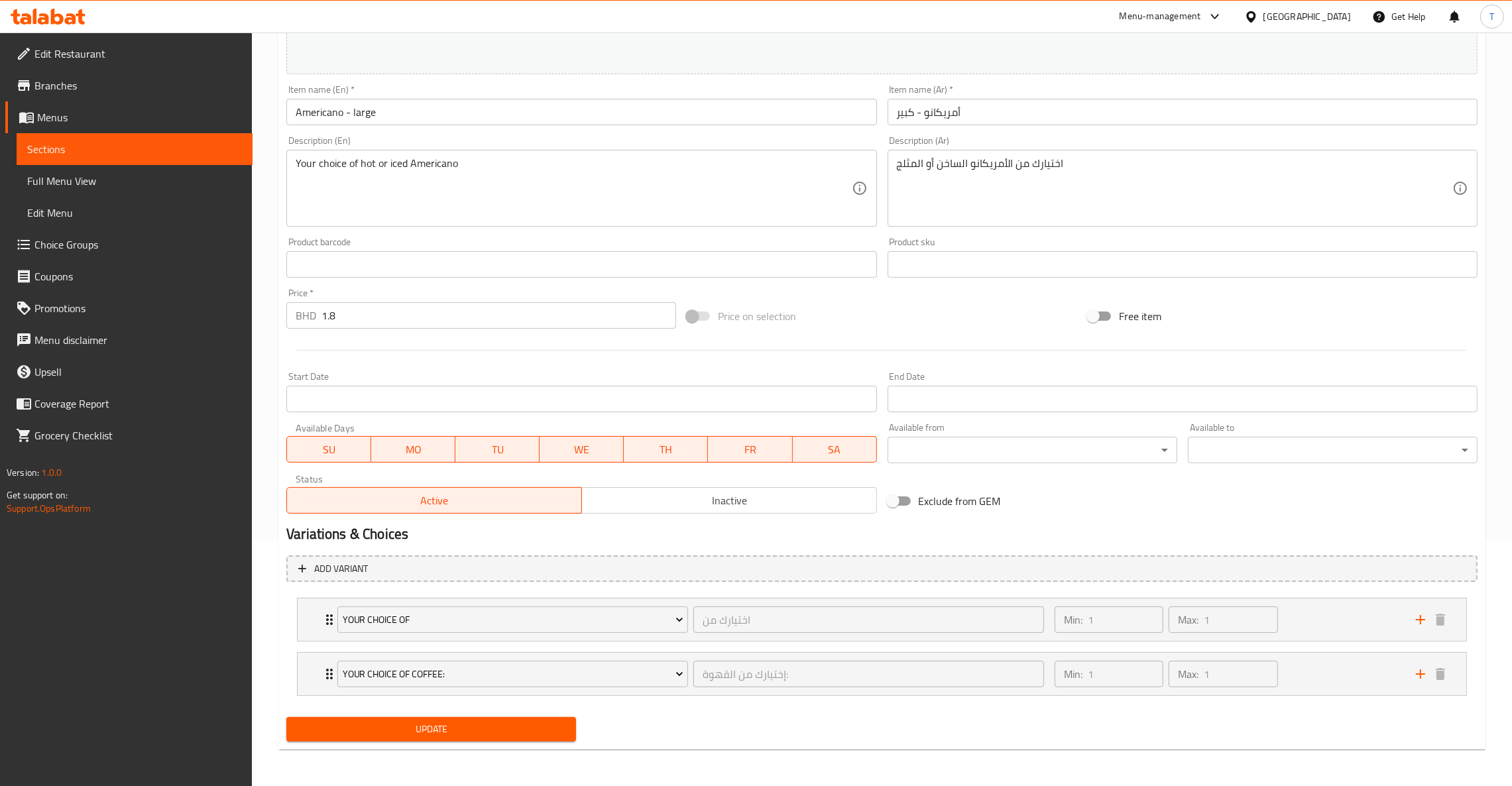
click at [761, 506] on span "Inactive" at bounding box center [729, 500] width 284 height 19
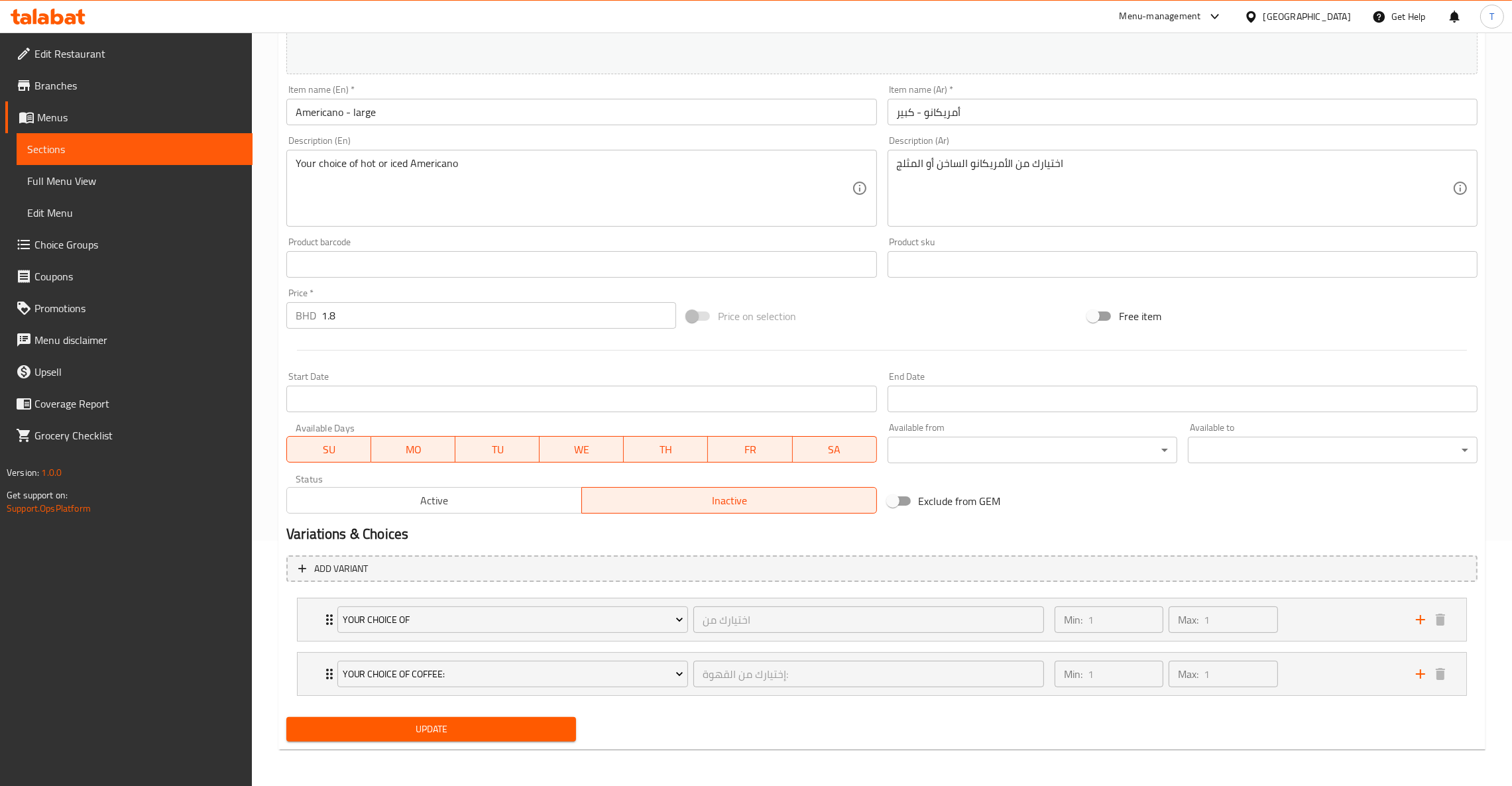
click at [535, 524] on span "Update" at bounding box center [431, 729] width 269 height 16
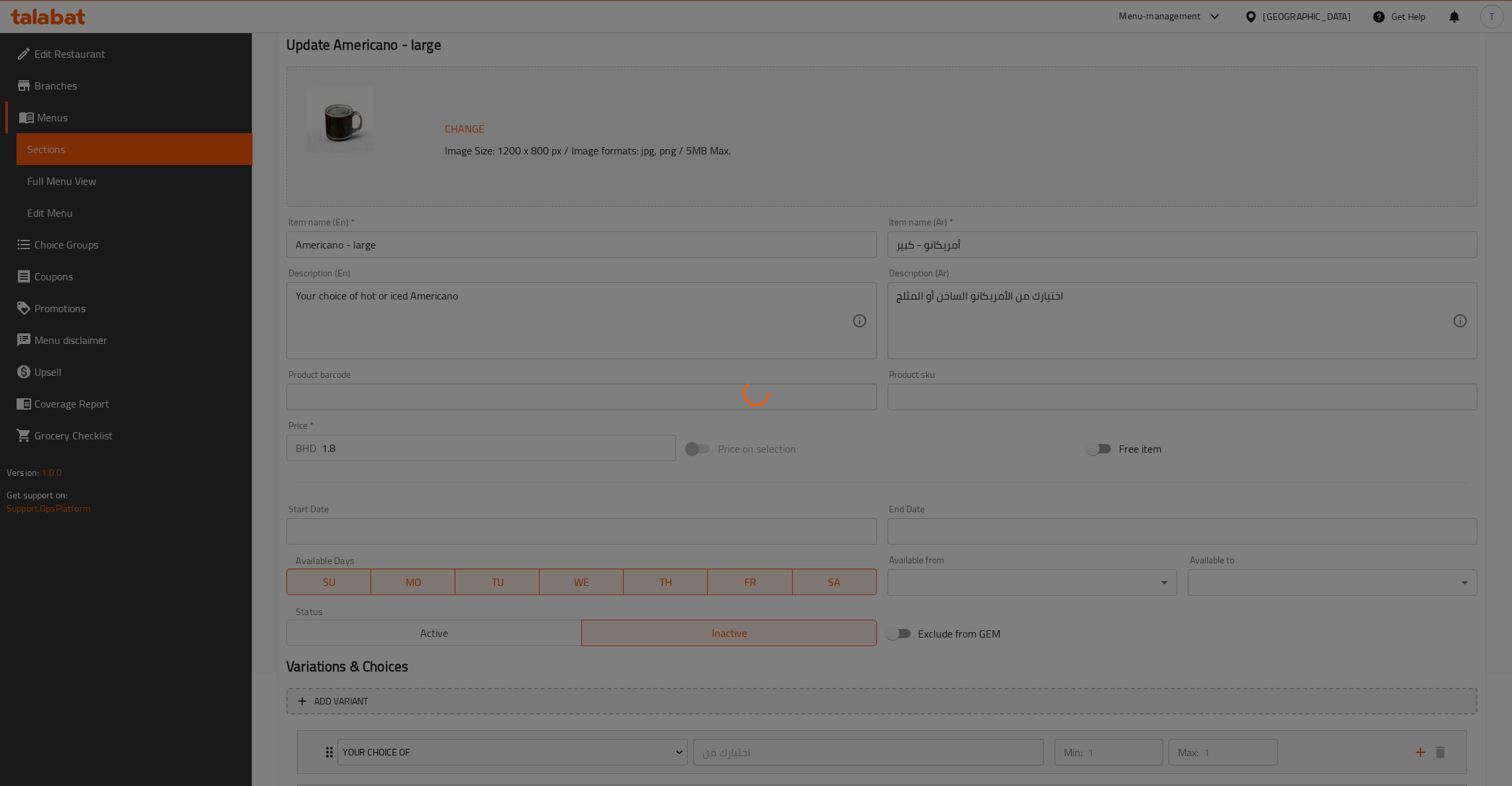
scroll to position [0, 0]
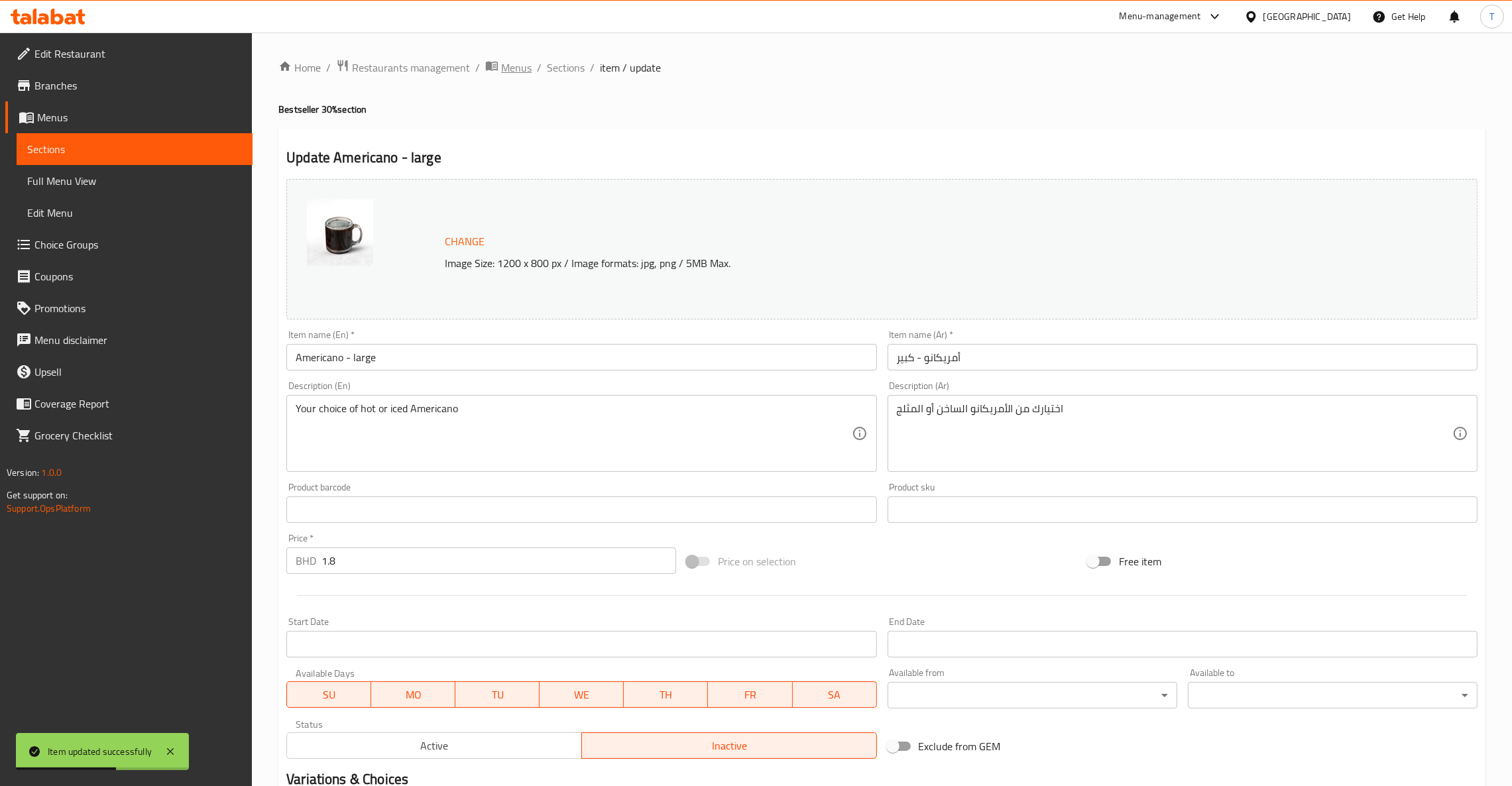
click at [527, 63] on span "Menus" at bounding box center [516, 67] width 31 height 16
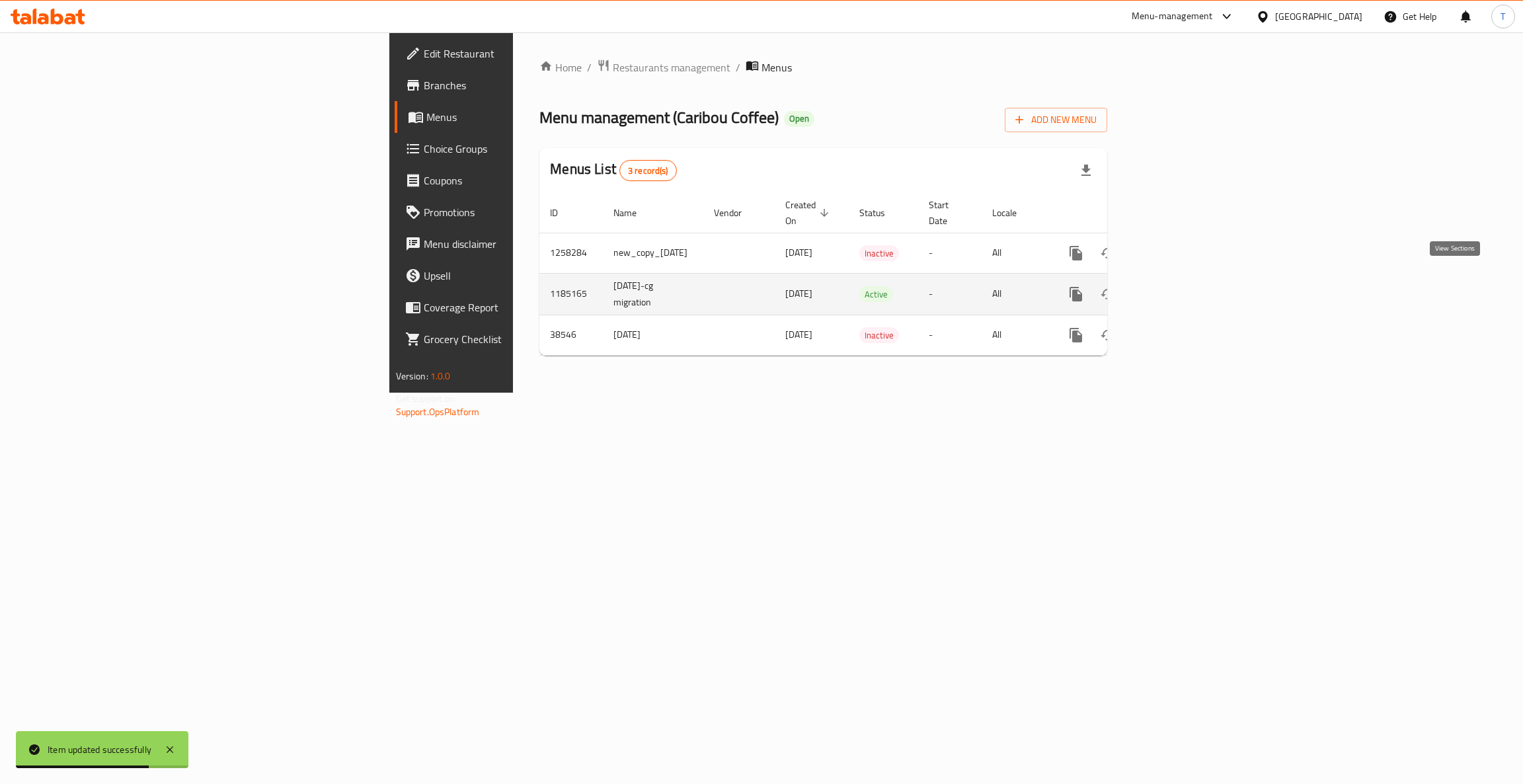
click at [1005, 286] on icon "enhanced table" at bounding box center [1171, 294] width 16 height 16
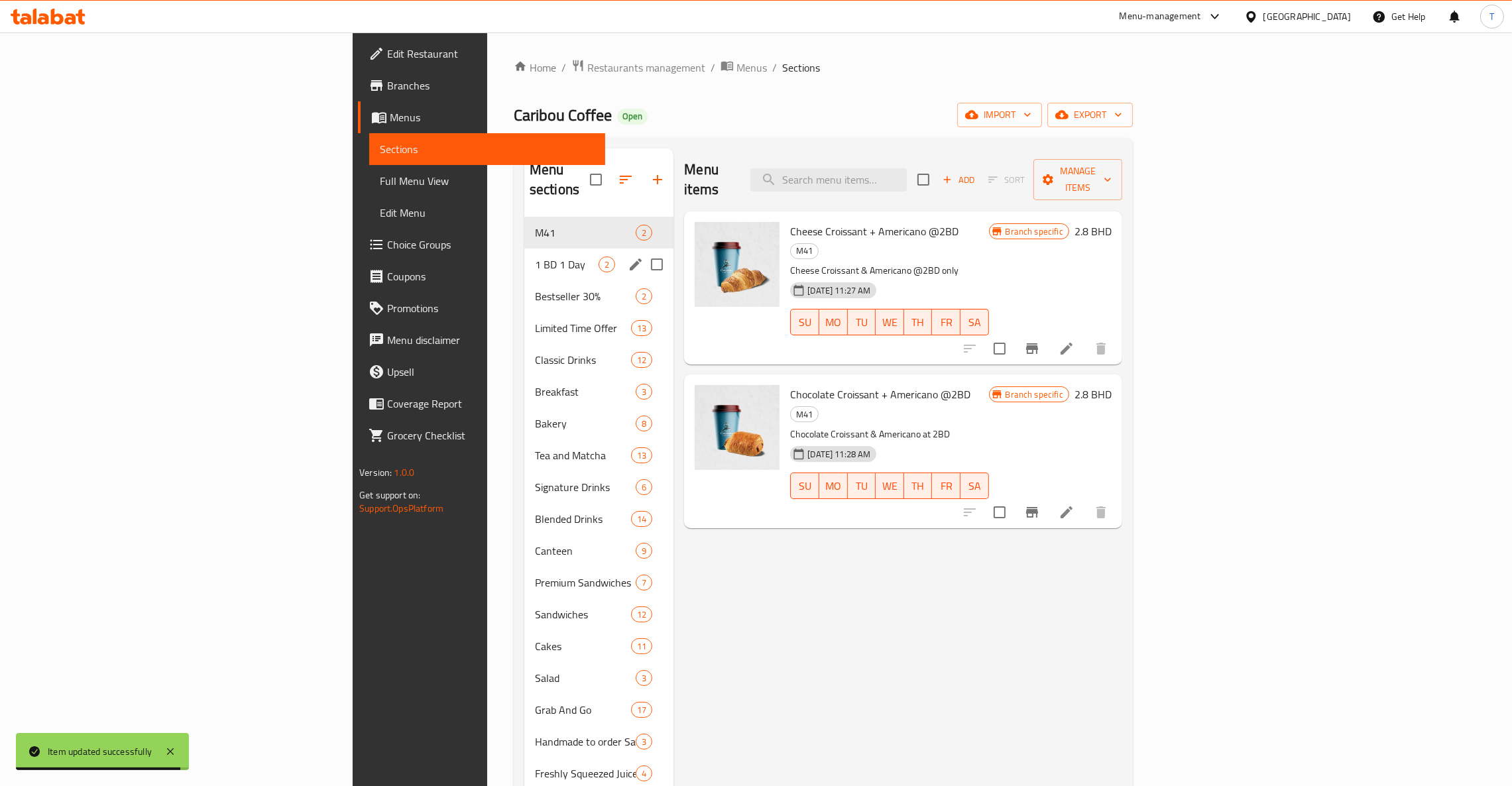
click at [524, 248] on div "1 BD 1 Day 2" at bounding box center [599, 264] width 149 height 32
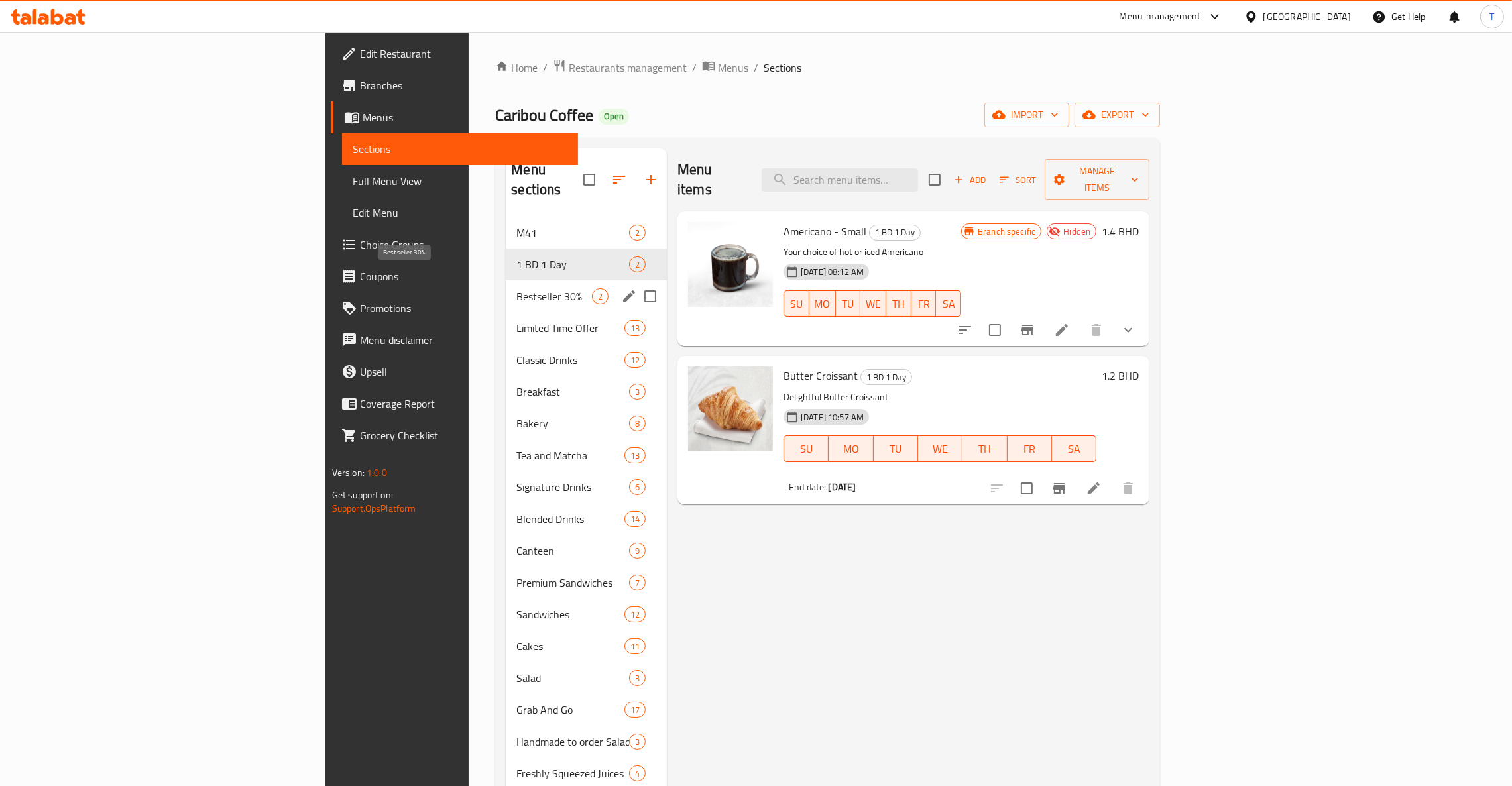
click at [516, 288] on span "Bestseller 30%" at bounding box center [554, 296] width 76 height 16
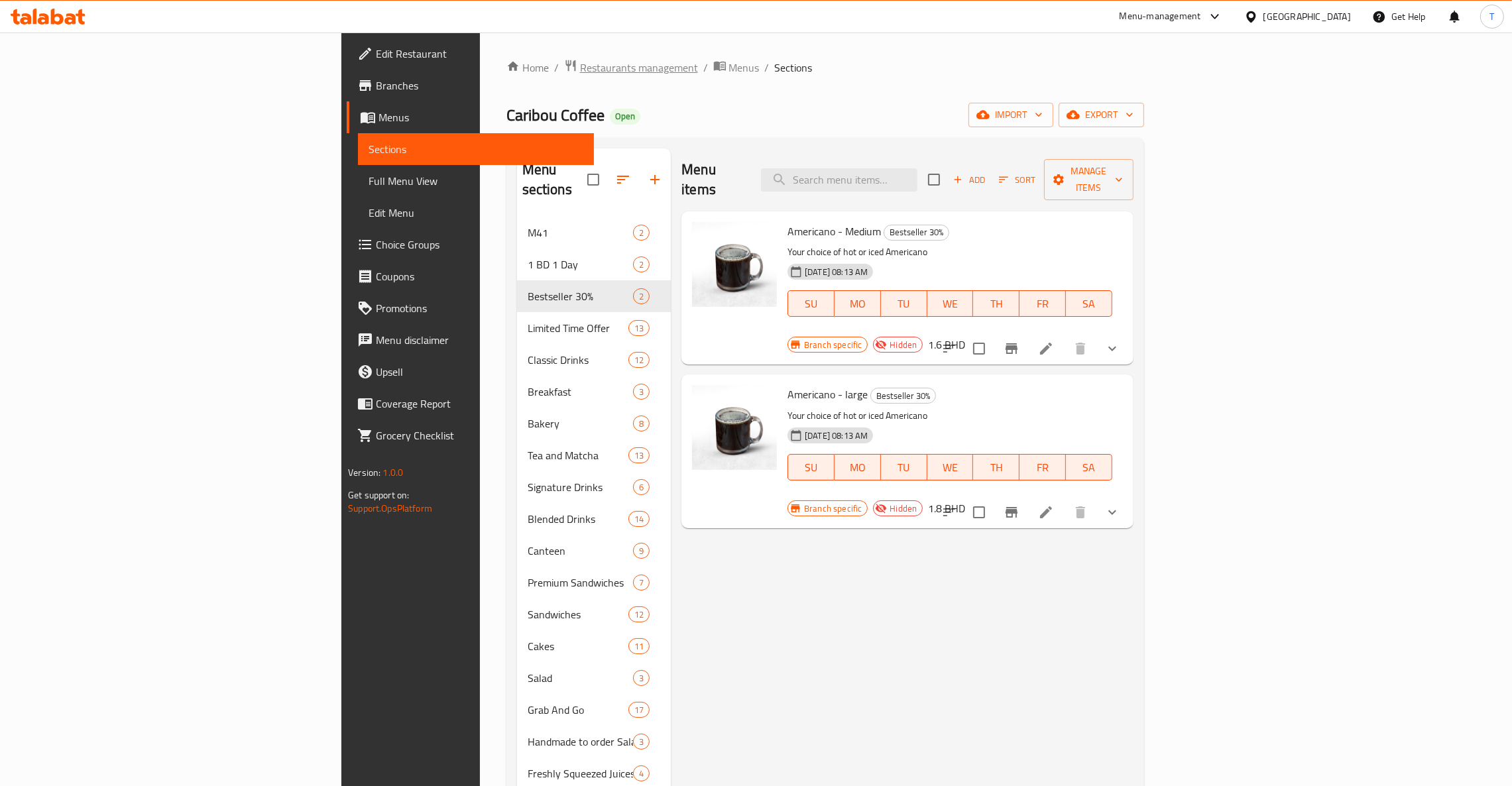
click at [580, 63] on span "Restaurants management" at bounding box center [638, 67] width 118 height 16
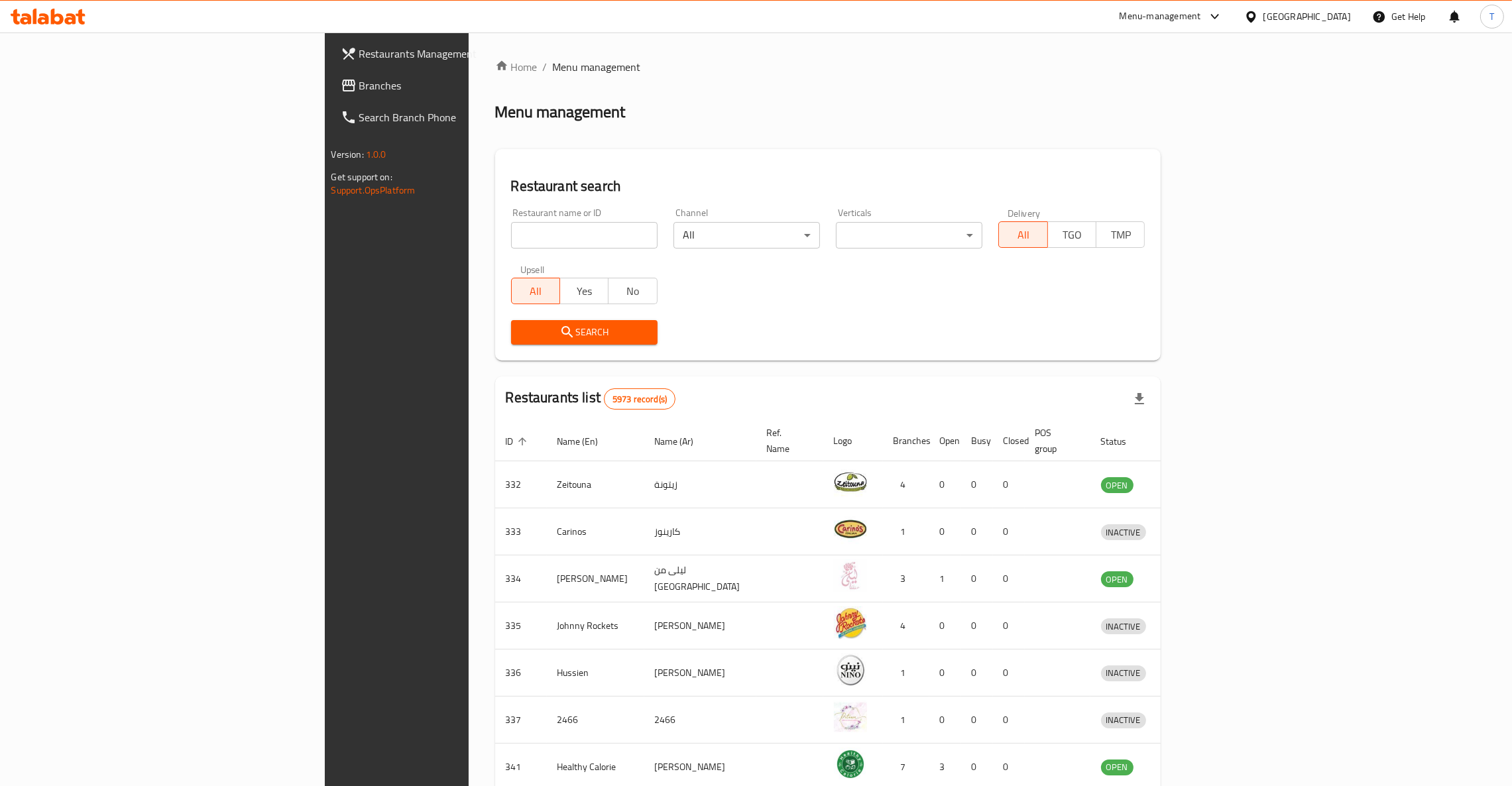
click at [511, 237] on input "search" at bounding box center [584, 235] width 147 height 27
type input "wing man"
click button "Search" at bounding box center [584, 332] width 147 height 25
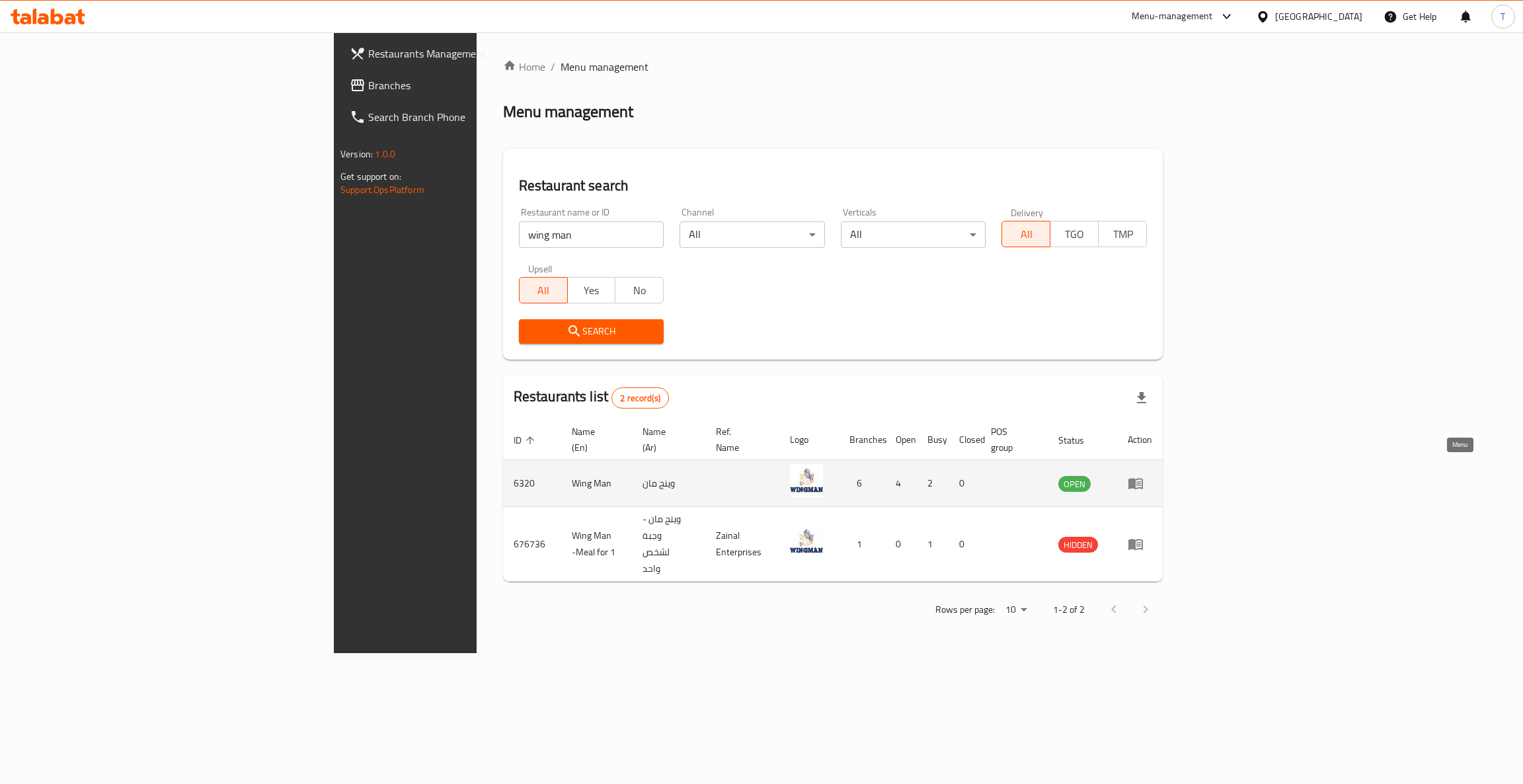
click at [1005, 479] on icon "enhanced table" at bounding box center [1135, 484] width 14 height 12
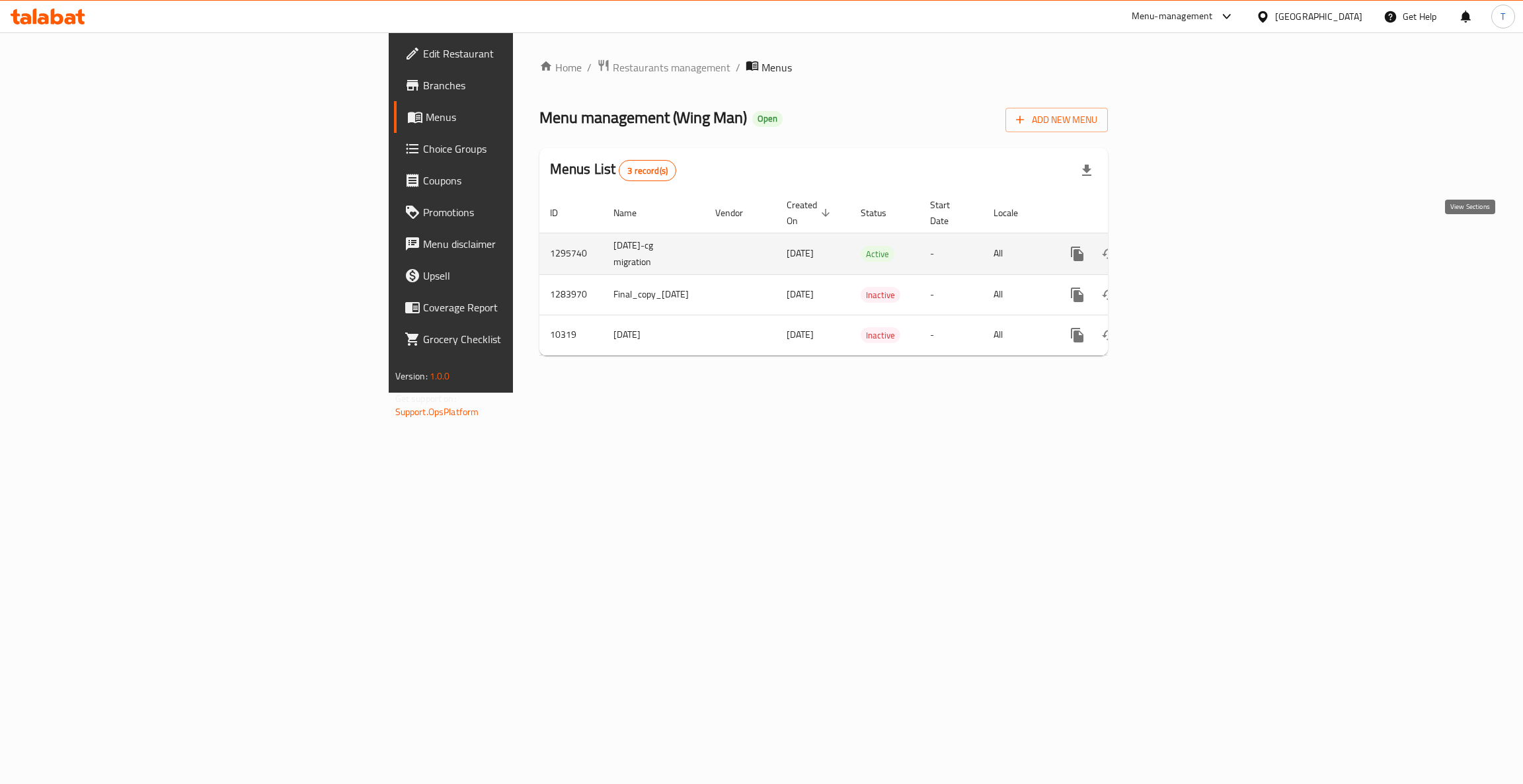
click at [1005, 245] on icon "enhanced table" at bounding box center [1172, 253] width 16 height 16
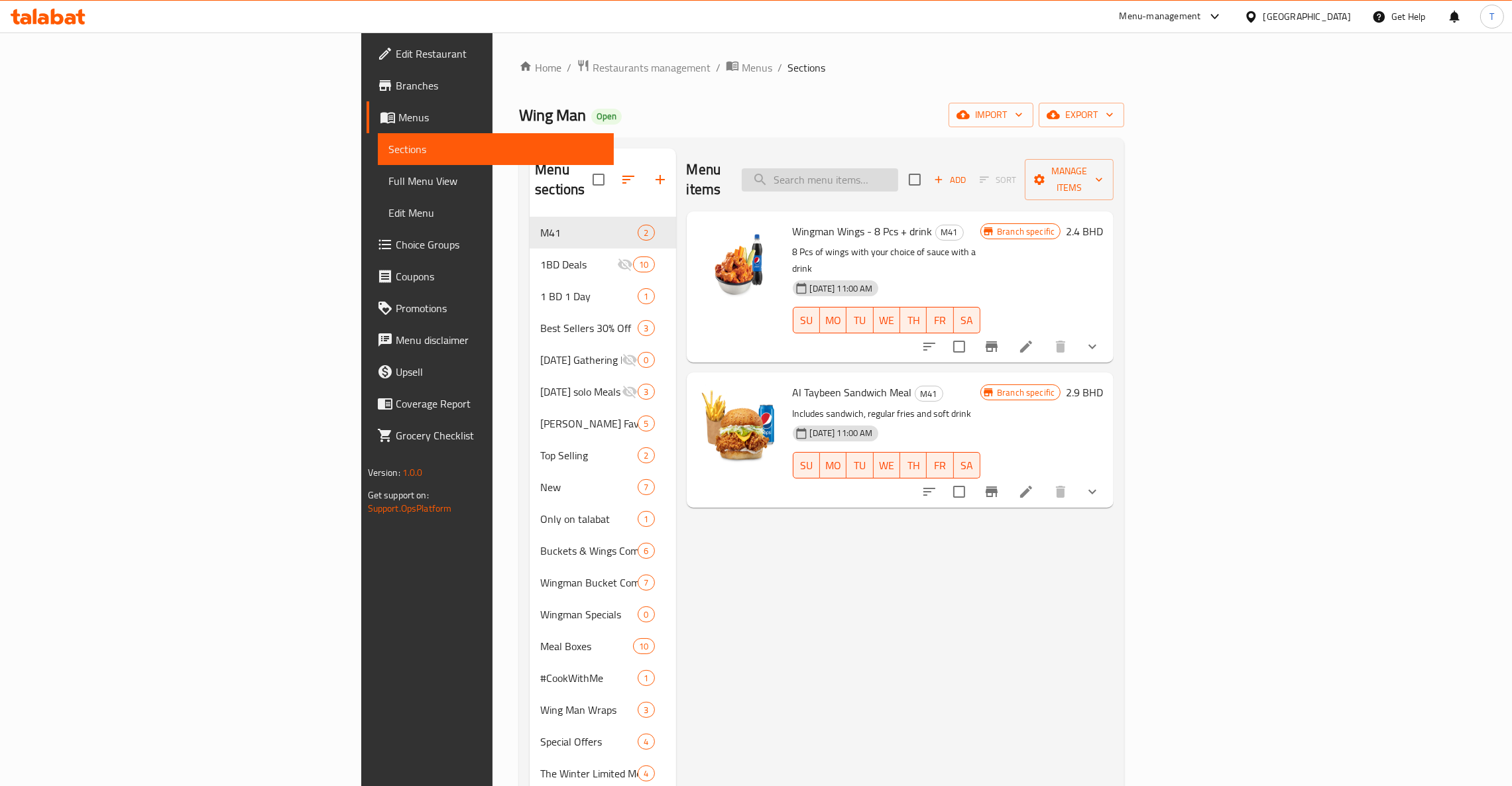
click at [898, 173] on input "search" at bounding box center [819, 180] width 156 height 23
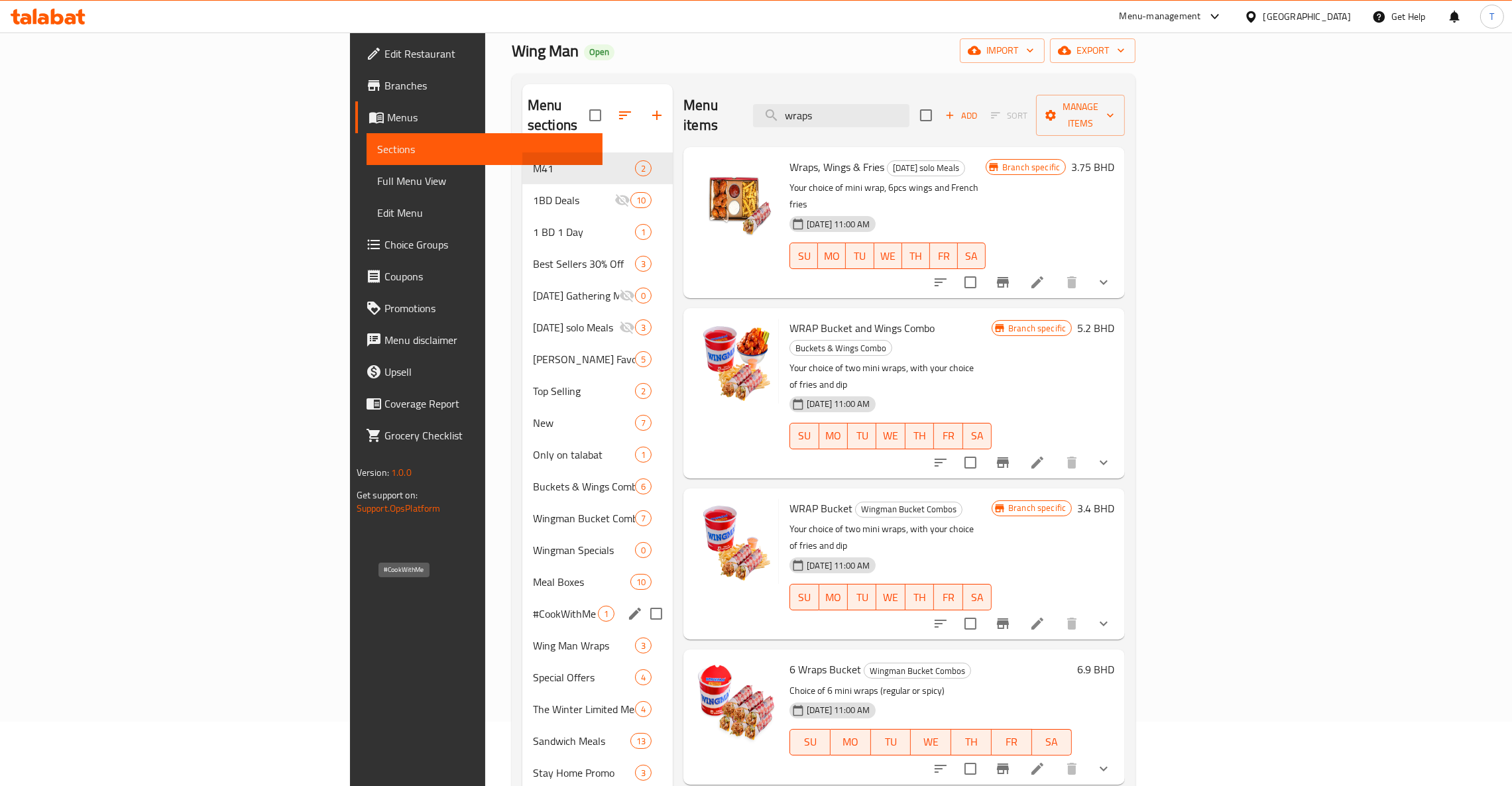
scroll to position [100, 0]
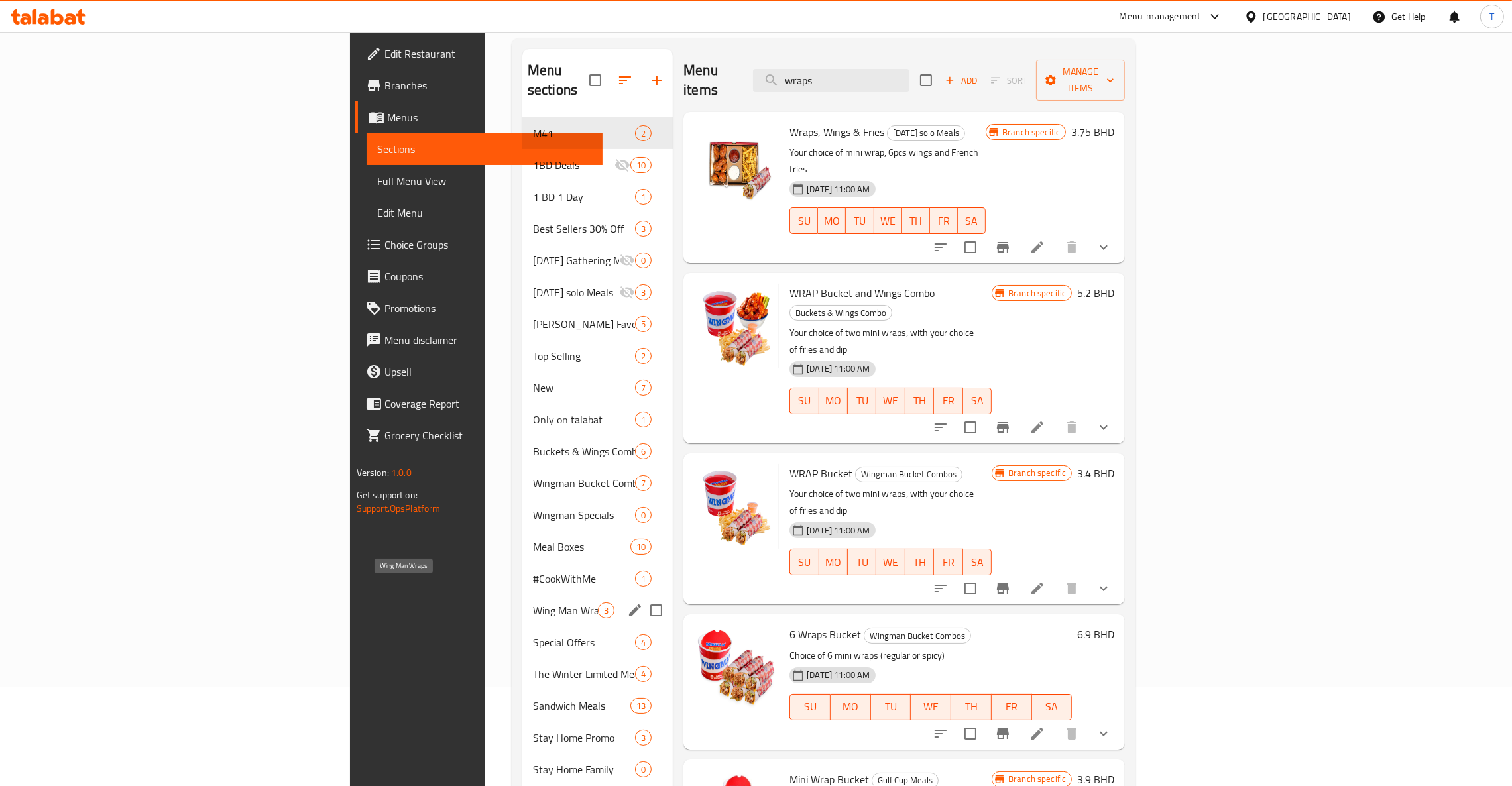
type input "wraps"
click at [533, 524] on span "Wing Man Wraps" at bounding box center [565, 609] width 65 height 16
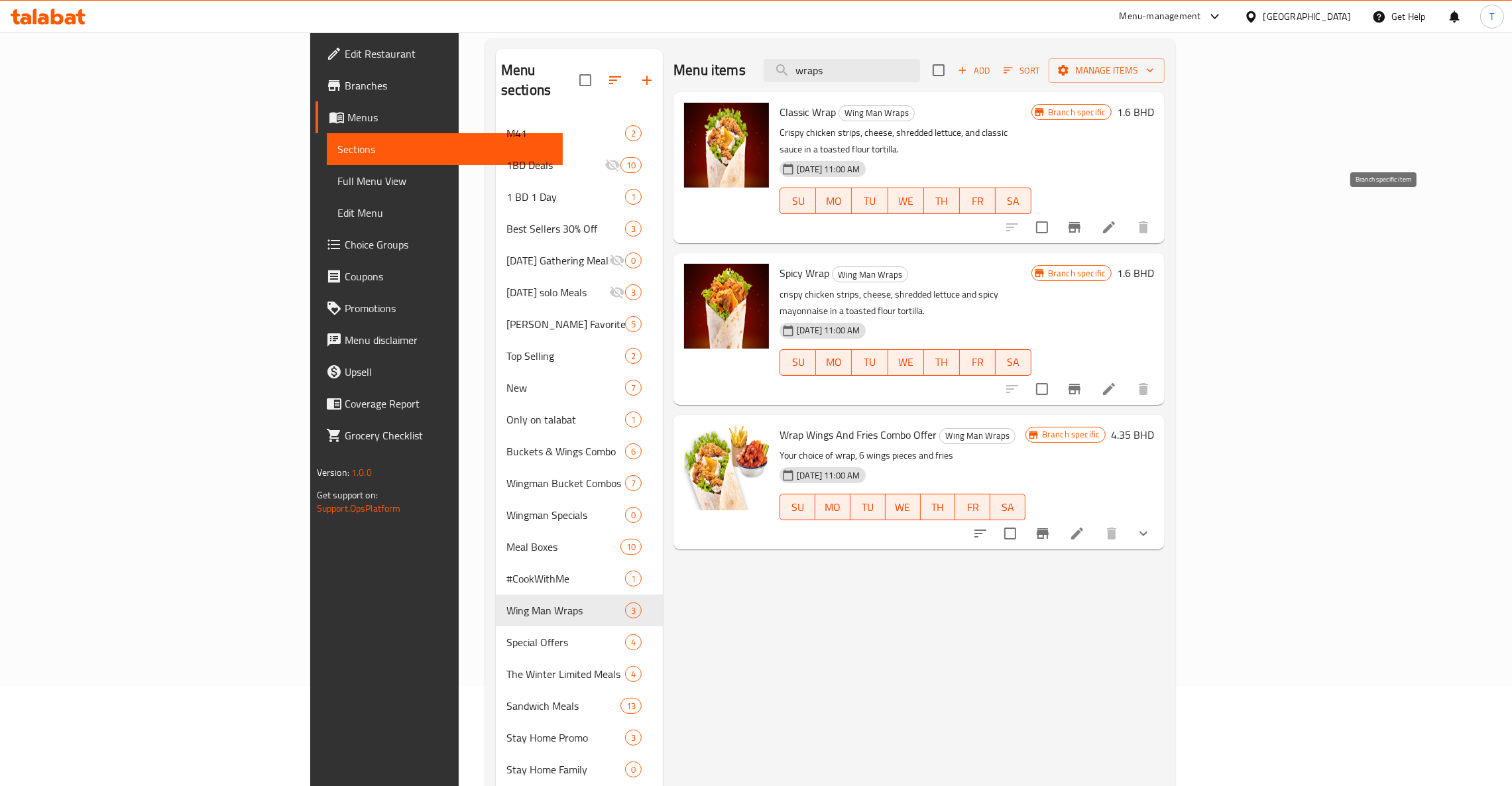
click at [1007, 220] on icon "Branch-specific-item" at bounding box center [1074, 227] width 16 height 16
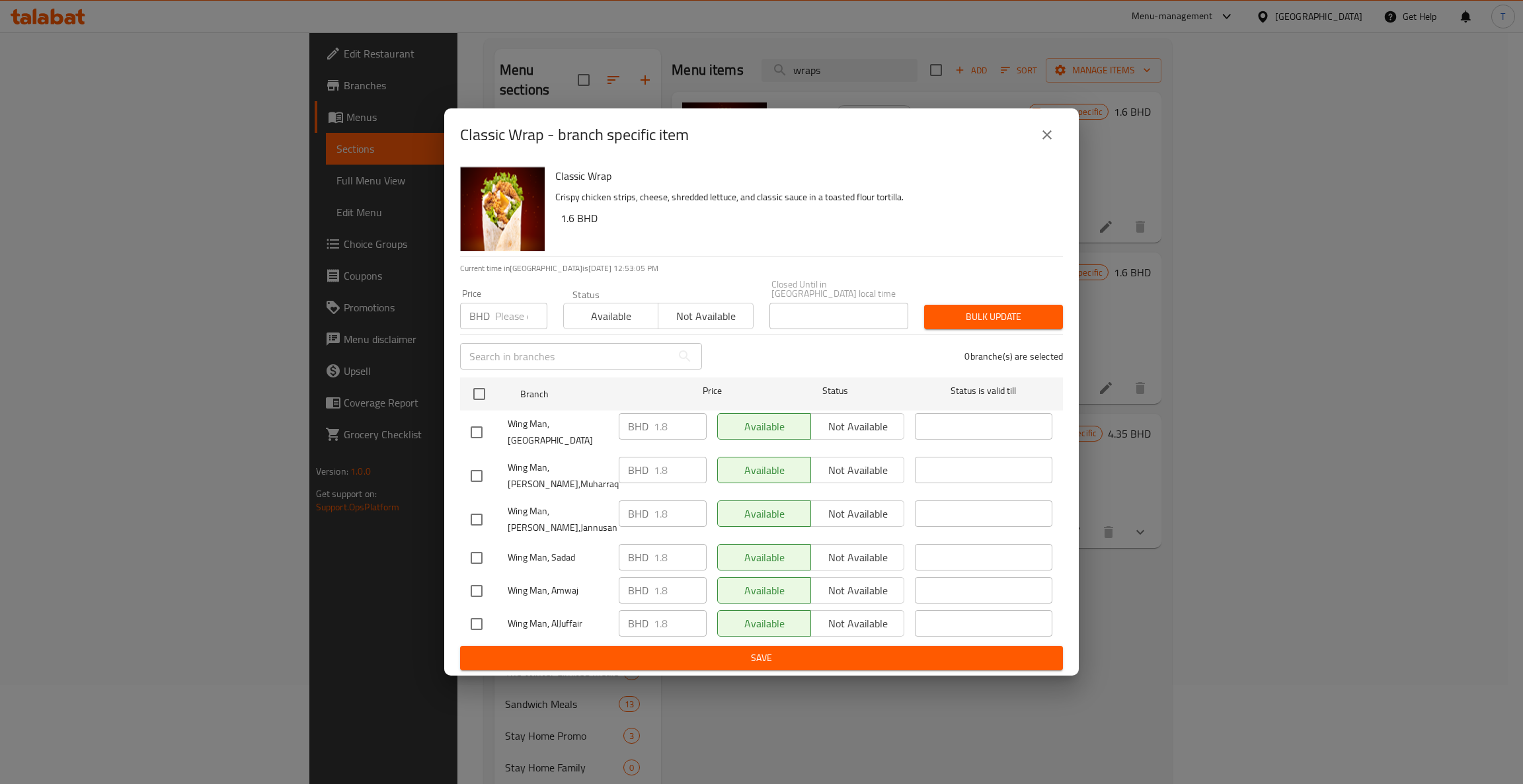
click at [1005, 139] on icon "close" at bounding box center [1047, 135] width 10 height 10
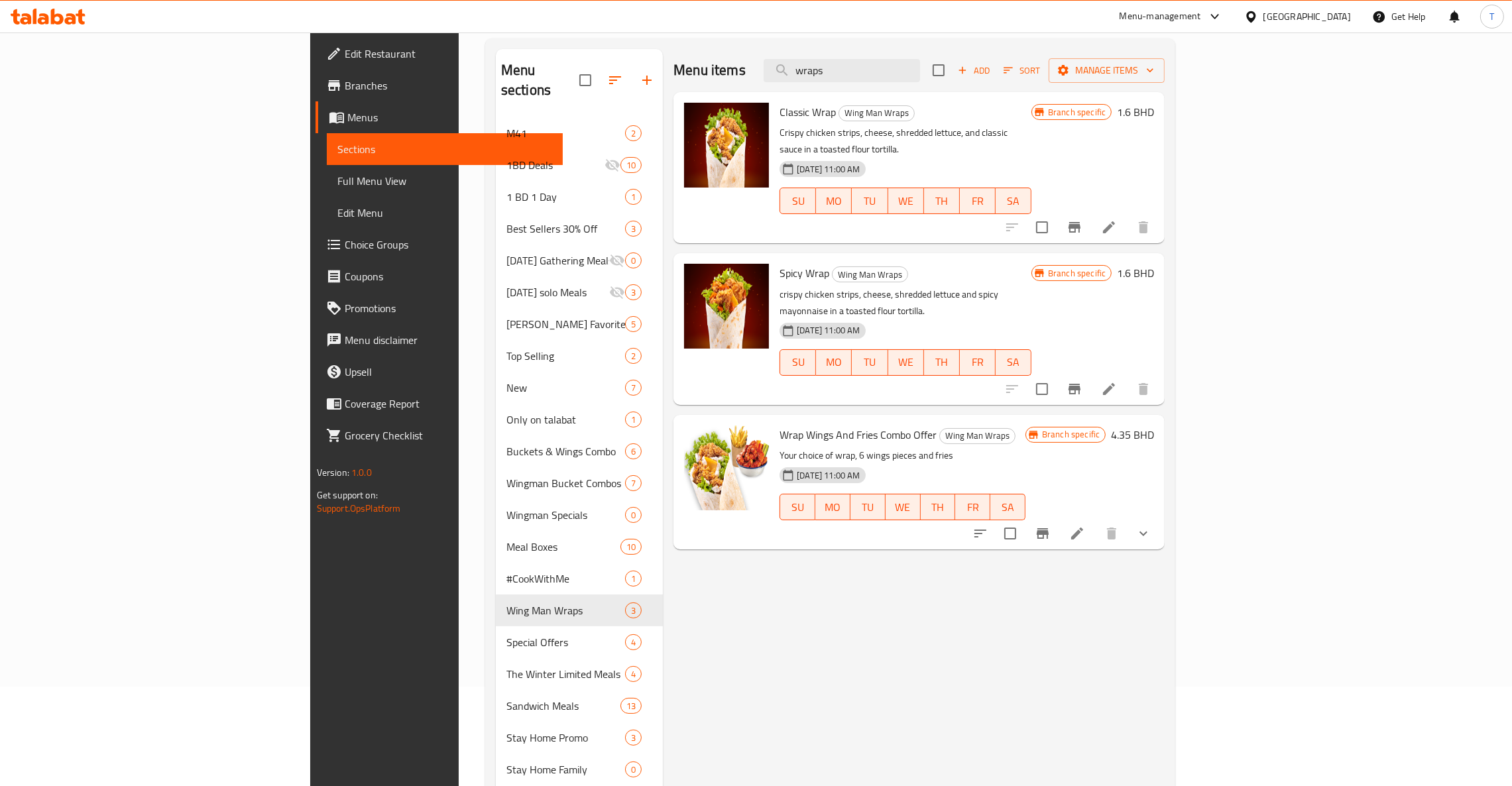
click at [1007, 115] on h6 "1.6 BHD" at bounding box center [1135, 112] width 37 height 18
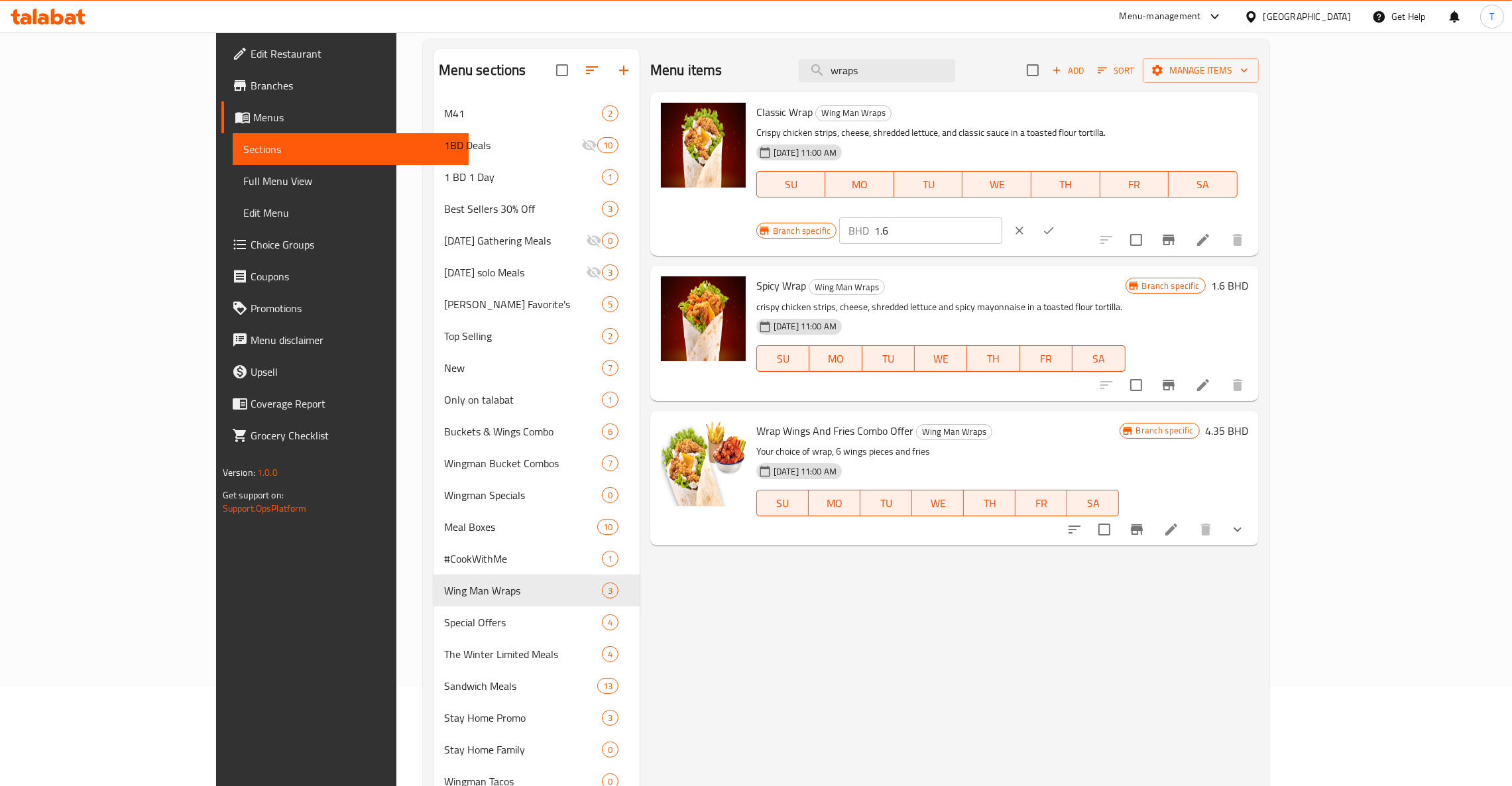
click at [1001, 217] on input "1.6" at bounding box center [938, 230] width 128 height 27
type input "1.8"
click at [1007, 216] on button "clear" at bounding box center [1019, 230] width 29 height 29
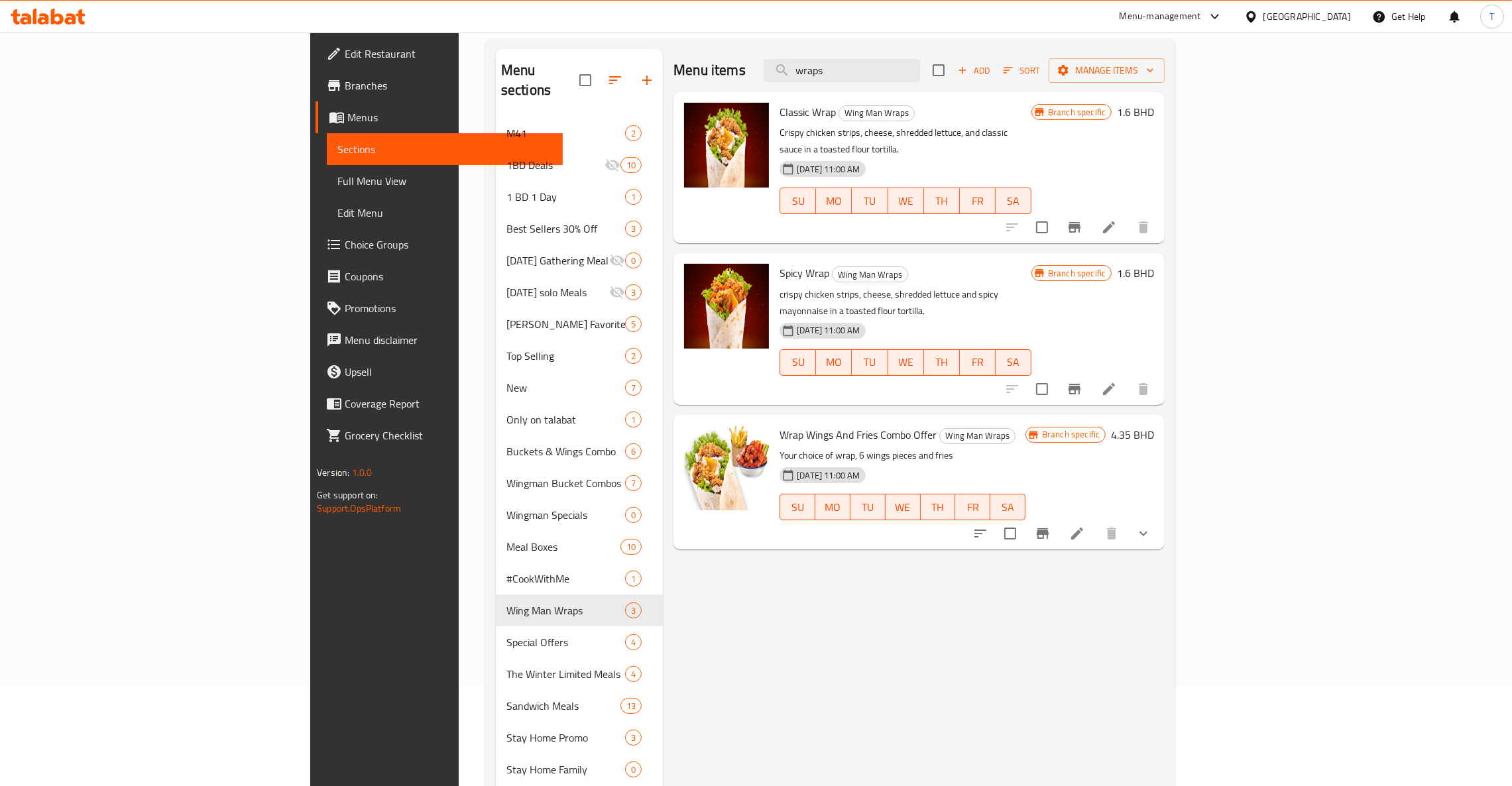
click at [1007, 107] on h6 "1.6 BHD" at bounding box center [1135, 112] width 37 height 18
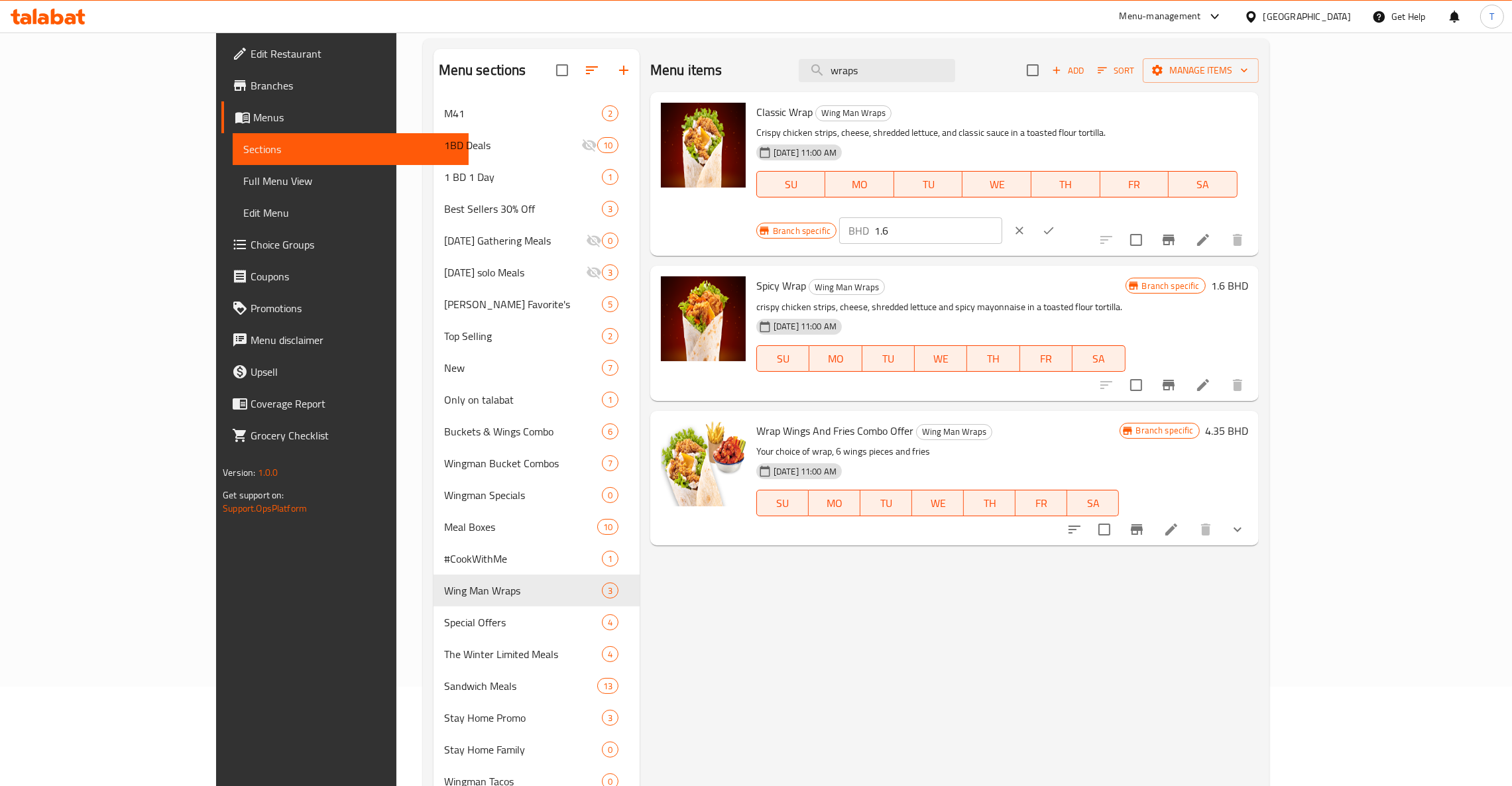
click at [1001, 217] on input "1.6" at bounding box center [938, 230] width 128 height 27
type input "1.8"
click at [1007, 224] on icon "ok" at bounding box center [1048, 230] width 13 height 13
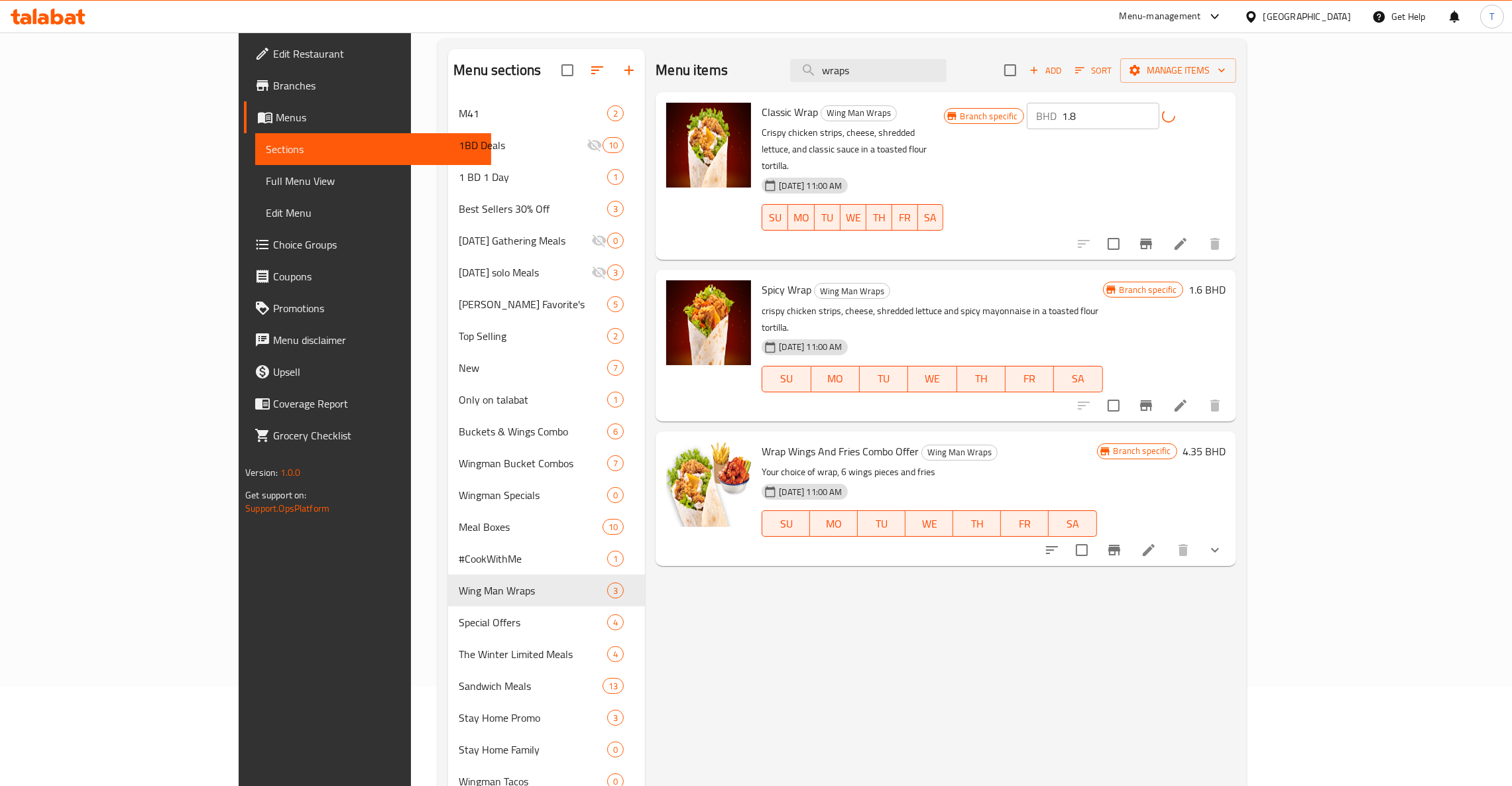
click at [1007, 280] on h6 "1.6 BHD" at bounding box center [1206, 289] width 37 height 18
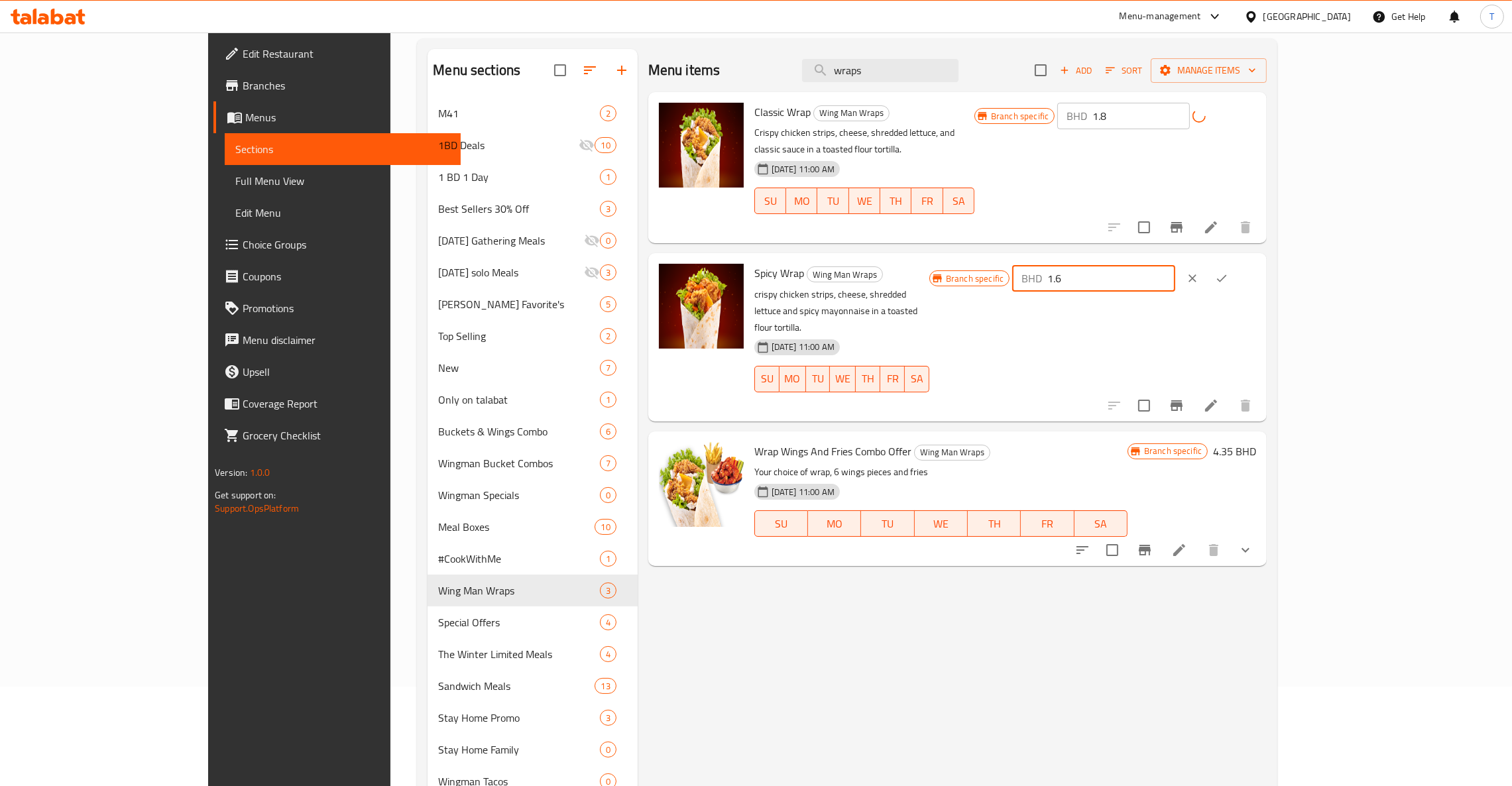
click at [1007, 265] on input "1.6" at bounding box center [1110, 278] width 128 height 27
type input "1.8"
click at [1007, 264] on button "ok" at bounding box center [1221, 278] width 29 height 29
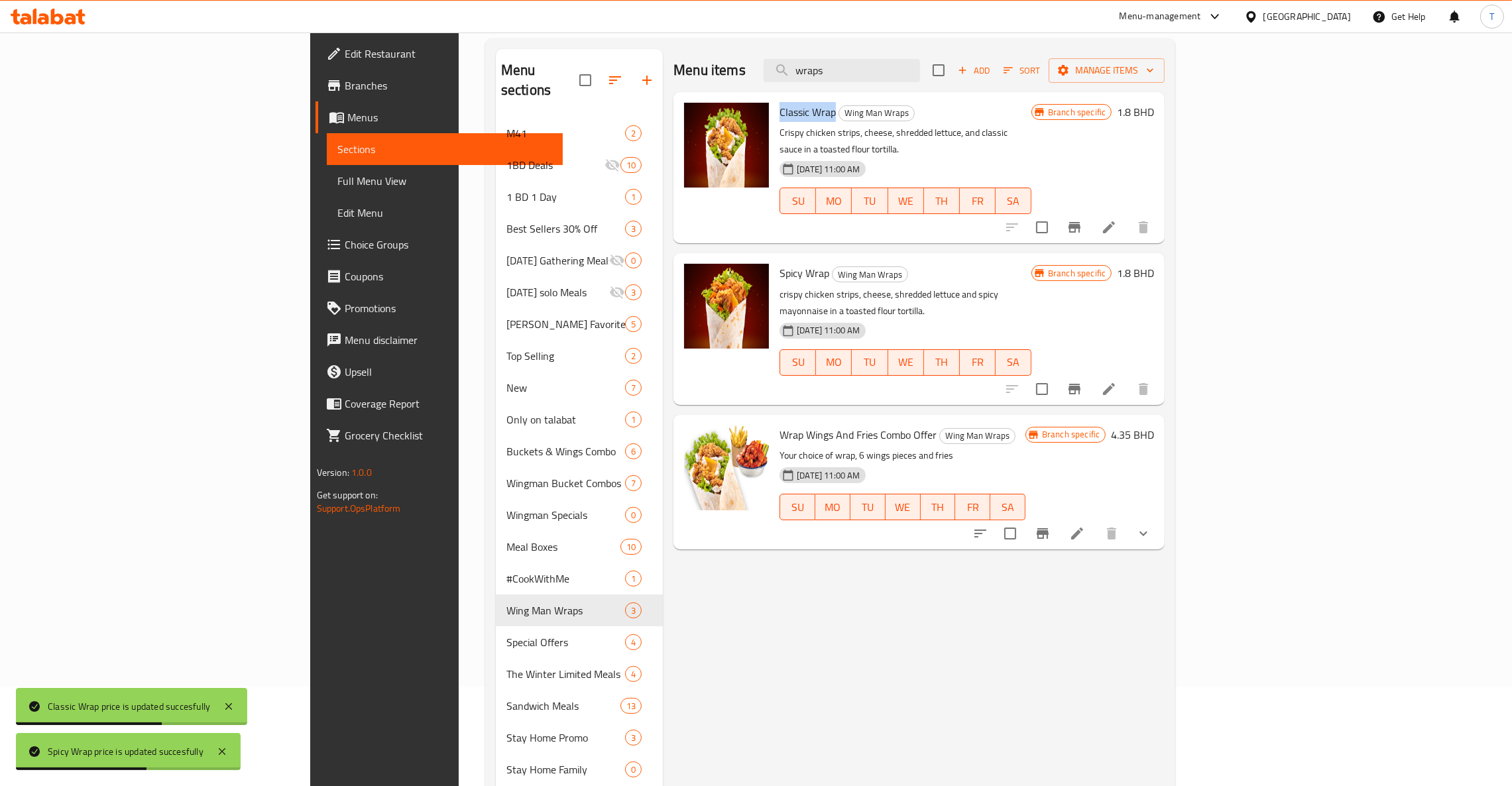
drag, startPoint x: 758, startPoint y: 114, endPoint x: 696, endPoint y: 113, distance: 62.0
click at [774, 113] on div "Classic Wrap Wing Man Wraps Crispy chicken strips, cheese, shredded lettuce, an…" at bounding box center [905, 168] width 263 height 140
copy span "Classic Wrap"
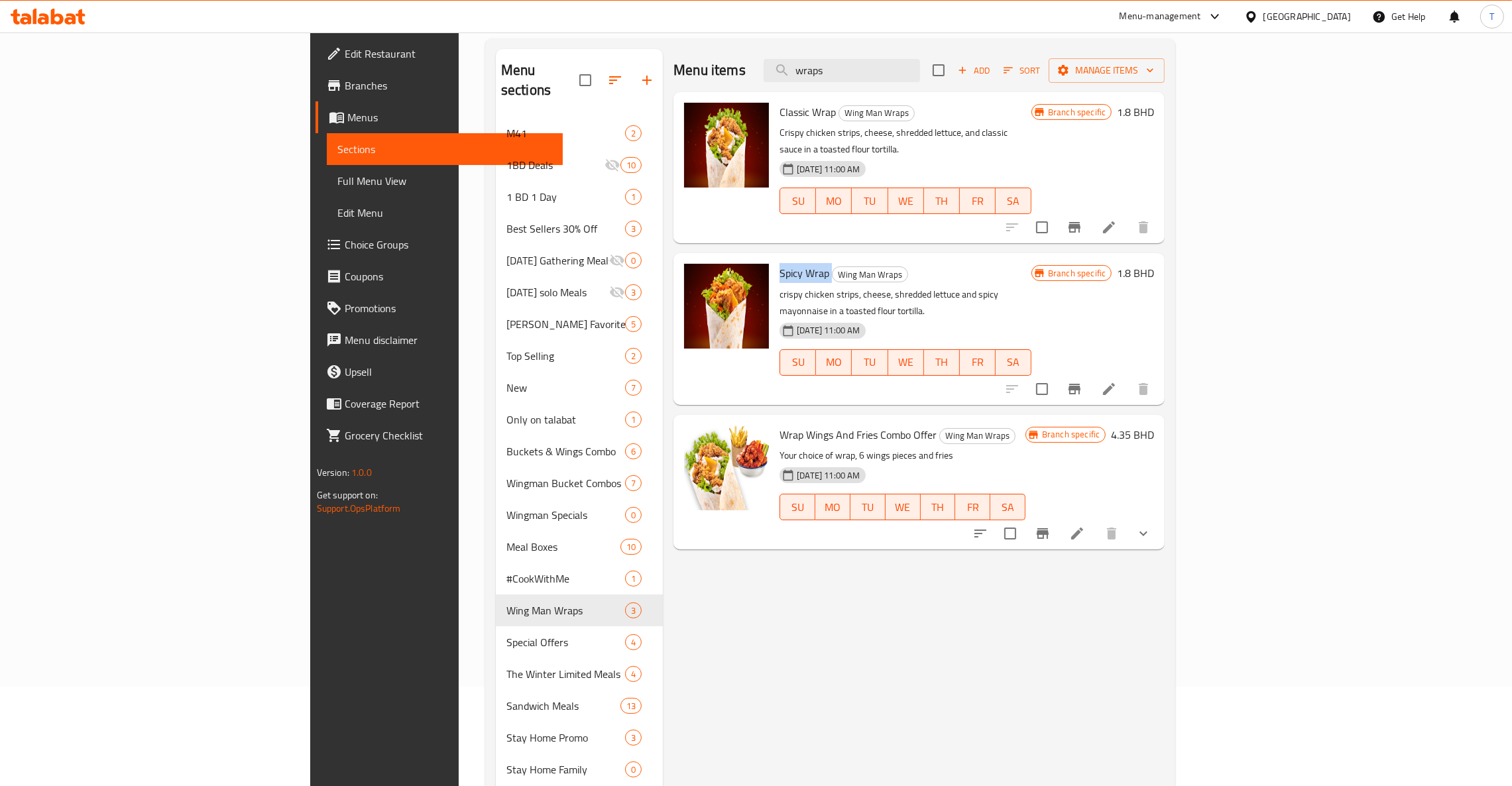
drag, startPoint x: 753, startPoint y: 253, endPoint x: 703, endPoint y: 253, distance: 50.0
click at [780, 264] on h6 "Spicy Wrap Wing Man Wraps" at bounding box center [905, 273] width 252 height 18
copy h6 "Spicy Wrap"
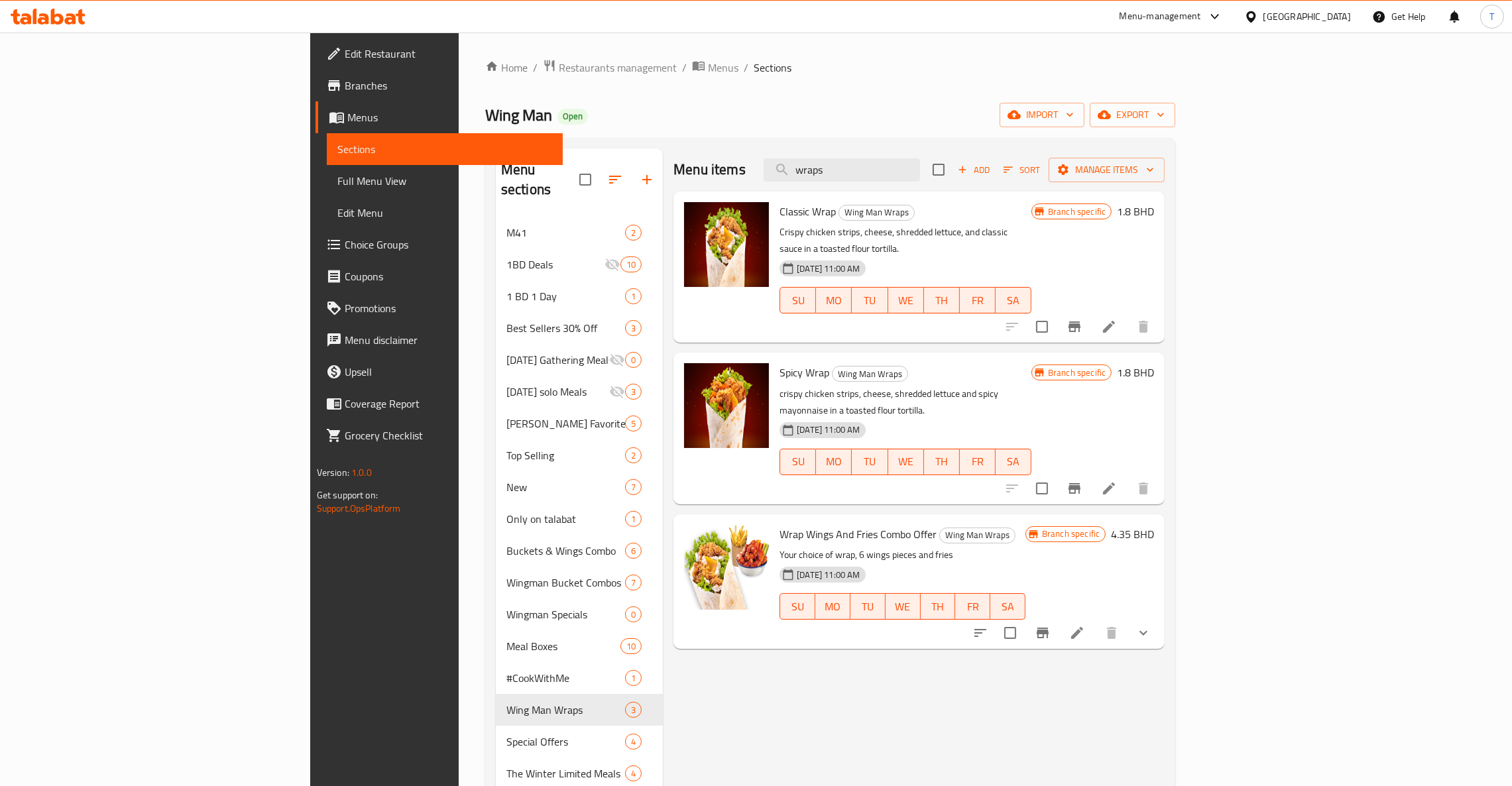
drag, startPoint x: 965, startPoint y: 168, endPoint x: 753, endPoint y: 168, distance: 212.0
click at [753, 168] on div "Menu items wraps Add Sort Manage items" at bounding box center [919, 170] width 491 height 43
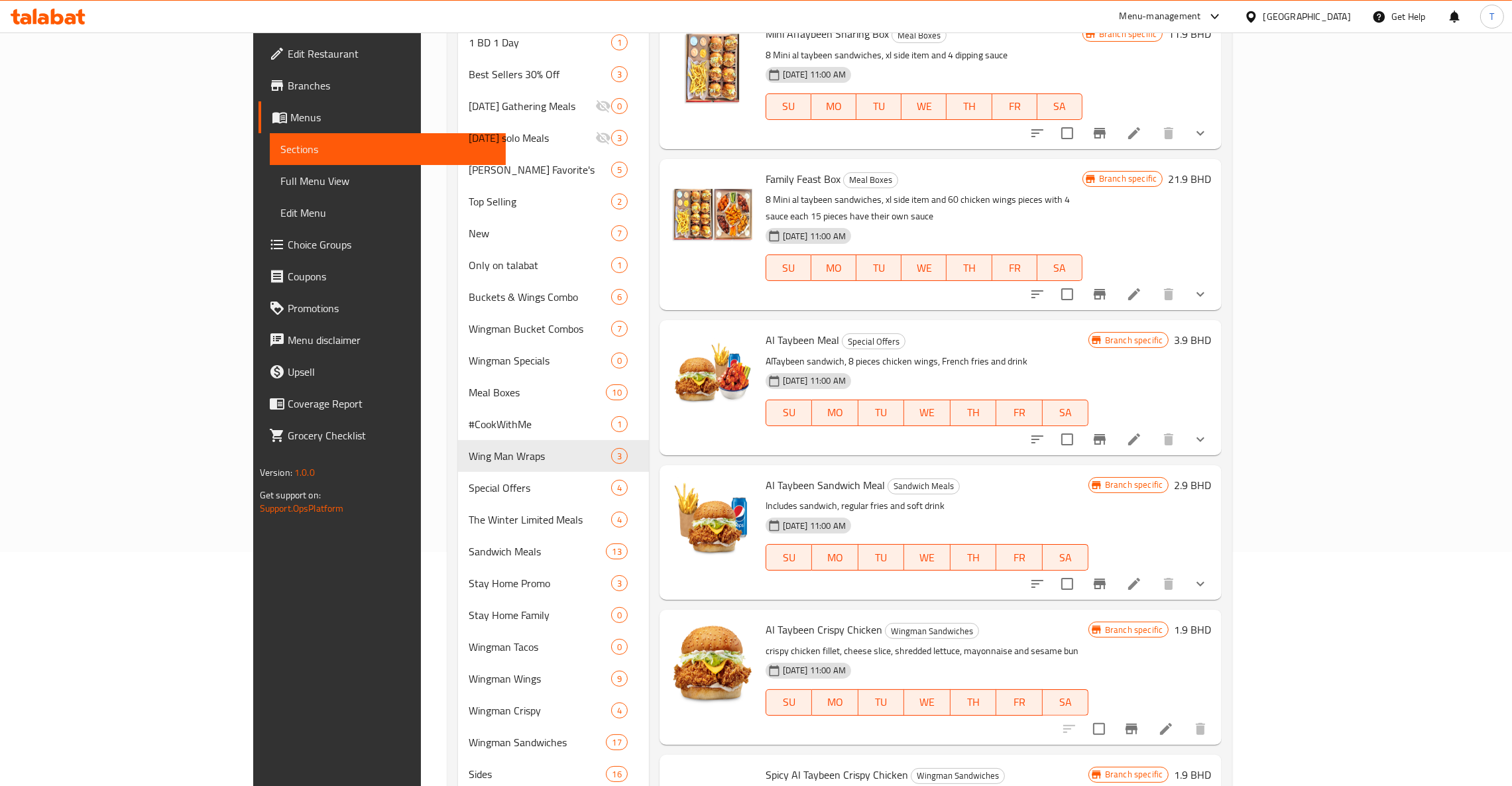
scroll to position [496, 0]
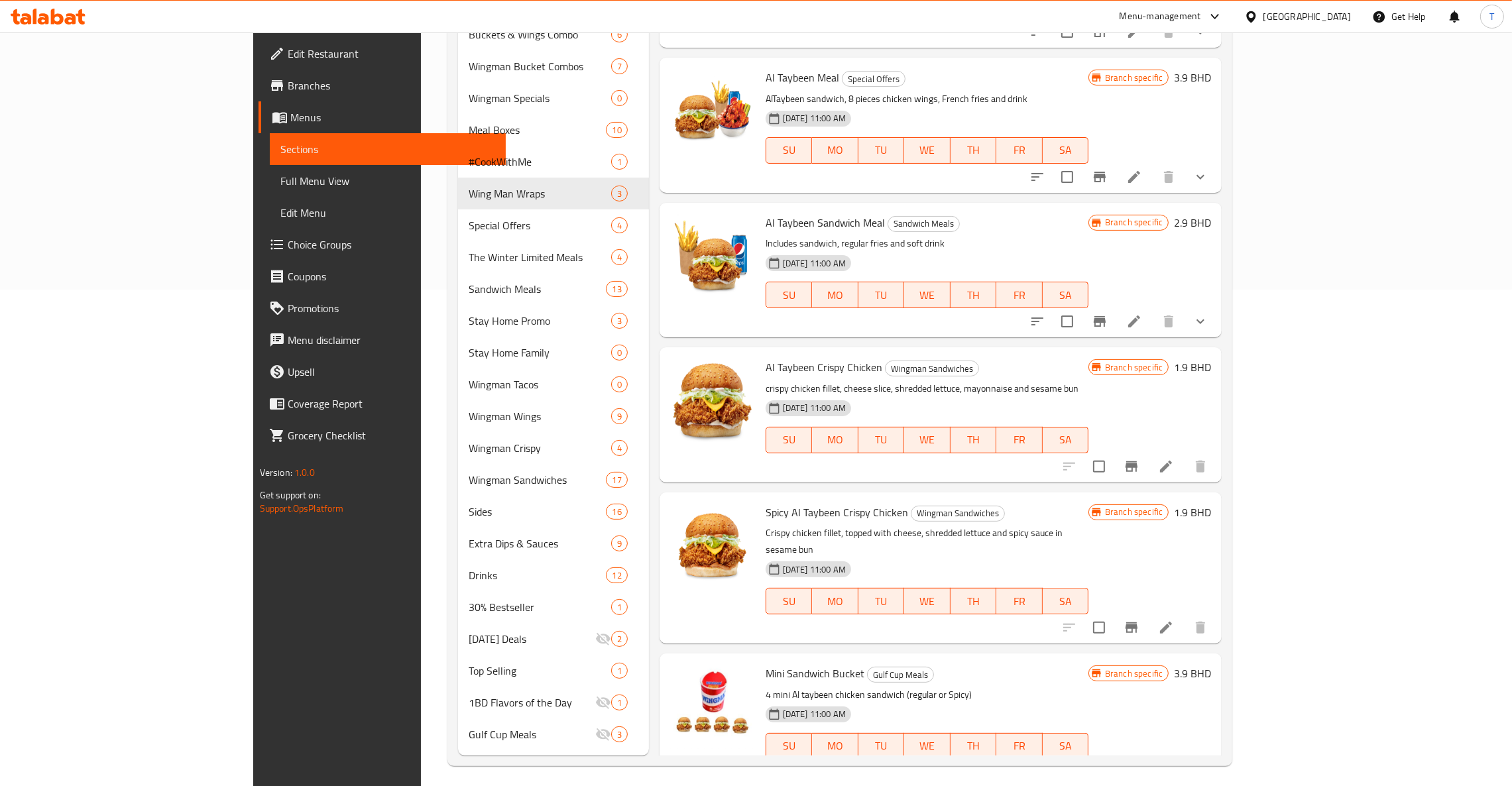
type input "taybeen"
click at [1007, 451] on button "Branch-specific-item" at bounding box center [1131, 466] width 32 height 32
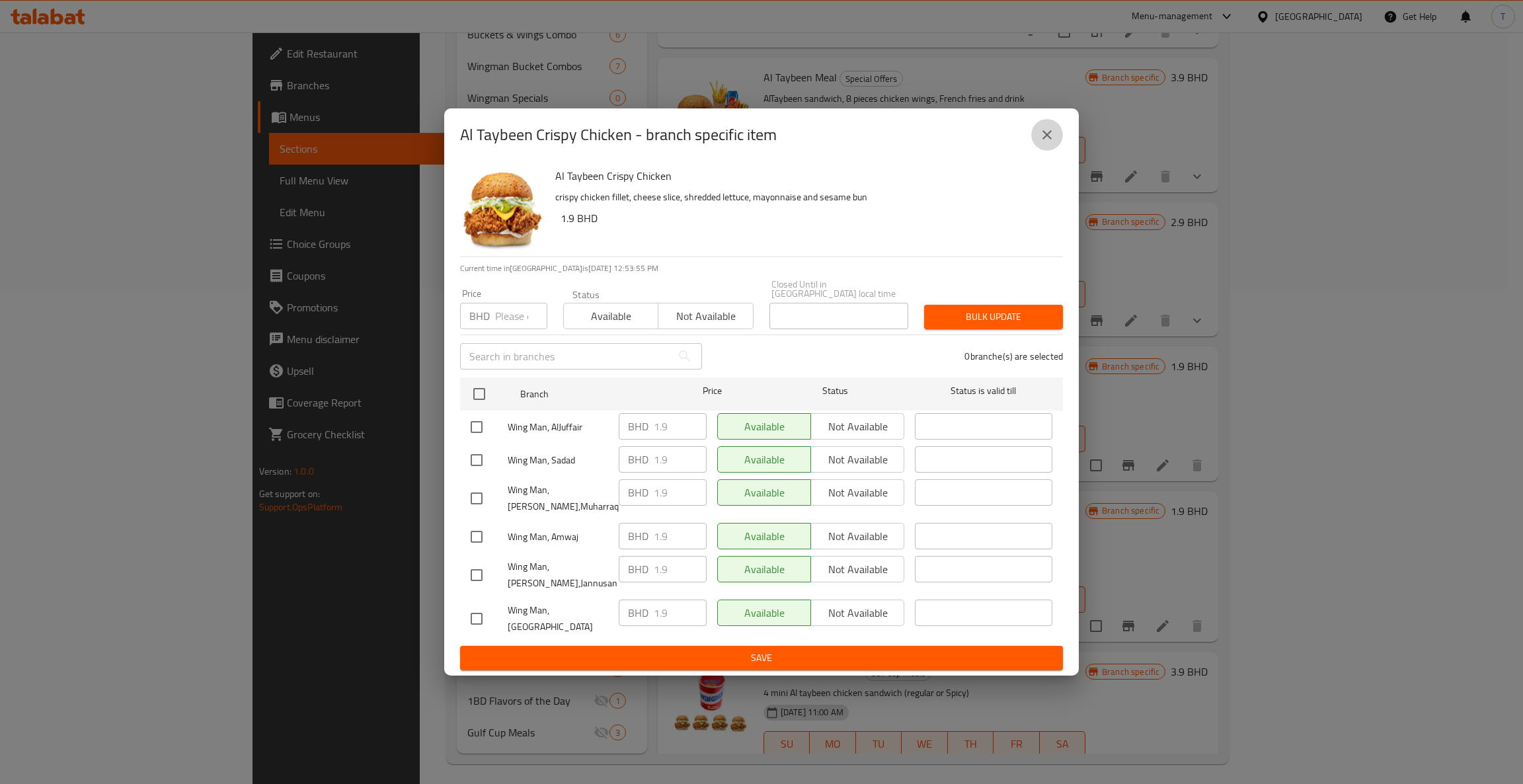
click at [1005, 142] on button "close" at bounding box center [1047, 135] width 32 height 32
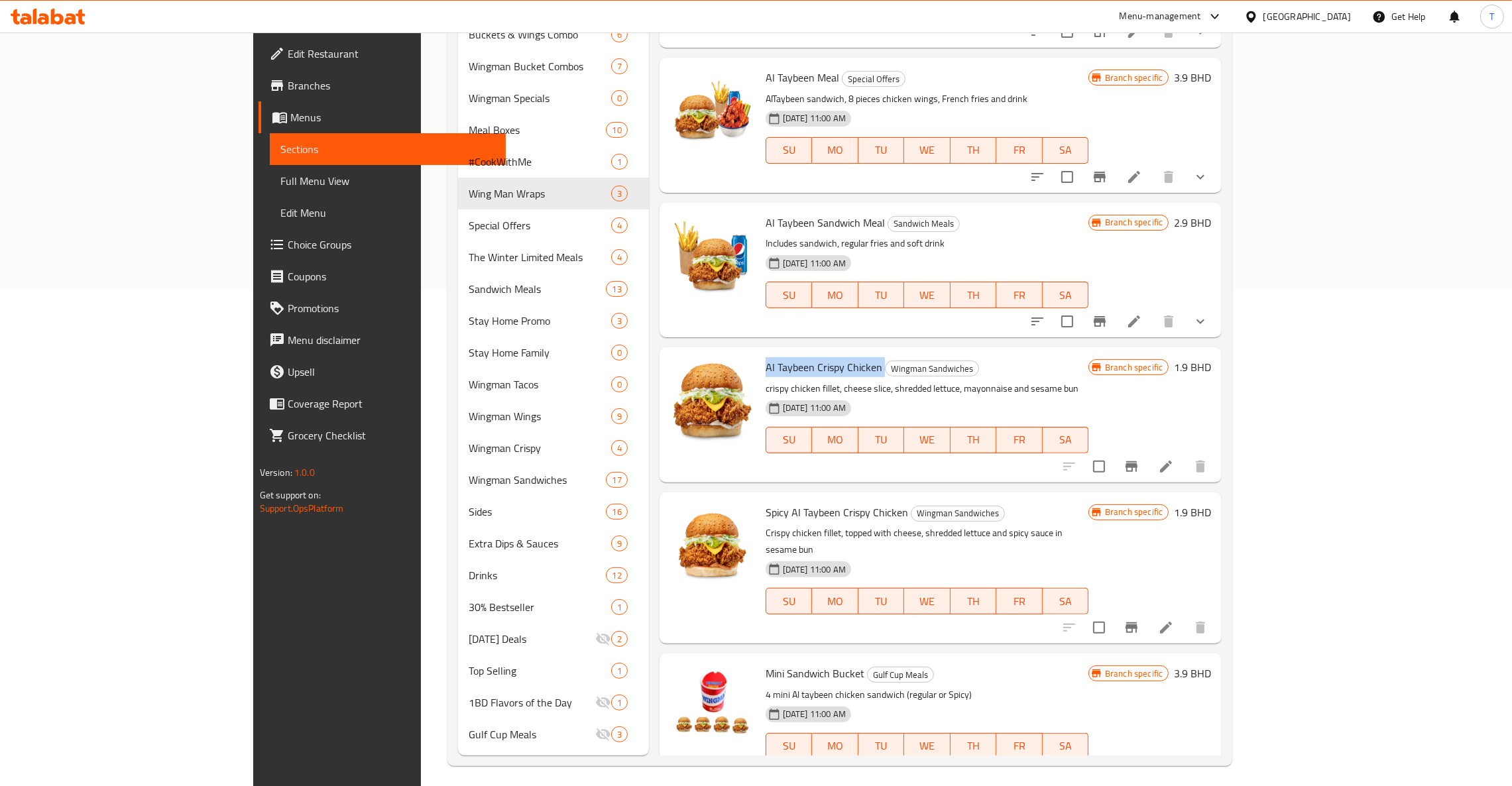
drag, startPoint x: 818, startPoint y: 351, endPoint x: 698, endPoint y: 348, distance: 120.0
click at [760, 352] on div "Al Taybeen Crispy Chicken Wingman Sandwiches crispy chicken fillet, cheese slic…" at bounding box center [927, 414] width 333 height 124
copy h6 "Al Taybeen Crispy Chicken"
drag, startPoint x: 841, startPoint y: 496, endPoint x: 702, endPoint y: 500, distance: 139.1
click at [765, 502] on span "Spicy Al Taybeen Crispy Chicken" at bounding box center [836, 512] width 143 height 20
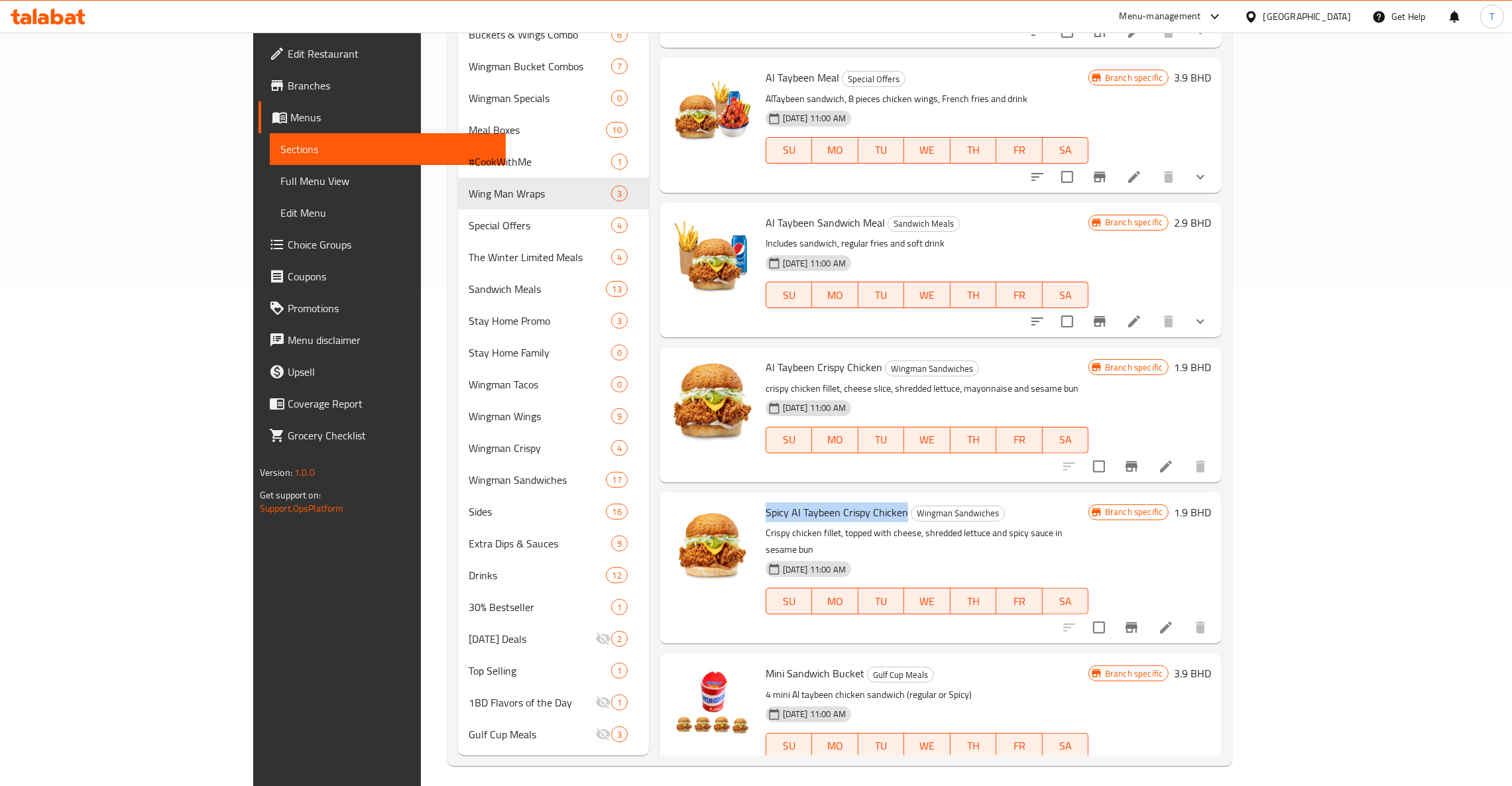
copy span "Spicy Al Taybeen Crispy Chicken"
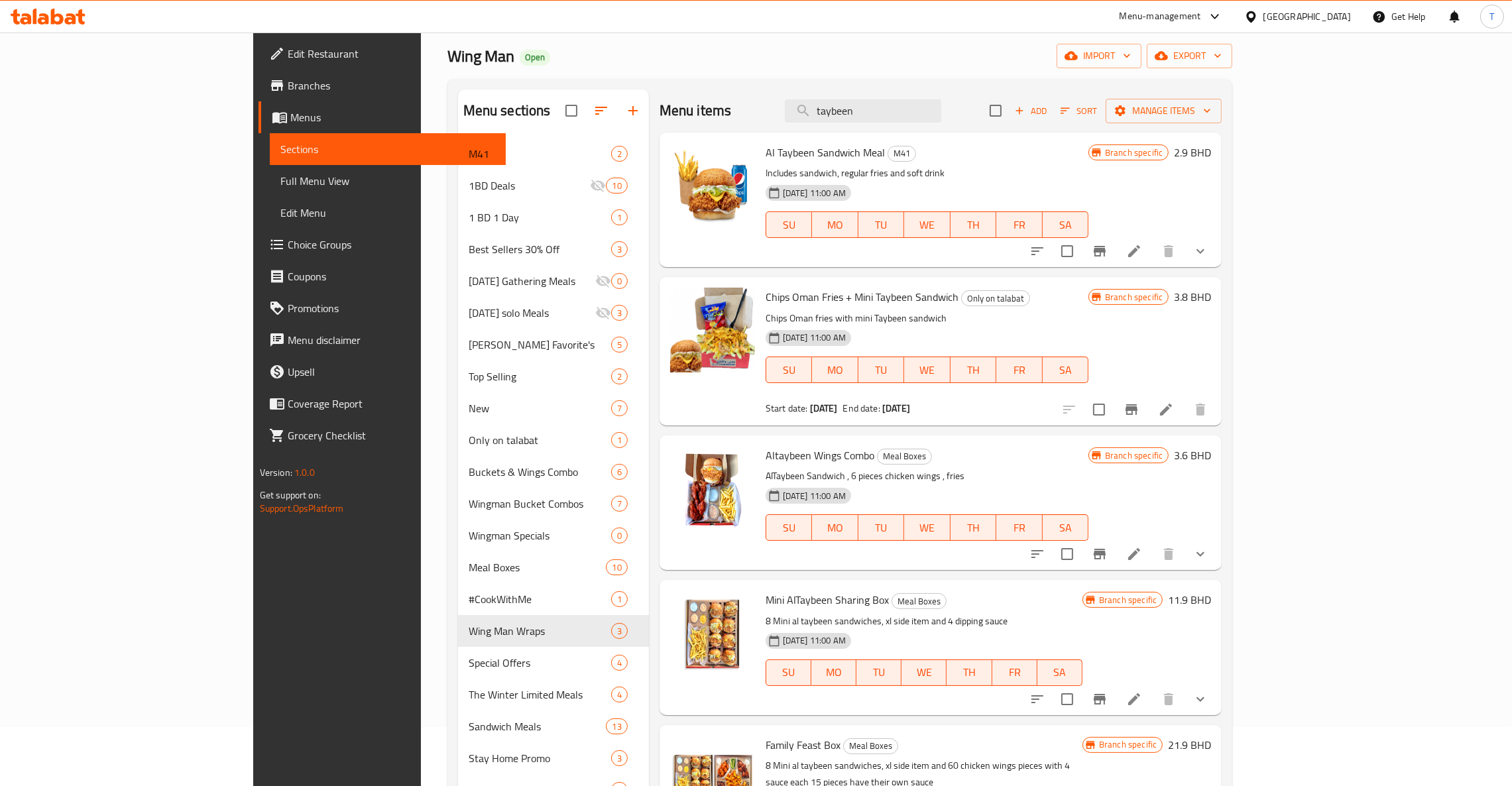
scroll to position [0, 0]
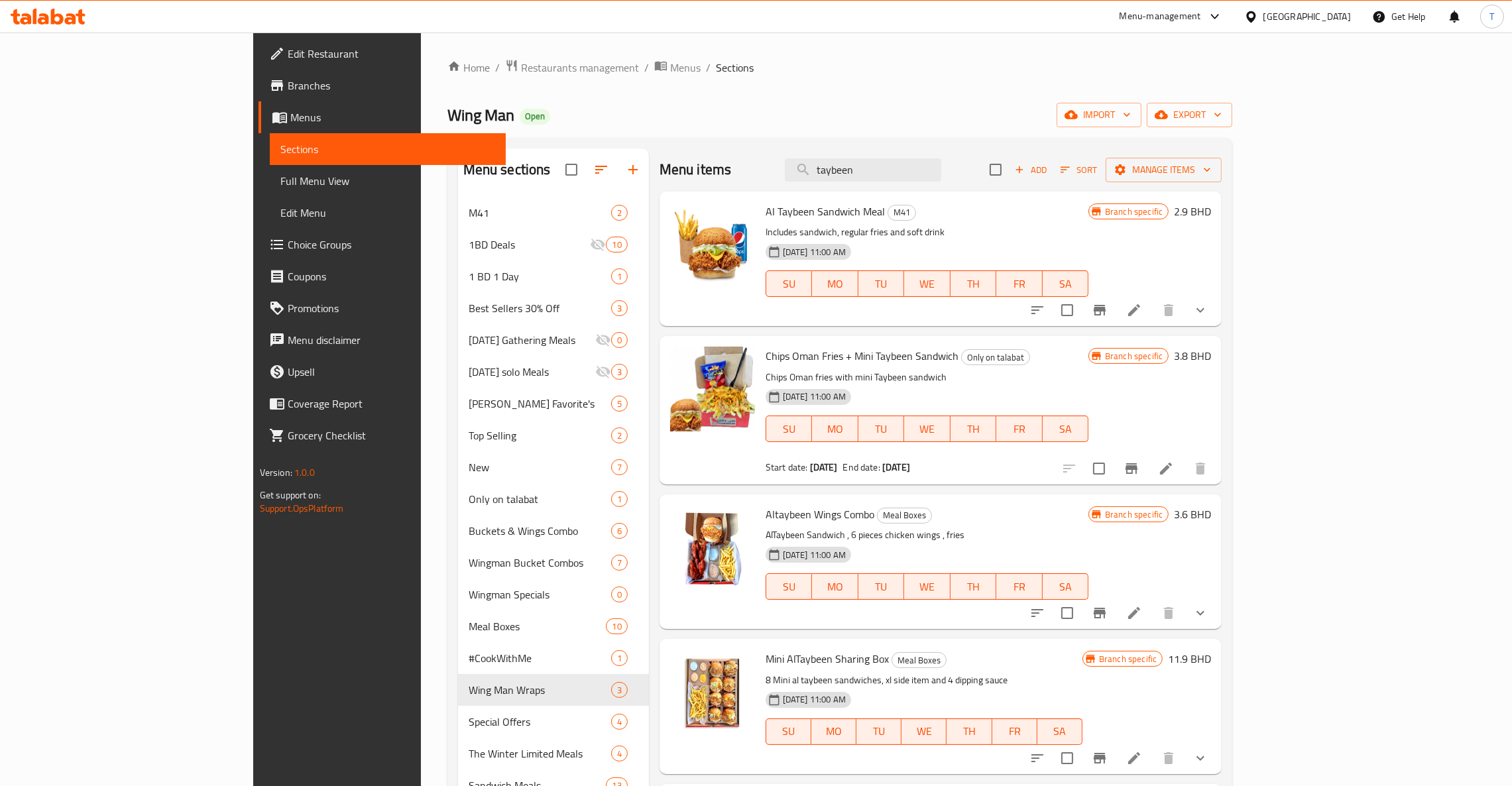
click at [447, 78] on div "Home / Restaurants management / Menus / Sections Wing Man Open import export Me…" at bounding box center [840, 660] width 786 height 1203
click at [521, 63] on span "Restaurants management" at bounding box center [580, 67] width 118 height 16
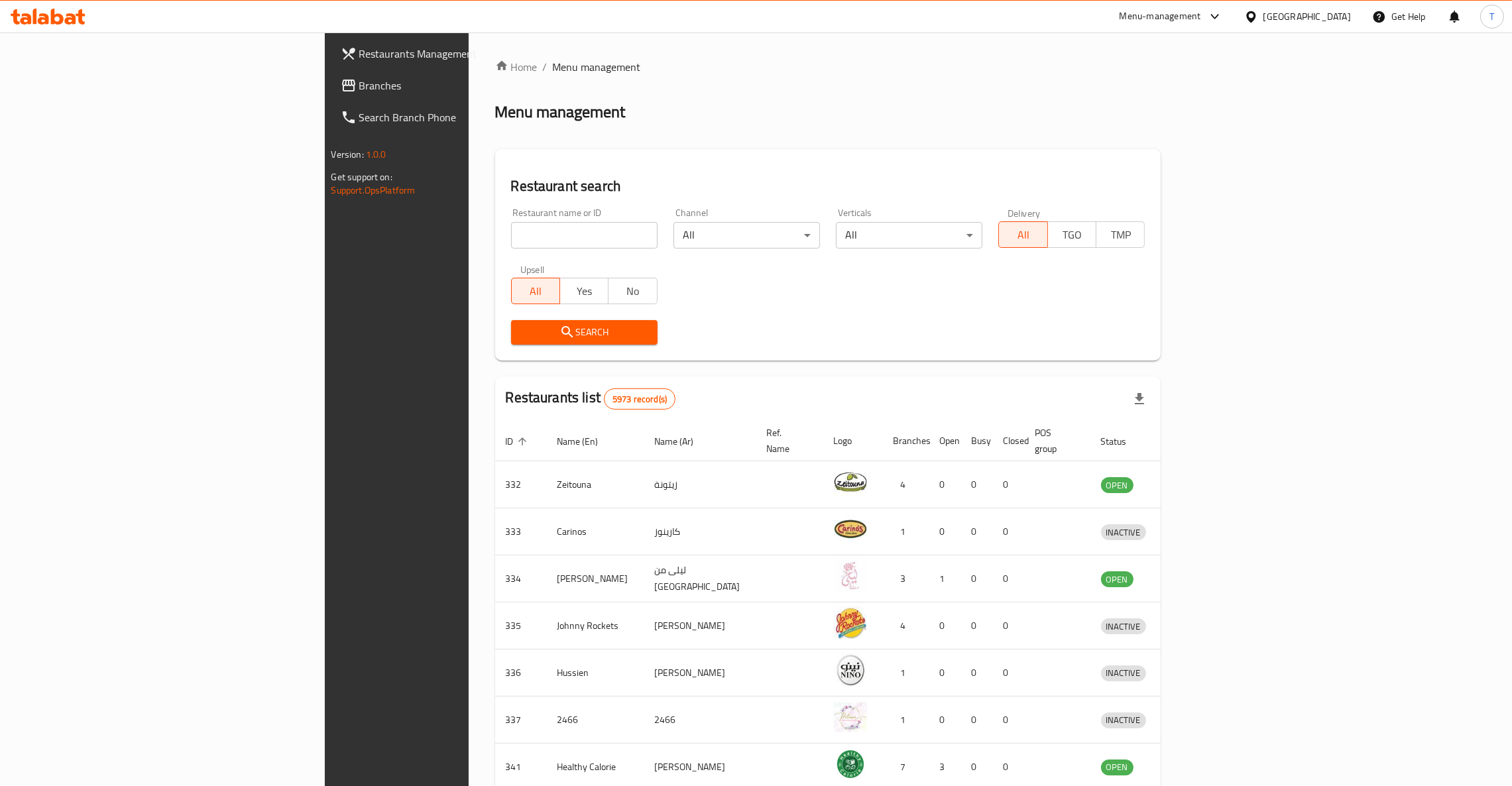
click at [503, 247] on div "Restaurant name or ID Restaurant name or ID" at bounding box center [584, 228] width 162 height 57
click at [511, 245] on input "search" at bounding box center [584, 235] width 147 height 27
type input "wokman"
click button "Search" at bounding box center [584, 332] width 147 height 25
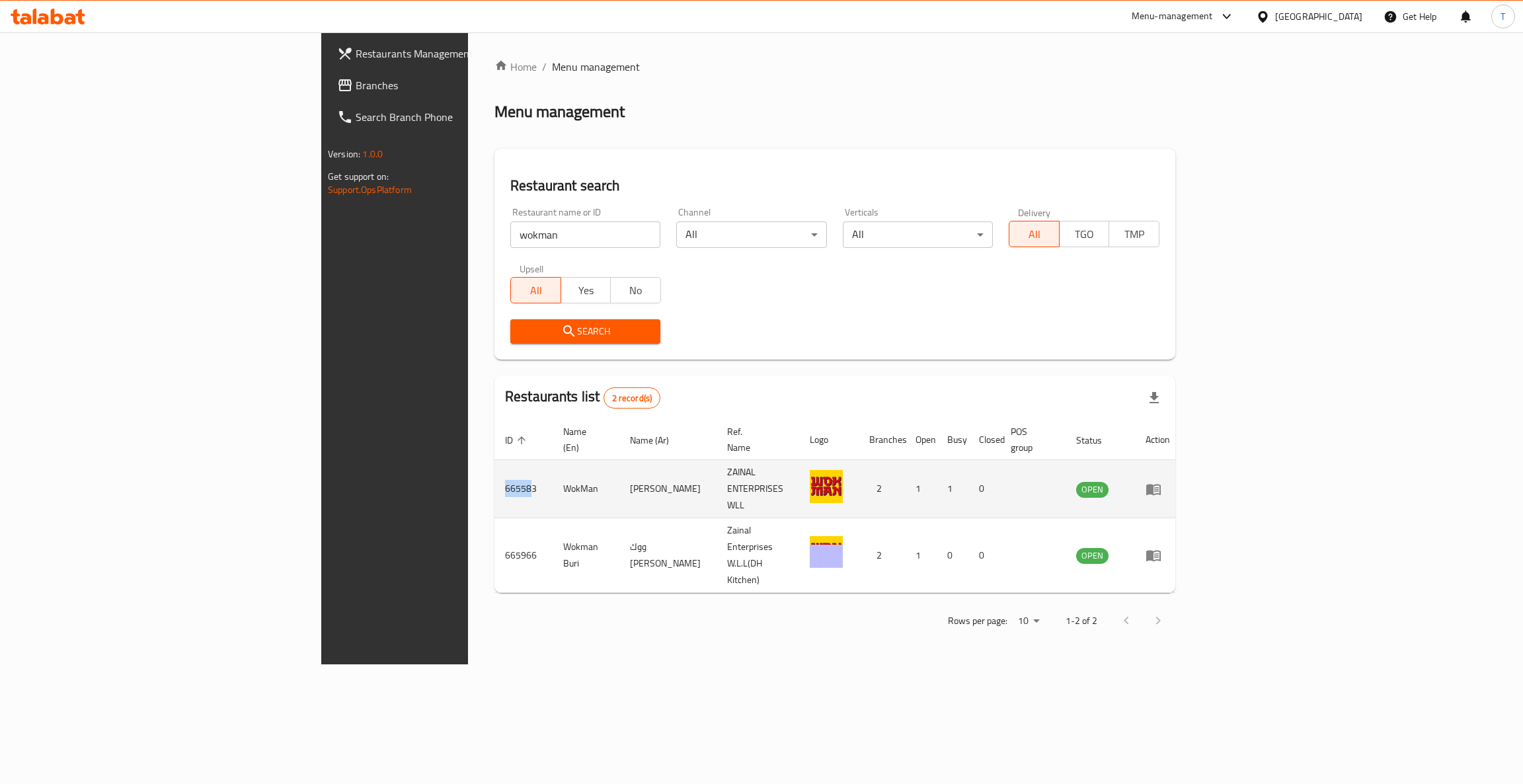
drag, startPoint x: 318, startPoint y: 475, endPoint x: 286, endPoint y: 471, distance: 32.2
click at [495, 471] on td "665583" at bounding box center [524, 489] width 58 height 58
click at [495, 489] on td "665583" at bounding box center [524, 489] width 58 height 58
drag, startPoint x: 327, startPoint y: 468, endPoint x: 285, endPoint y: 471, distance: 42.1
click at [495, 471] on td "665583" at bounding box center [524, 489] width 58 height 58
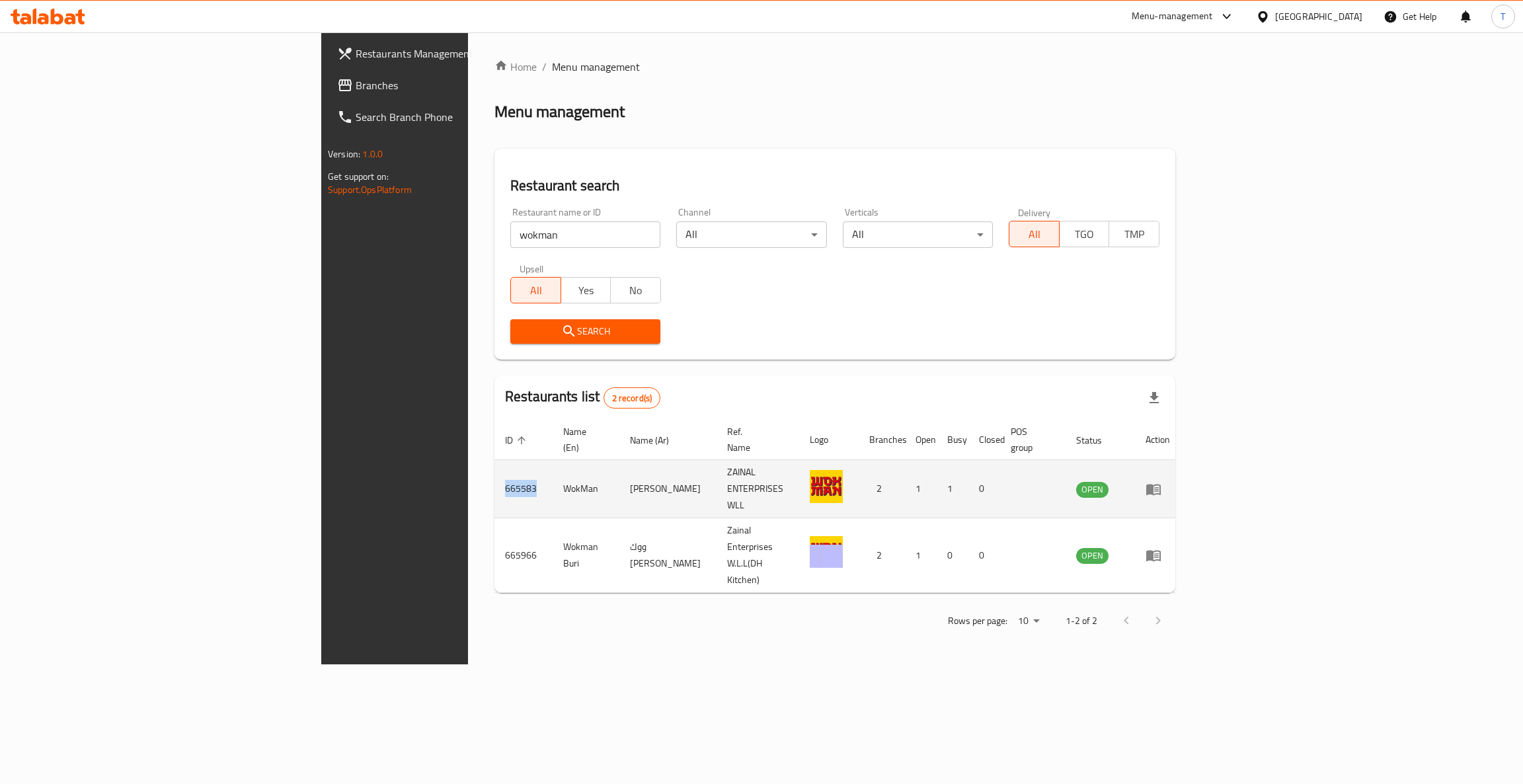
copy td "665583"
click at [1005, 483] on icon "enhanced table" at bounding box center [1153, 489] width 14 height 12
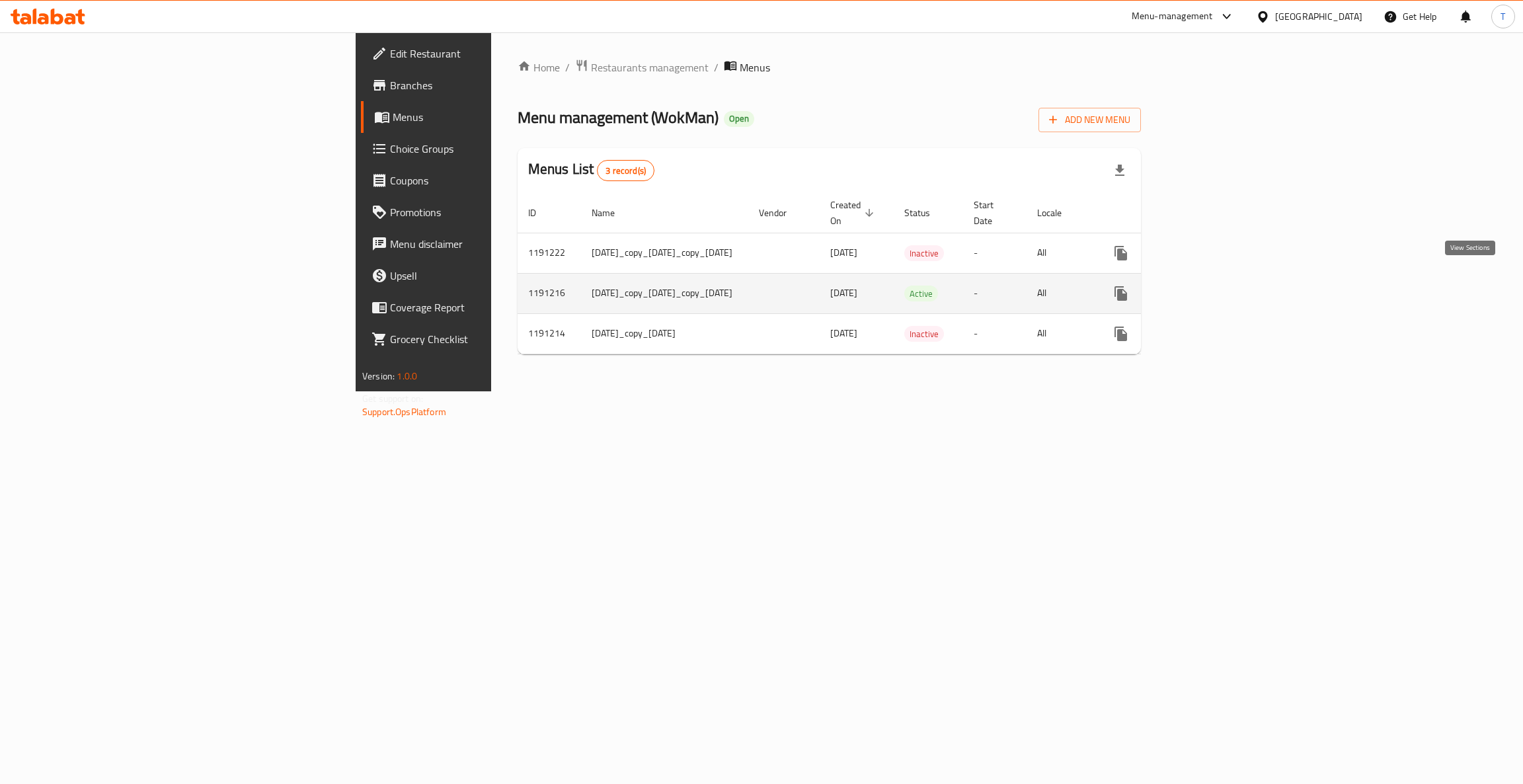
click at [1005, 286] on icon "enhanced table" at bounding box center [1216, 293] width 16 height 16
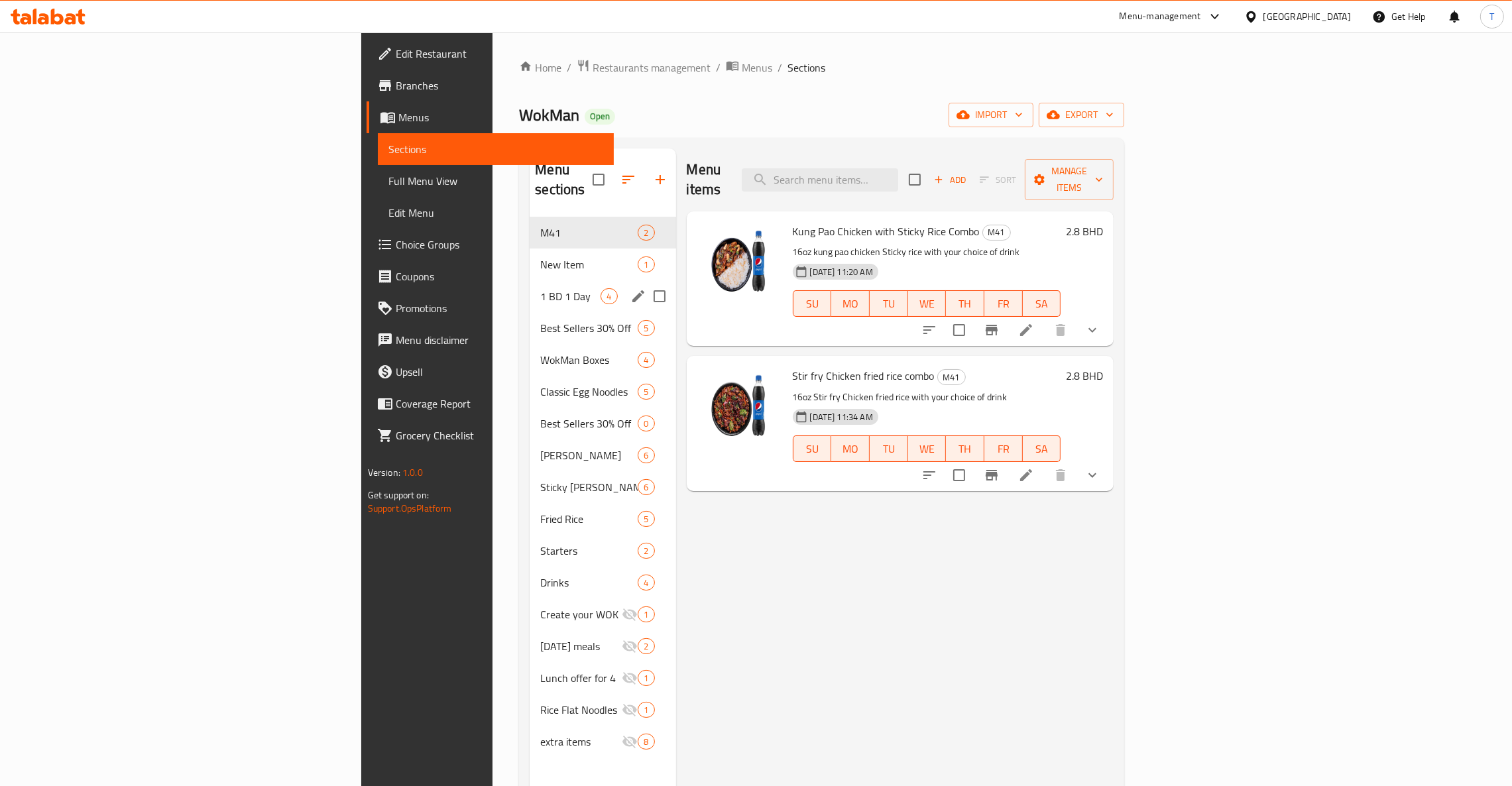
click at [540, 288] on span "1 BD 1 Day" at bounding box center [570, 296] width 60 height 16
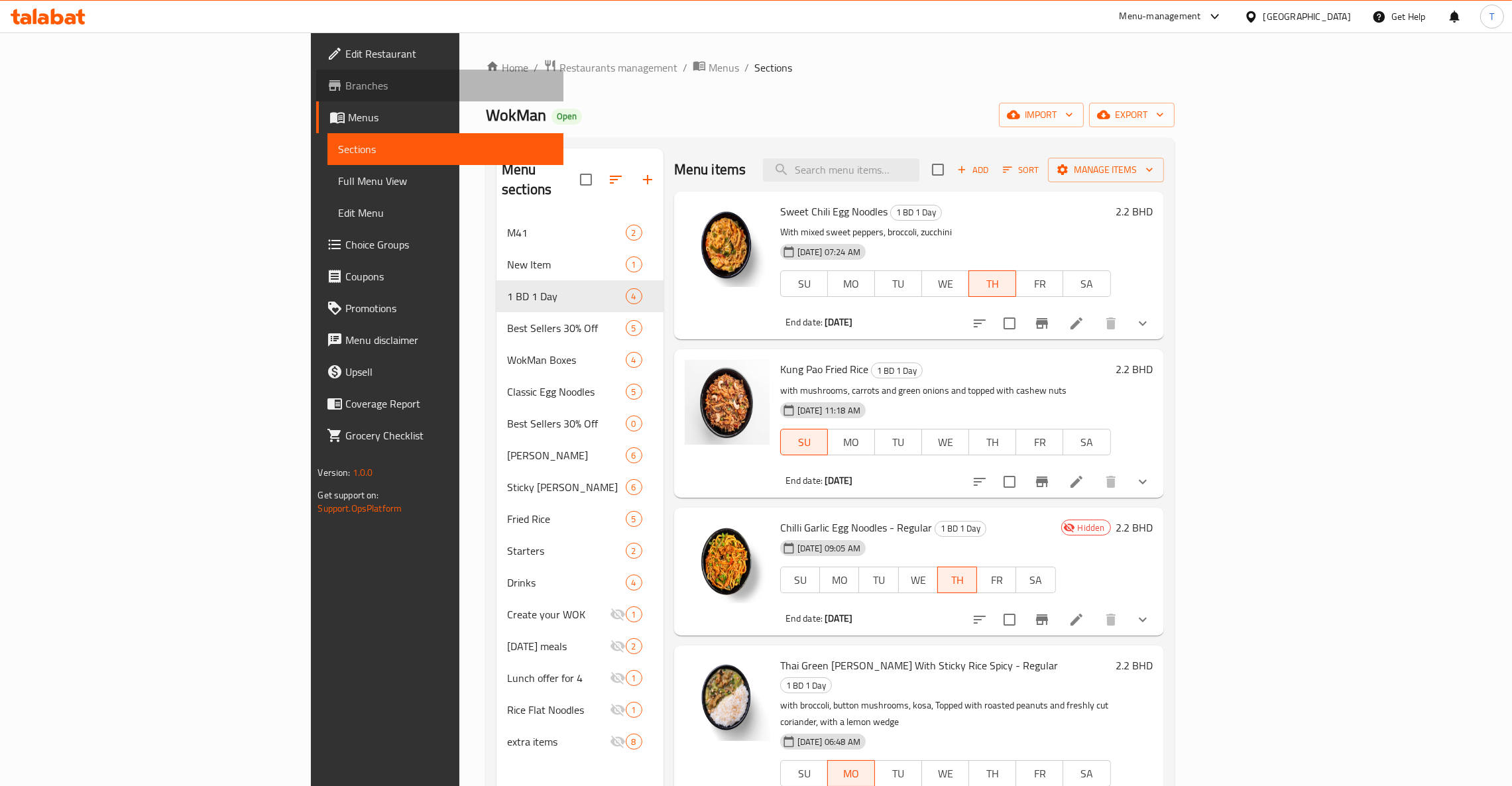
click at [345, 85] on span "Branches" at bounding box center [449, 85] width 207 height 16
